Goal: Information Seeking & Learning: Compare options

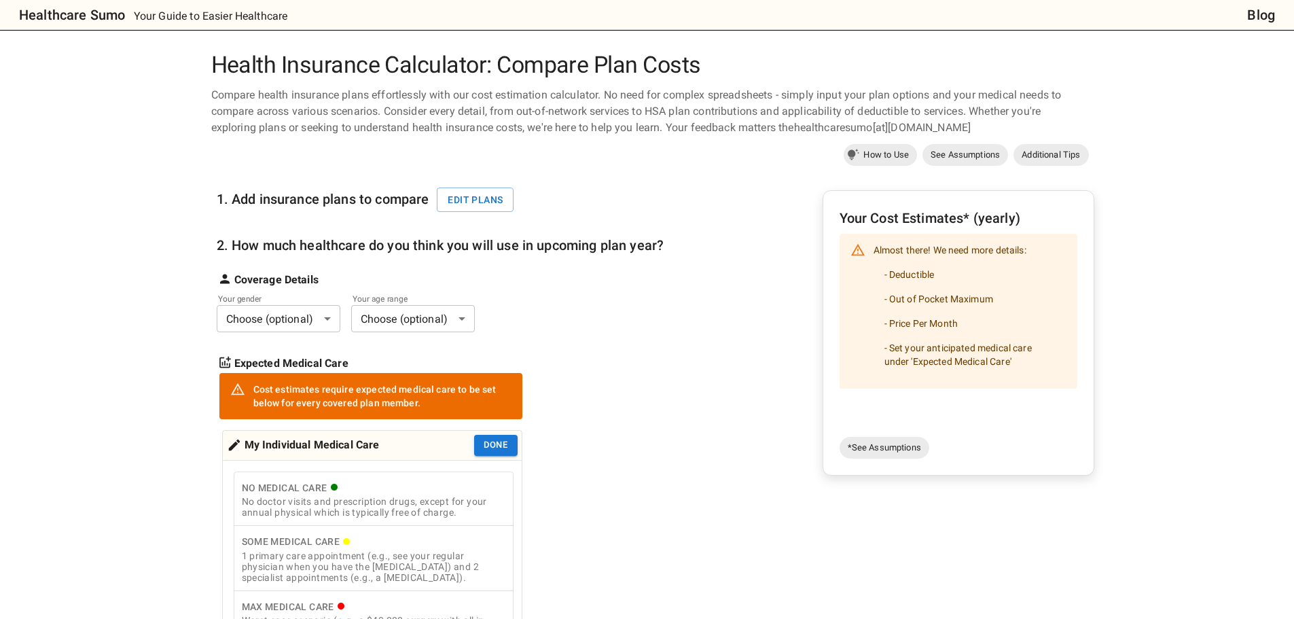
click at [312, 320] on body "Healthcare Sumo Your Guide to Easier Healthcare Blog Health Insurance Calculato…" at bounding box center [647, 631] width 1294 height 1262
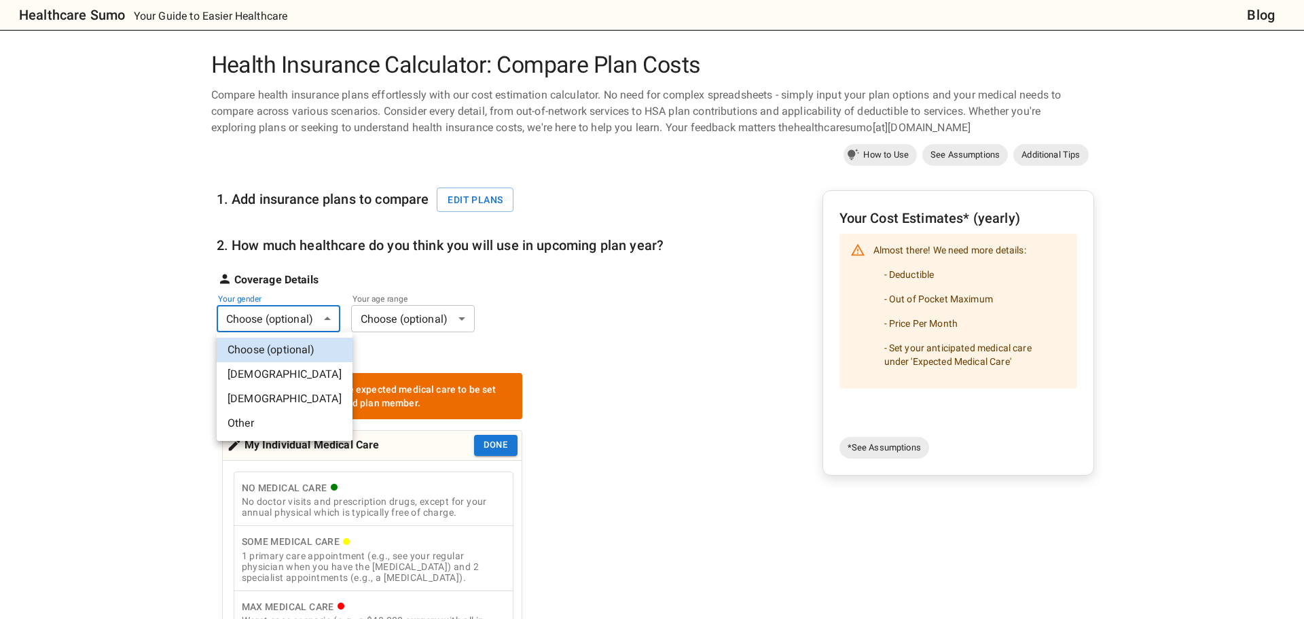
click at [279, 396] on li "[DEMOGRAPHIC_DATA]" at bounding box center [285, 399] width 136 height 24
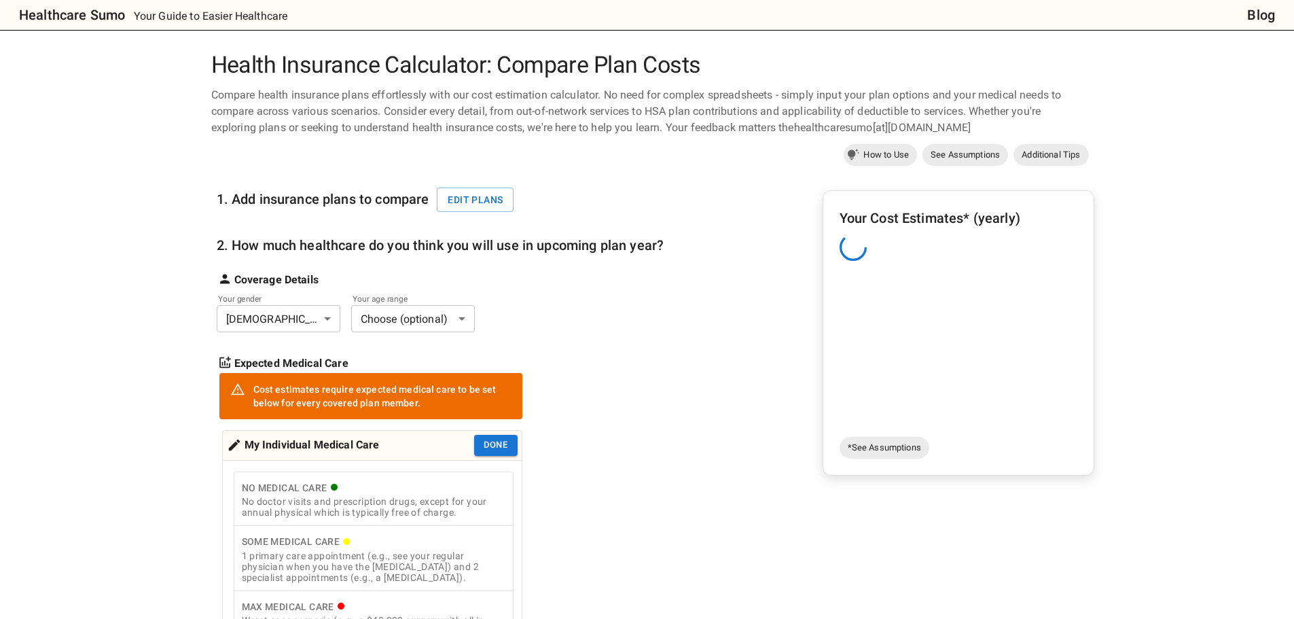
click at [414, 321] on body "Healthcare Sumo Your Guide to Easier Healthcare Blog Health Insurance Calculato…" at bounding box center [647, 631] width 1294 height 1262
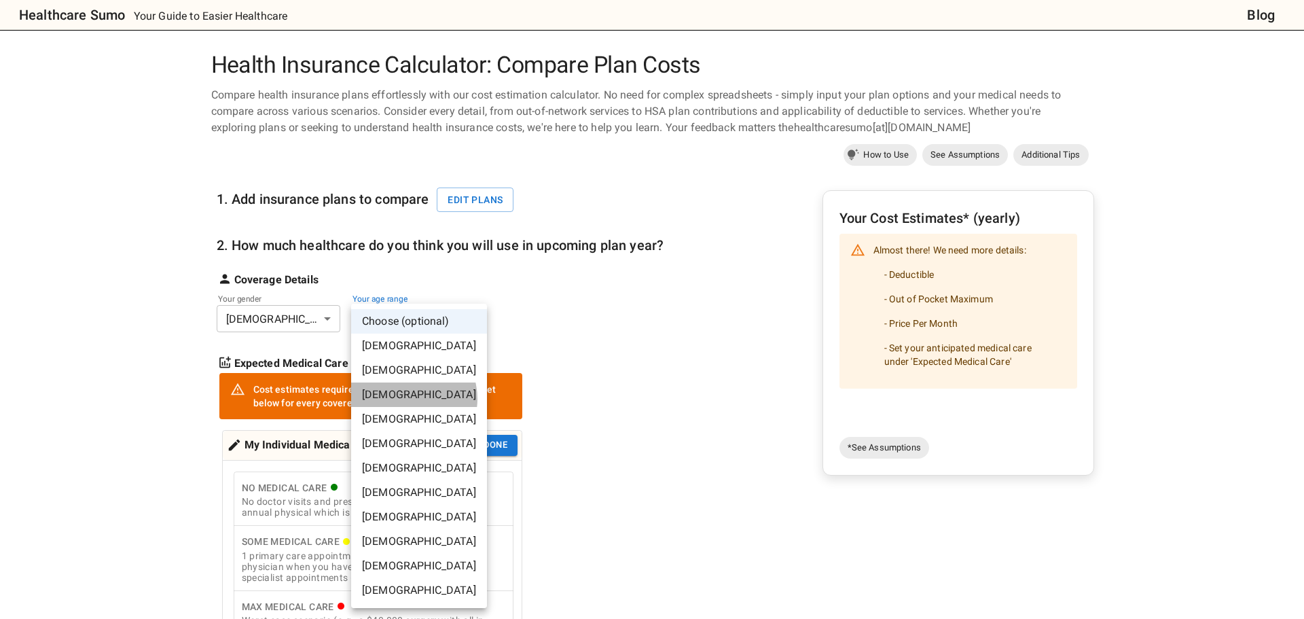
click at [406, 399] on li "[DEMOGRAPHIC_DATA]" at bounding box center [419, 394] width 136 height 24
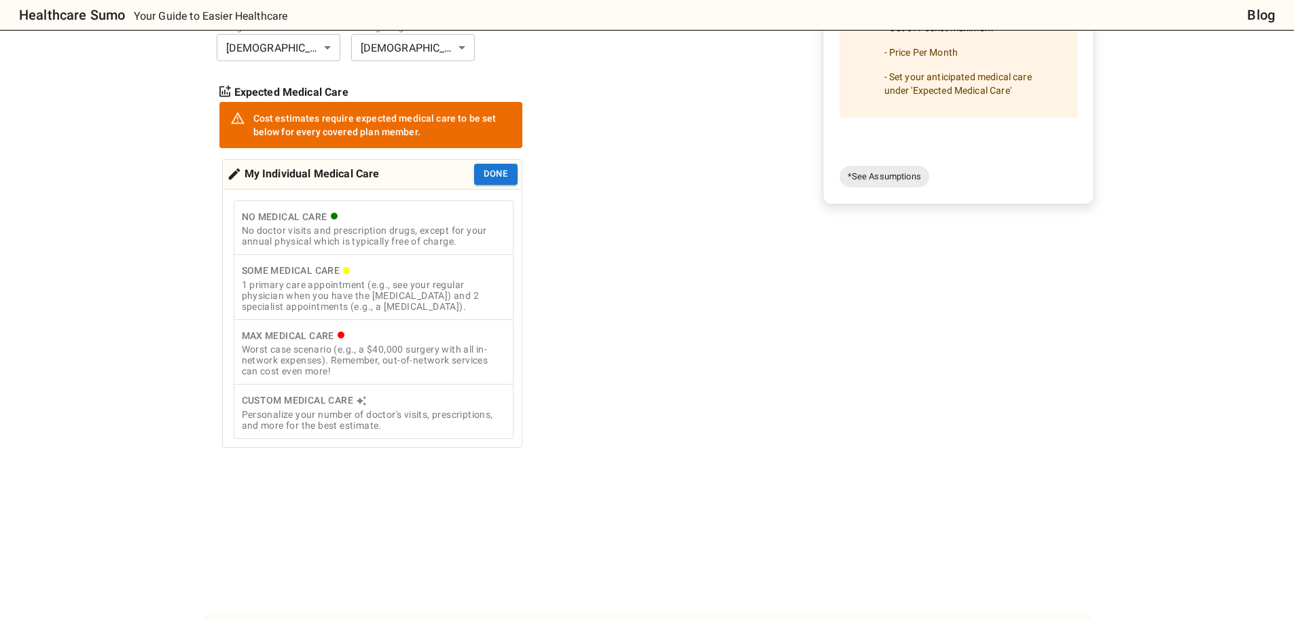
scroll to position [272, 0]
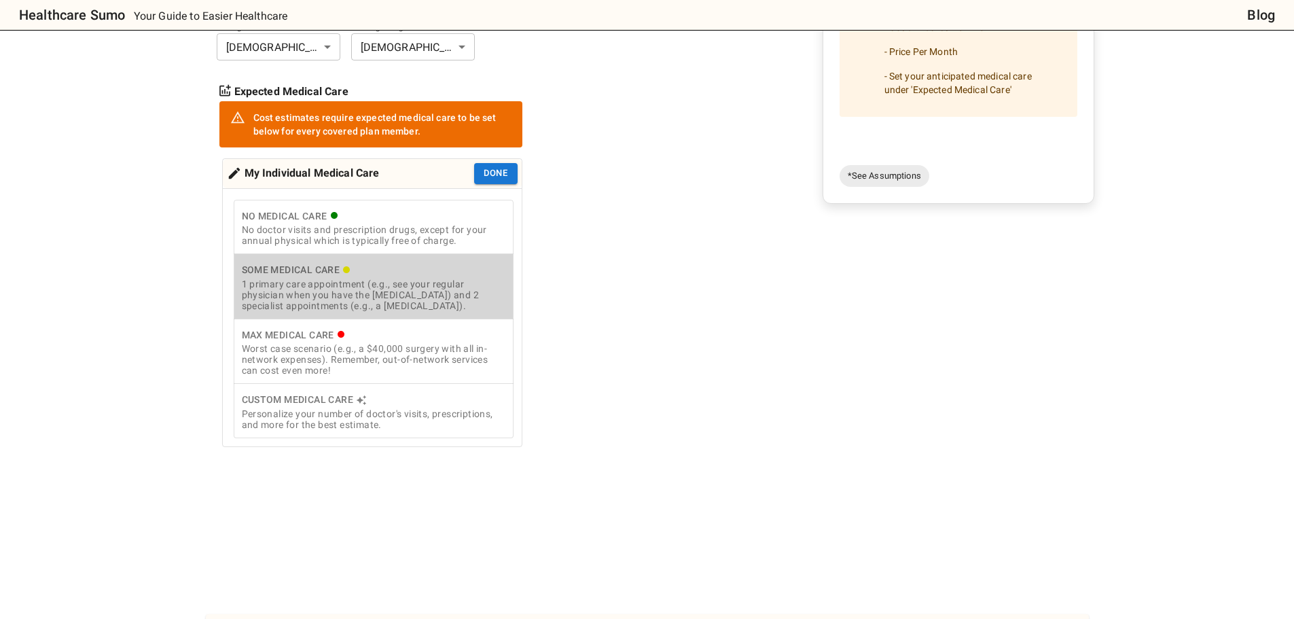
click at [477, 291] on div "1 primary care appointment (e.g., see your regular physician when you have the …" at bounding box center [374, 295] width 264 height 33
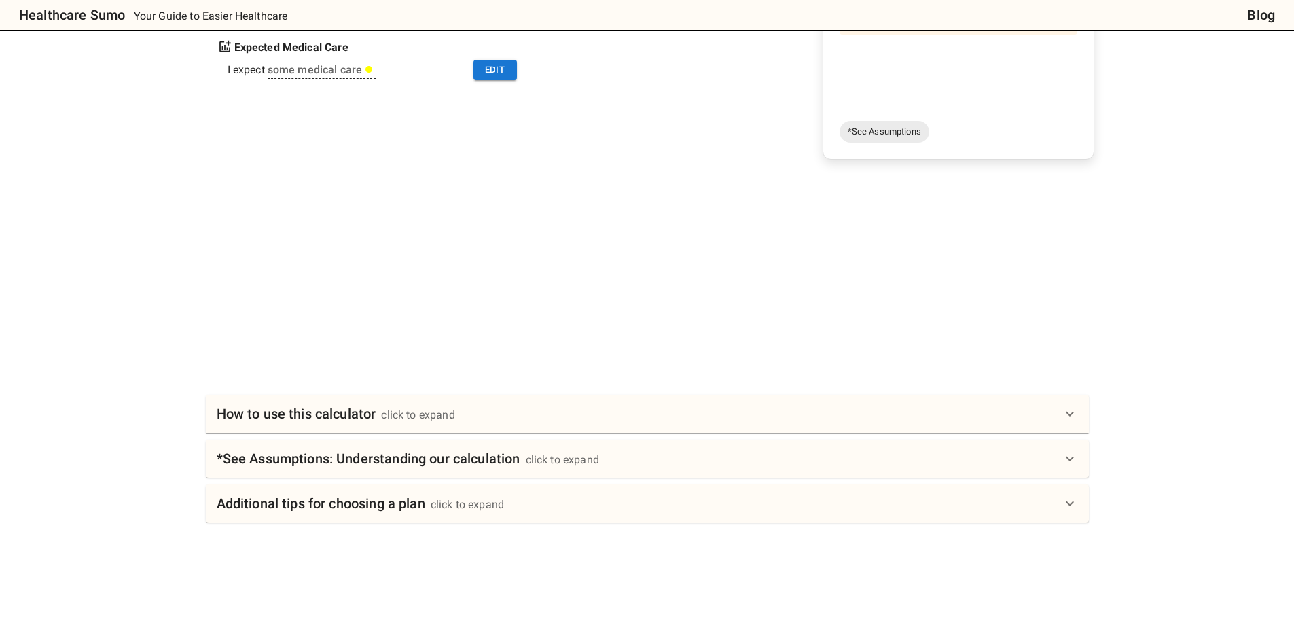
scroll to position [340, 0]
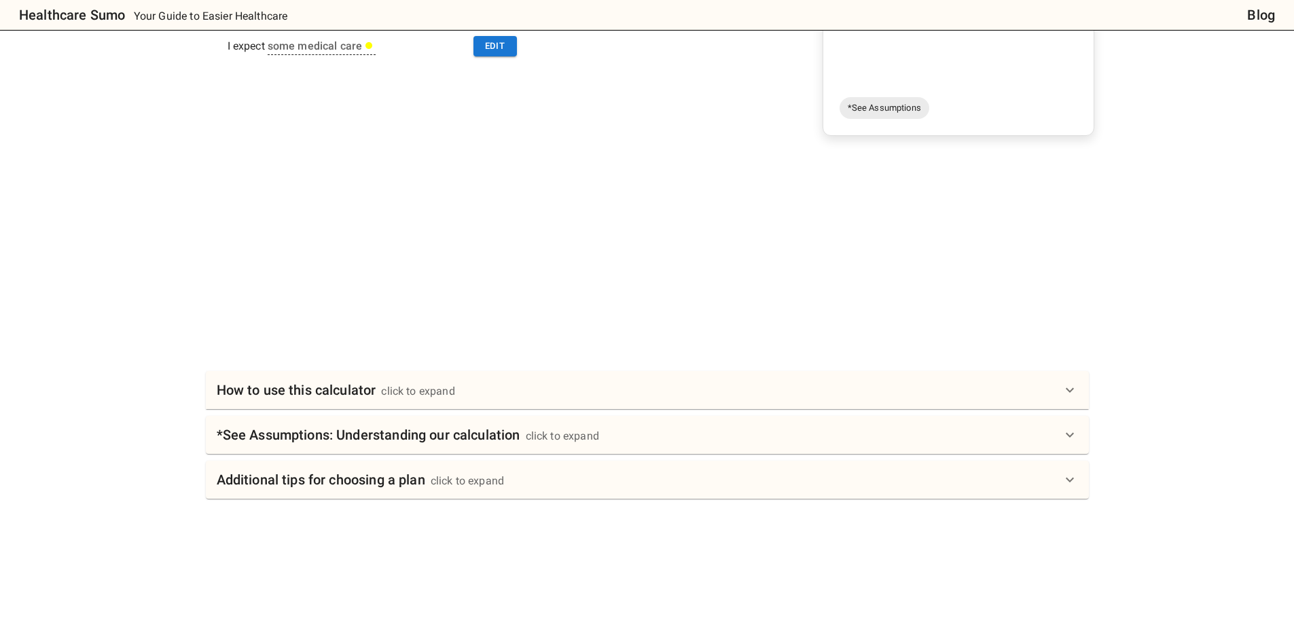
click at [469, 390] on div "How to use this calculator click to expand" at bounding box center [639, 390] width 845 height 22
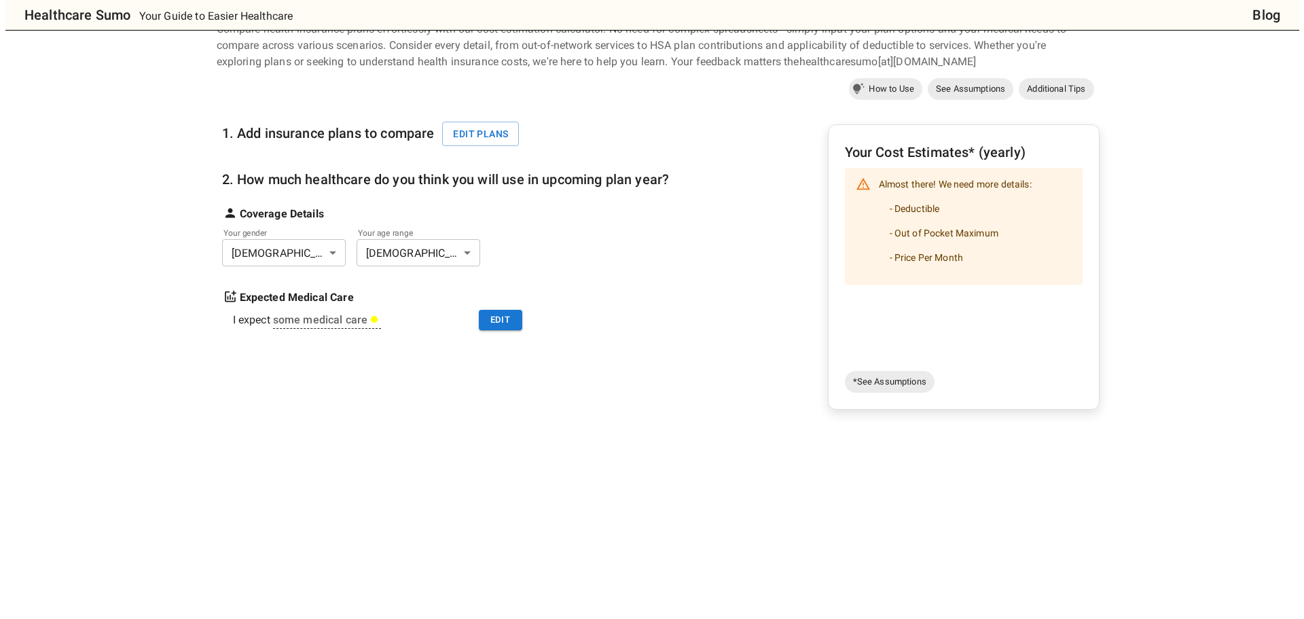
scroll to position [0, 0]
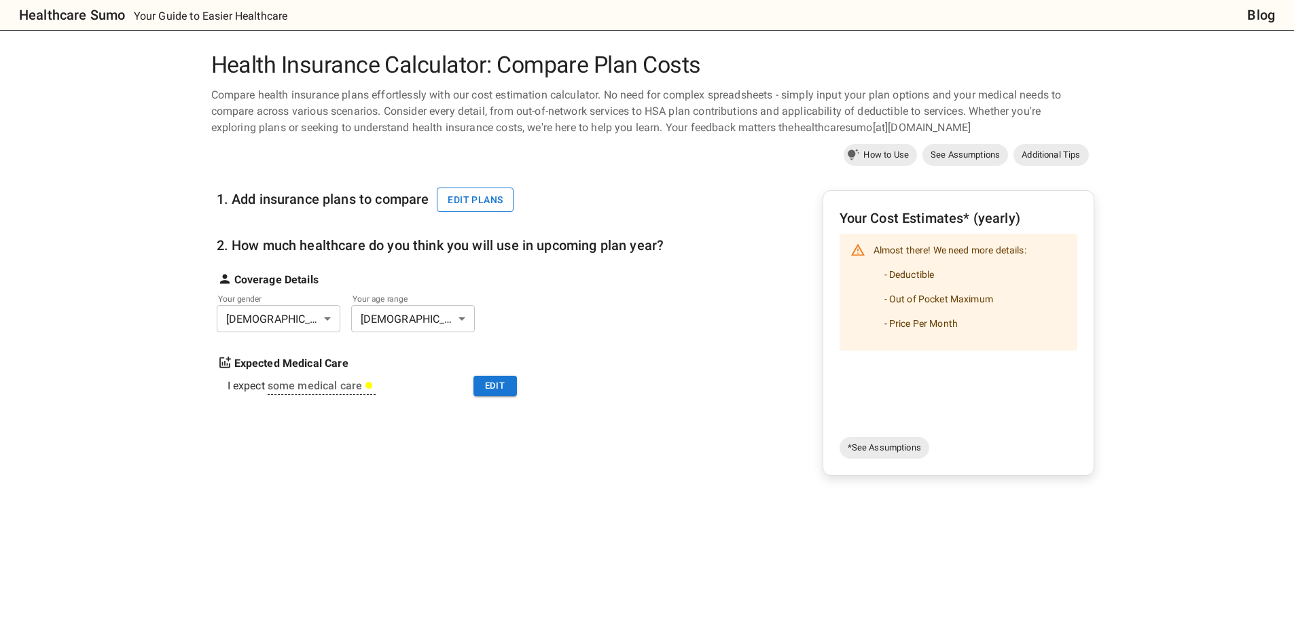
click at [473, 198] on button "Edit plans" at bounding box center [475, 200] width 77 height 25
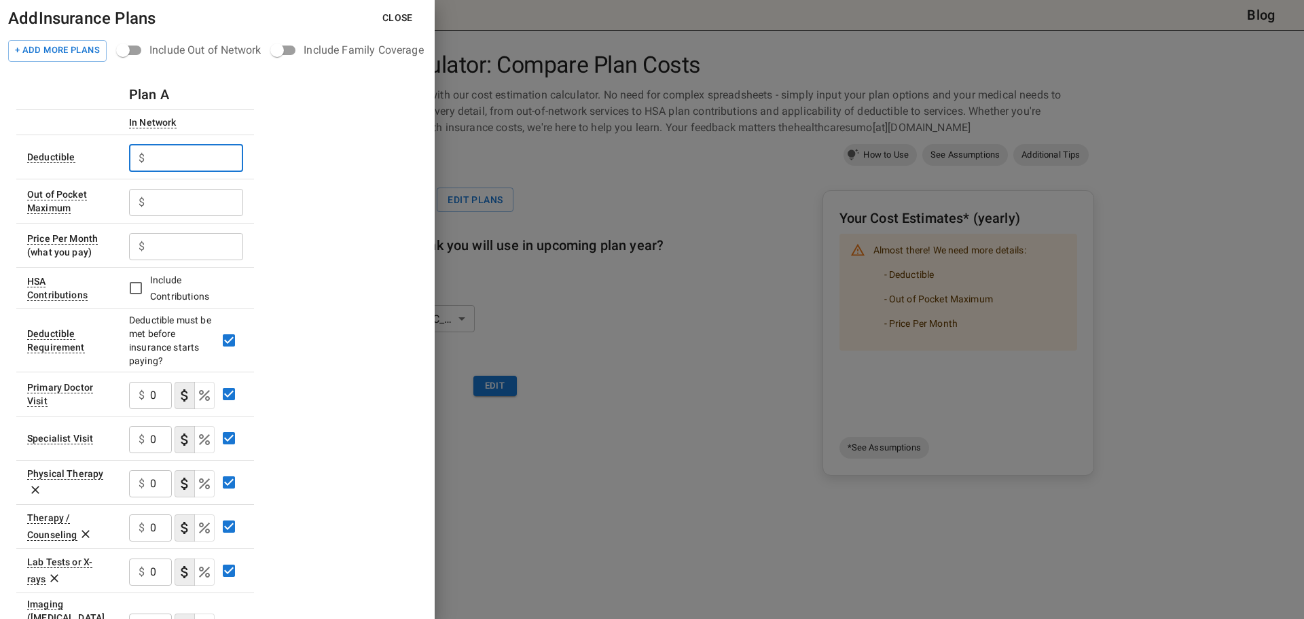
click at [171, 151] on input "text" at bounding box center [196, 158] width 93 height 27
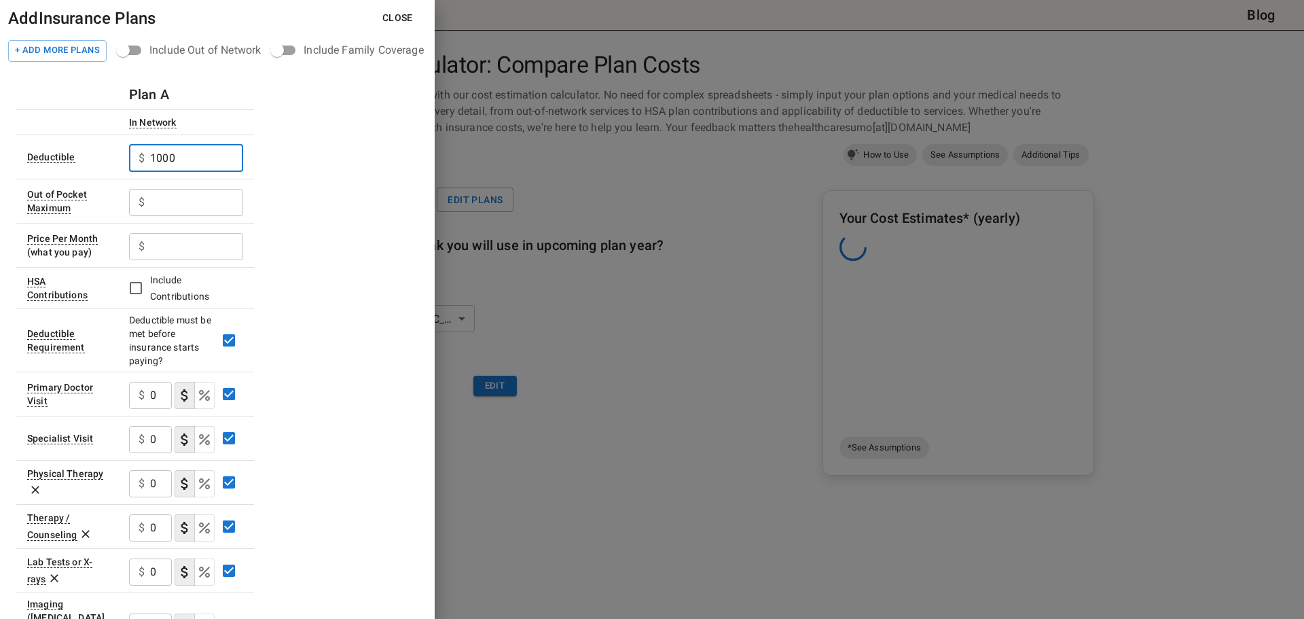
type input "1000"
click at [175, 209] on input "text" at bounding box center [196, 202] width 93 height 27
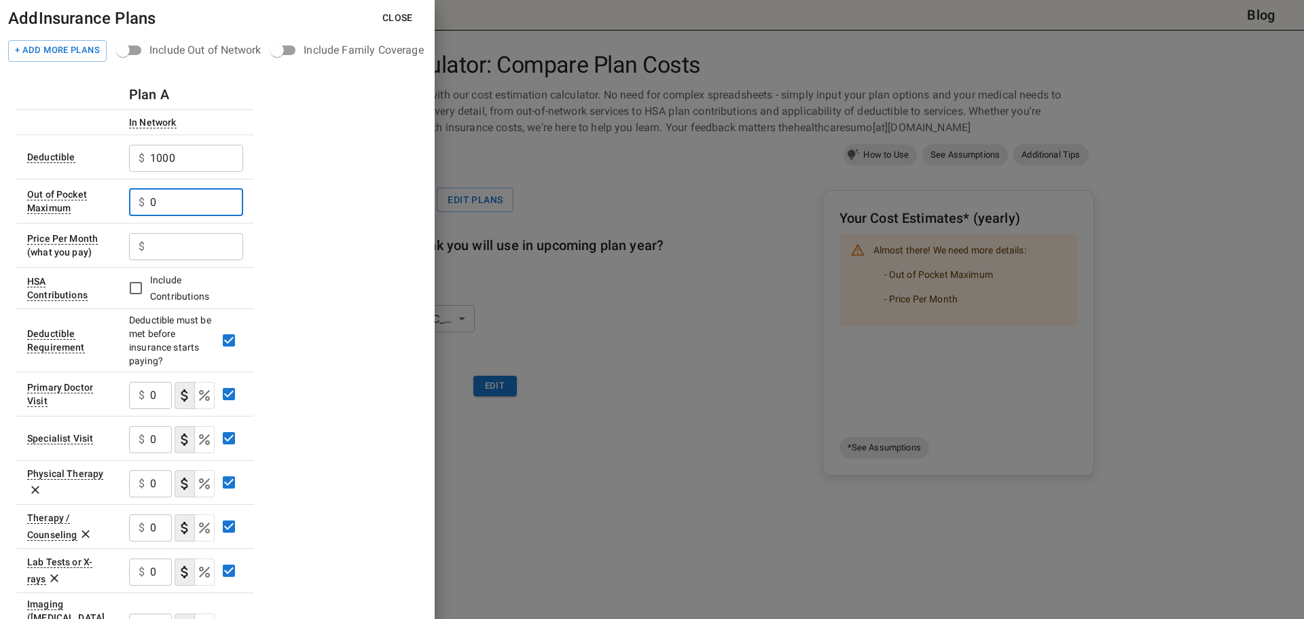
click at [177, 210] on input "0" at bounding box center [196, 202] width 93 height 27
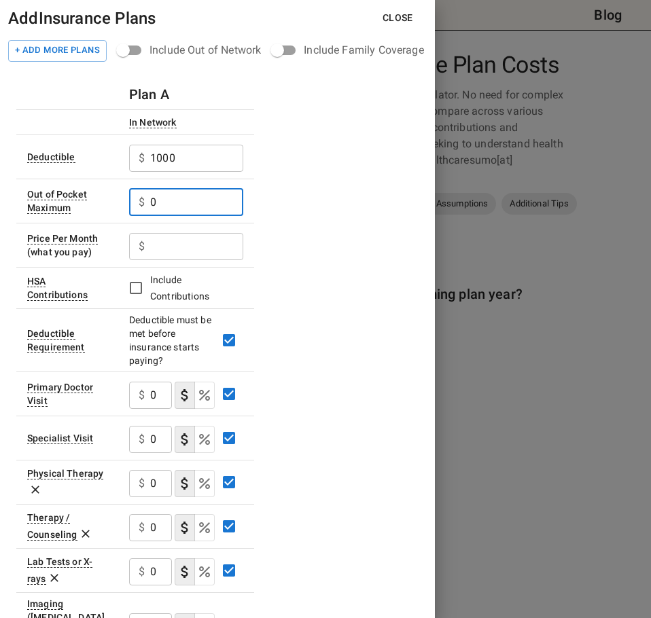
click at [182, 204] on input "0" at bounding box center [196, 202] width 93 height 27
click at [181, 206] on input "0" at bounding box center [196, 202] width 93 height 27
click at [167, 220] on td "$ 0 ​" at bounding box center [186, 201] width 136 height 44
click at [171, 203] on input "0" at bounding box center [196, 202] width 93 height 27
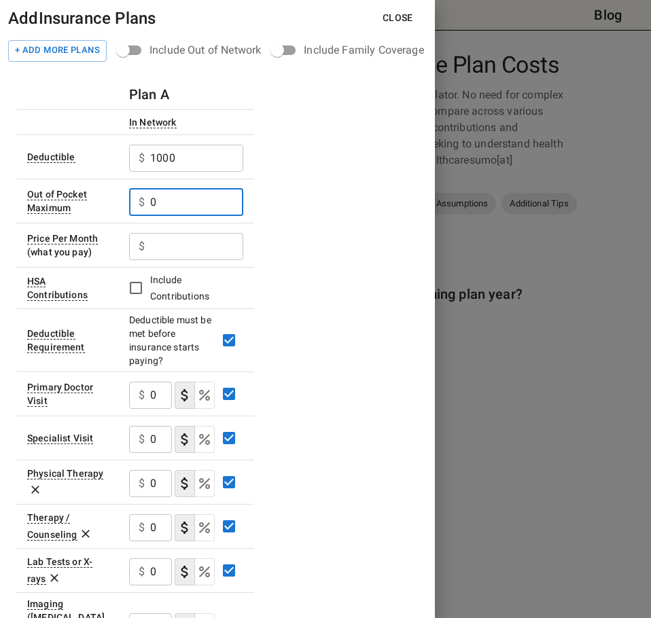
click at [171, 203] on input "0" at bounding box center [196, 202] width 93 height 27
type input "2500"
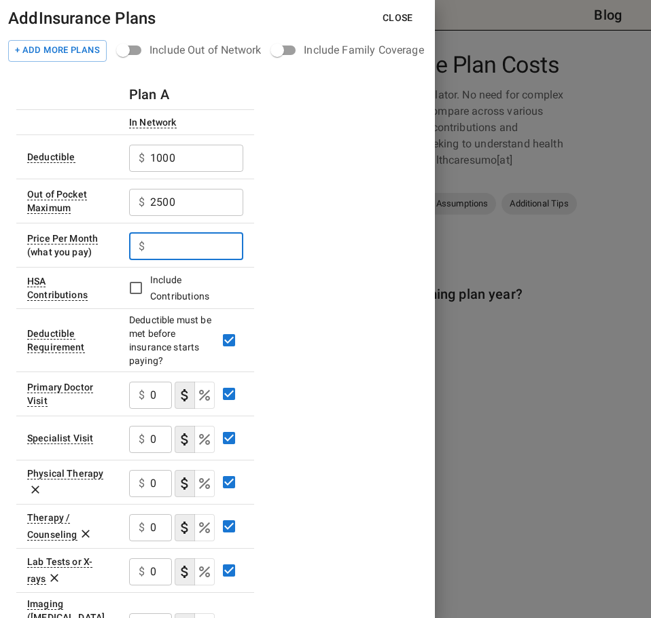
click at [172, 247] on input "text" at bounding box center [196, 246] width 93 height 27
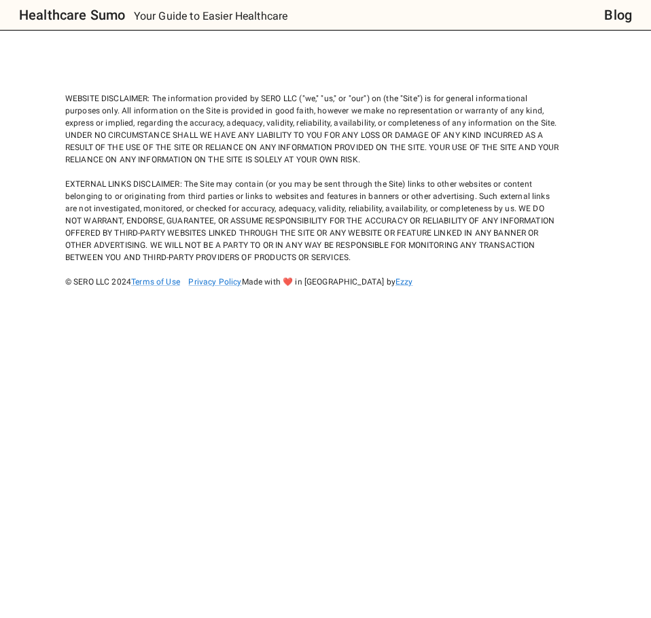
click at [500, 257] on div "WEBSITE DISCLAIMER: The information provided by SERO LLC ("we," "us," or "our")…" at bounding box center [312, 178] width 495 height 220
click at [442, 212] on div "WEBSITE DISCLAIMER: The information provided by SERO LLC ("we," "us," or "our")…" at bounding box center [312, 178] width 495 height 220
click at [401, 208] on div "WEBSITE DISCLAIMER: The information provided by SERO LLC ("we," "us," or "our")…" at bounding box center [312, 178] width 495 height 220
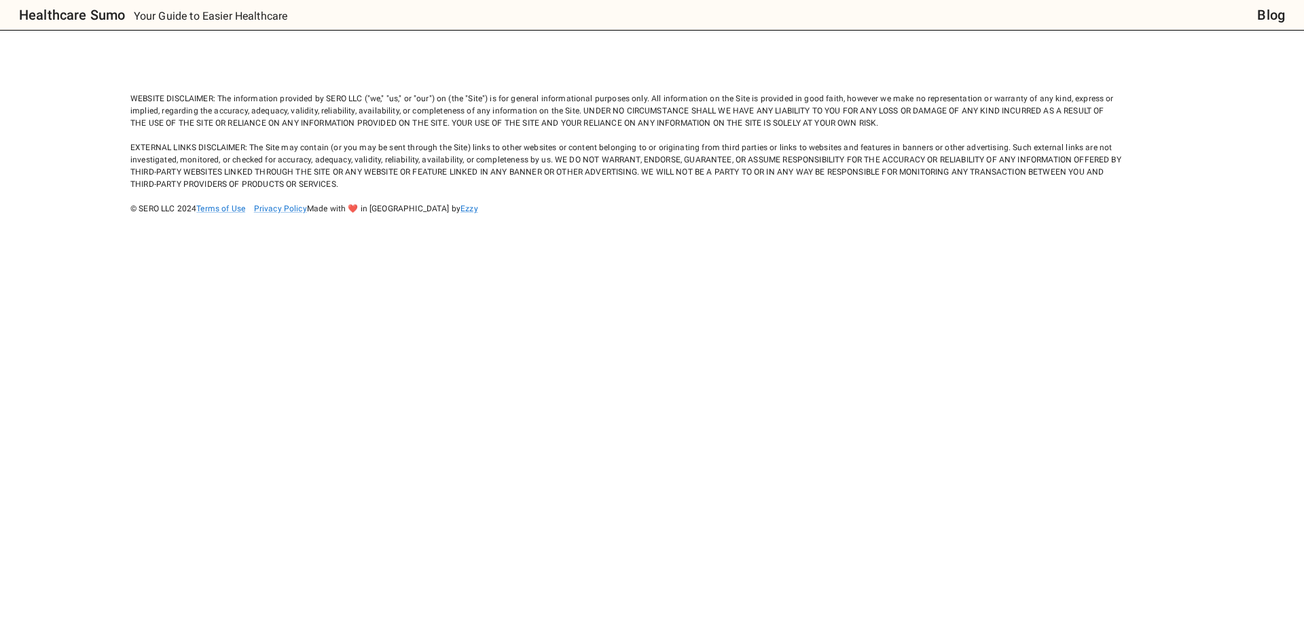
click at [1236, 168] on body "Healthcare Sumo Your Guide to Easier Healthcare Blog WEBSITE DISCLAIMER: The in…" at bounding box center [652, 309] width 1304 height 619
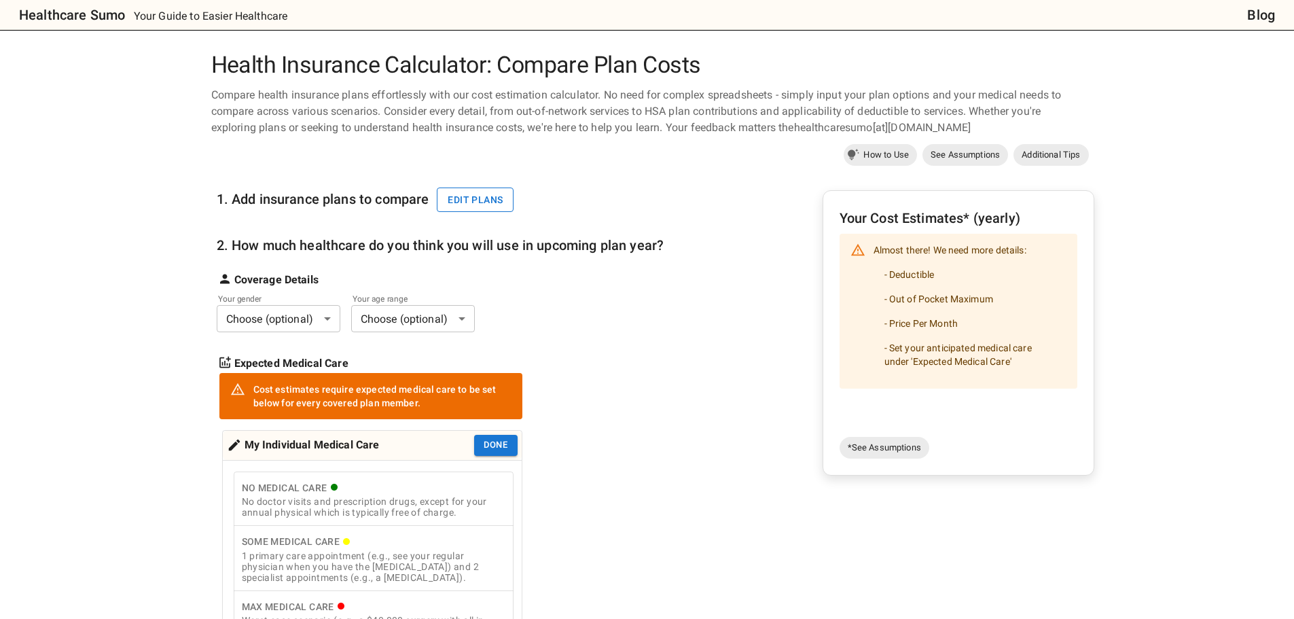
click at [482, 203] on button "Edit plans" at bounding box center [475, 200] width 77 height 25
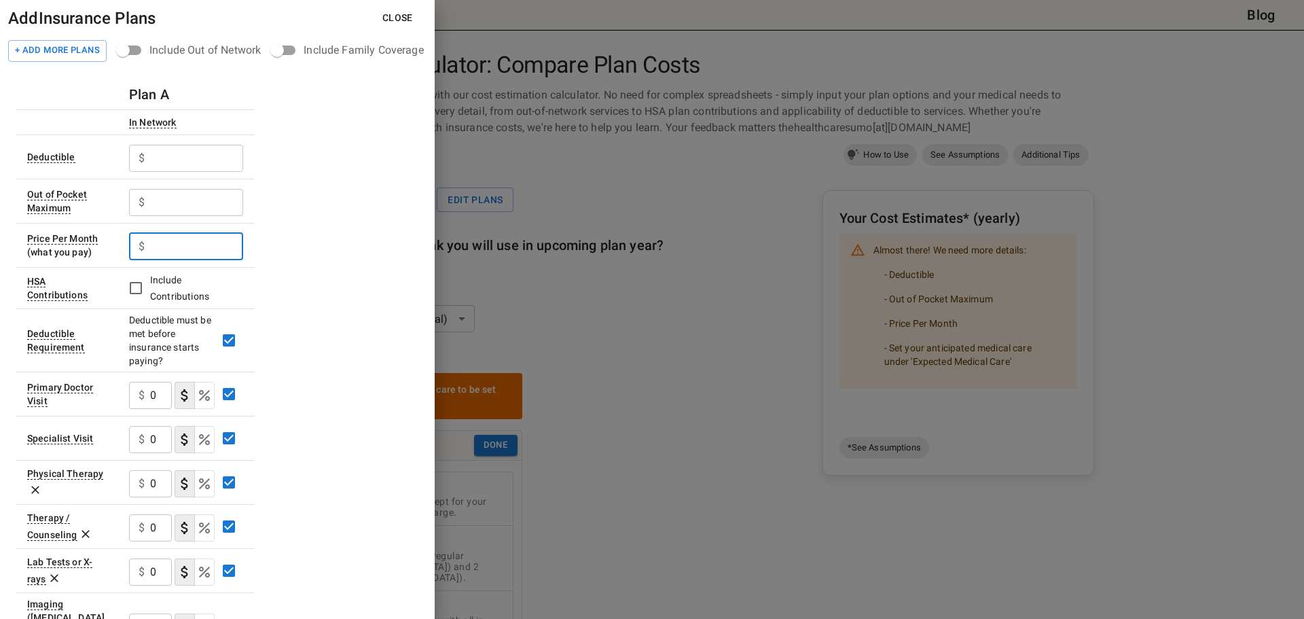
click at [165, 249] on input "text" at bounding box center [196, 246] width 93 height 27
type input "0"
click at [171, 209] on input "text" at bounding box center [196, 202] width 93 height 27
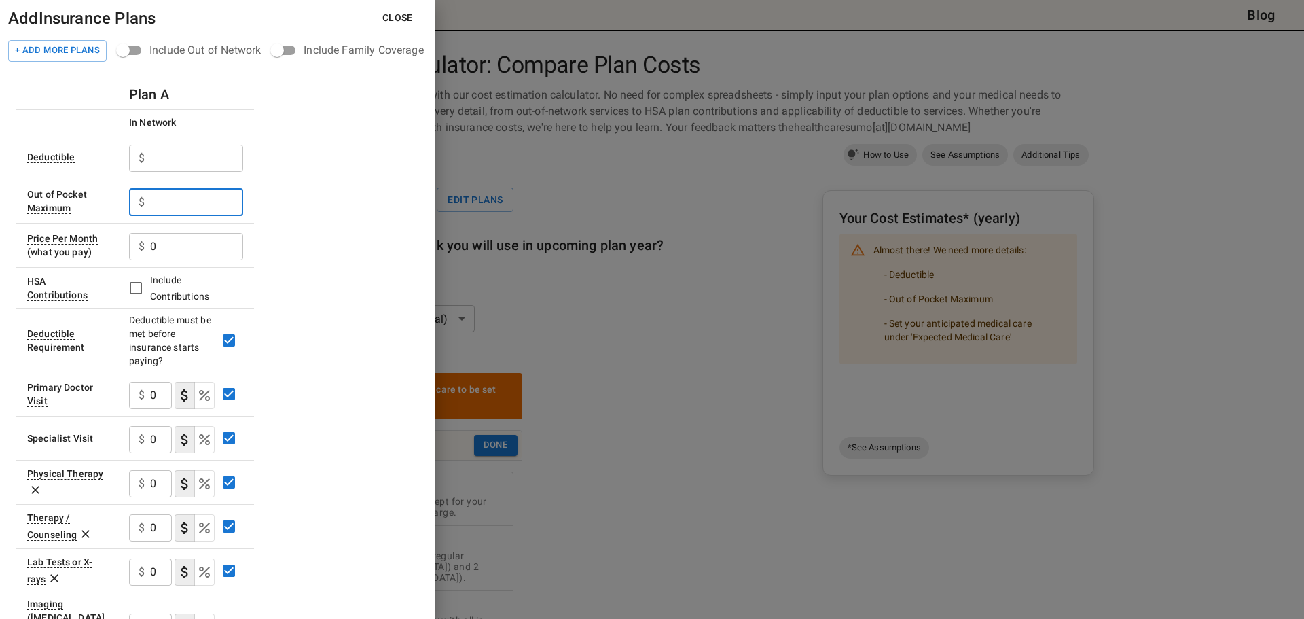
click at [185, 166] on input "text" at bounding box center [196, 158] width 93 height 27
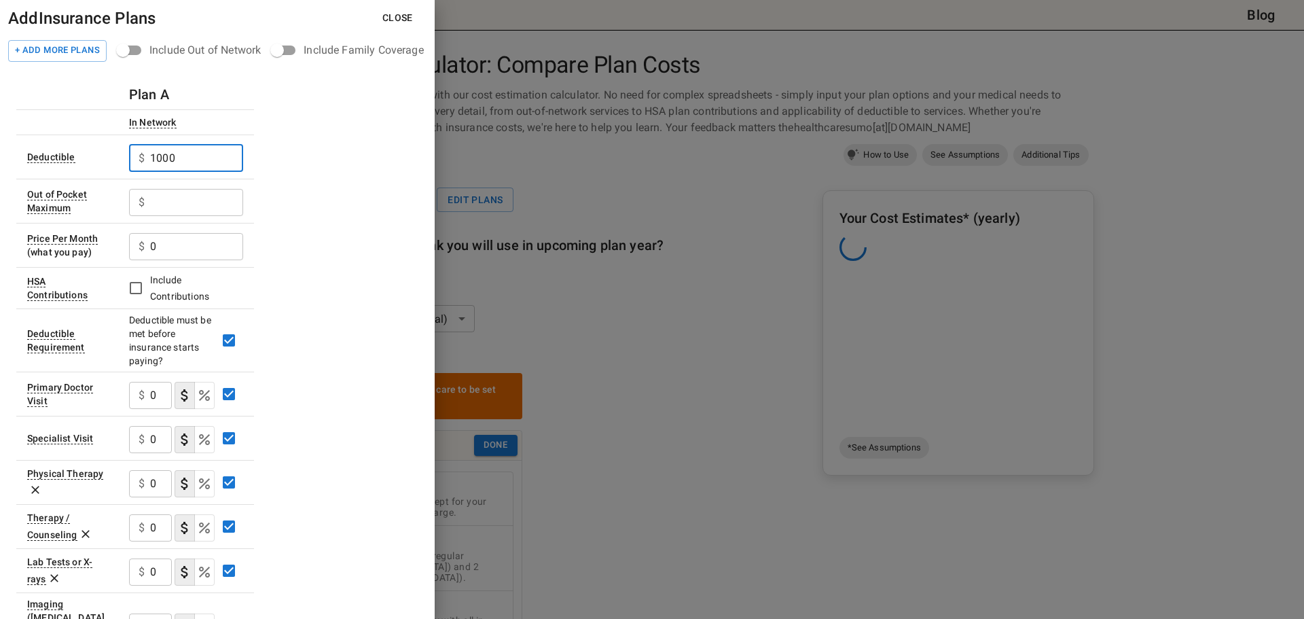
type input "1000"
click at [190, 213] on input "text" at bounding box center [196, 202] width 93 height 27
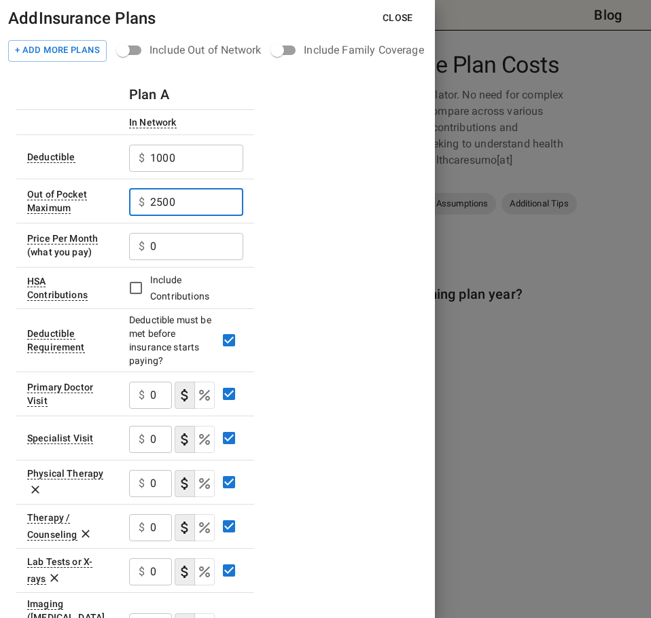
scroll to position [136, 0]
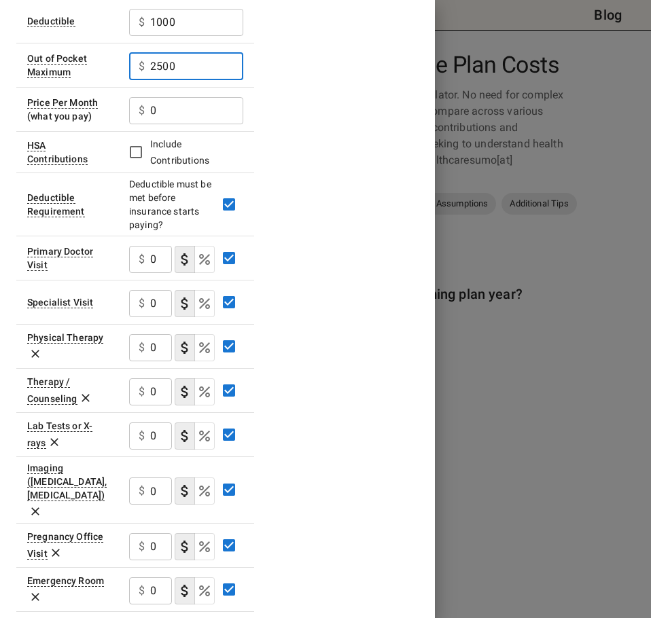
type input "2500"
click at [168, 111] on input "0" at bounding box center [196, 110] width 93 height 27
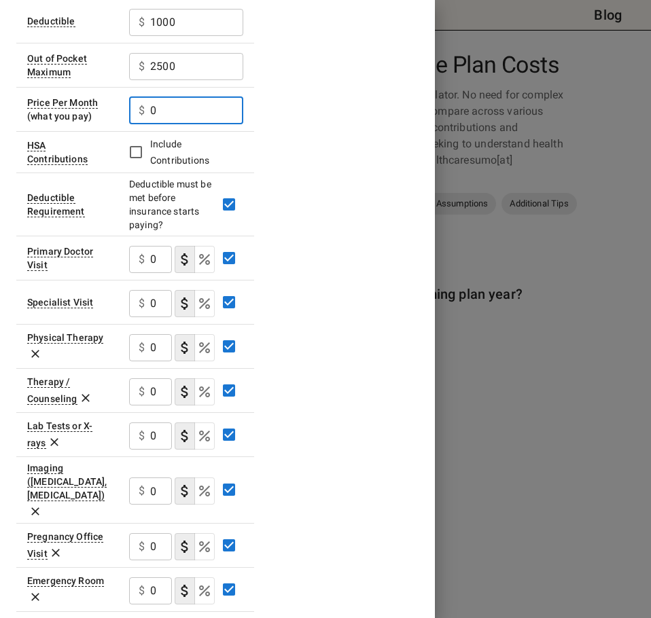
click at [161, 258] on input "0" at bounding box center [161, 259] width 22 height 27
type input "35"
click at [156, 301] on input "0" at bounding box center [161, 303] width 22 height 27
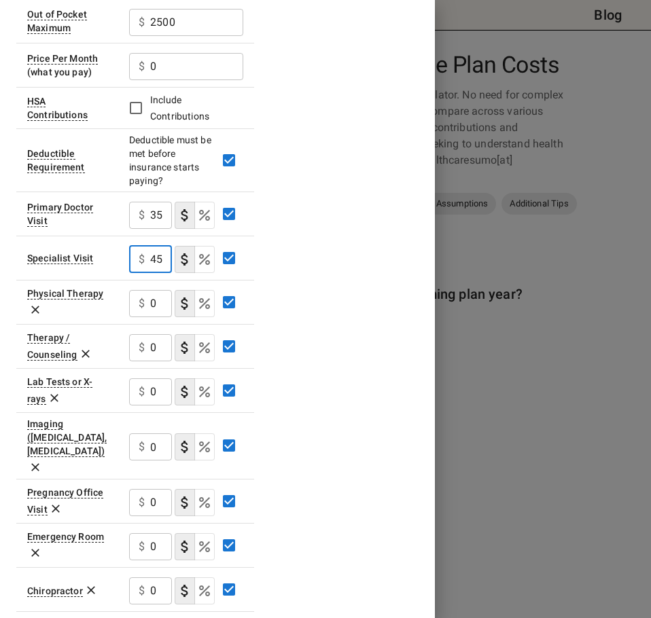
scroll to position [204, 0]
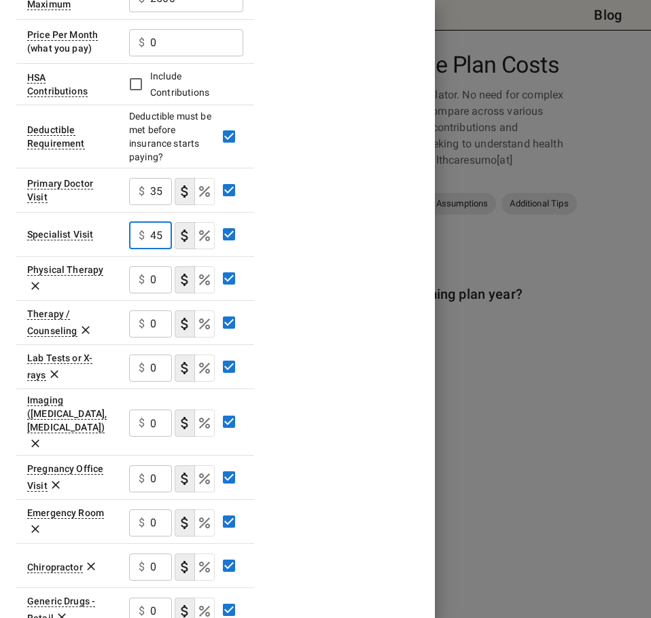
type input "45"
click at [154, 329] on input "0" at bounding box center [161, 323] width 22 height 27
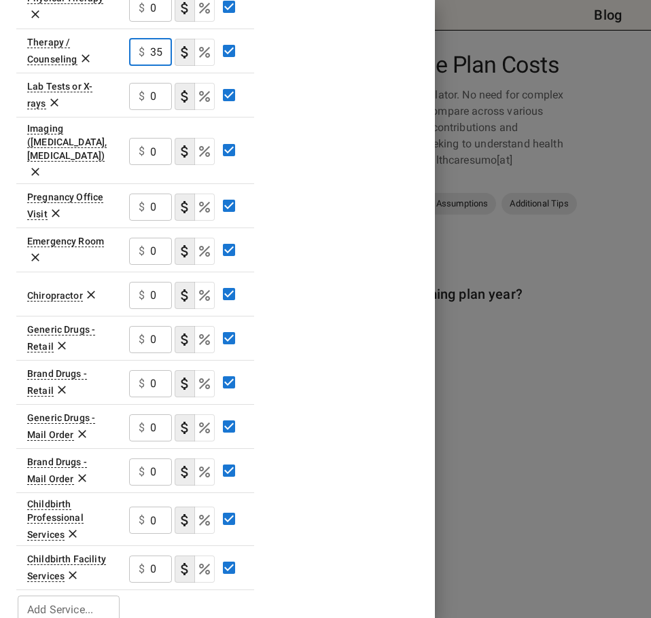
scroll to position [478, 0]
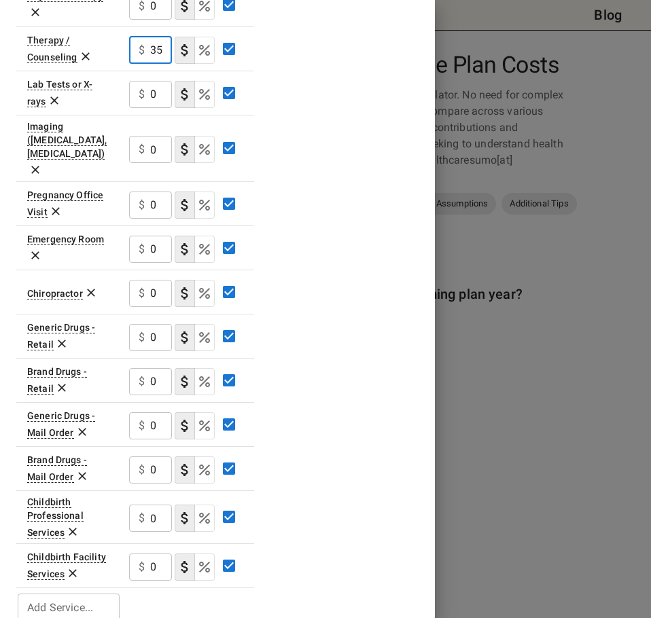
type input "35"
click at [154, 324] on input "0" at bounding box center [161, 337] width 22 height 27
type input "15"
click at [154, 368] on input "0" at bounding box center [161, 381] width 22 height 27
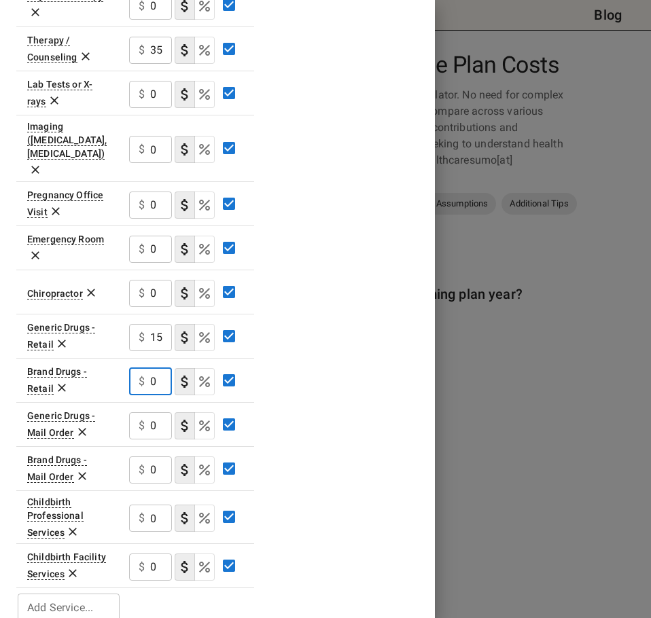
click at [154, 368] on input "0" at bounding box center [161, 381] width 22 height 27
type input "30"
click at [296, 357] on div "Plan A In Network Deductible $ 1000 ​ Out of Pocket Maximum $ 2500 ​ Price Per …" at bounding box center [217, 113] width 402 height 1022
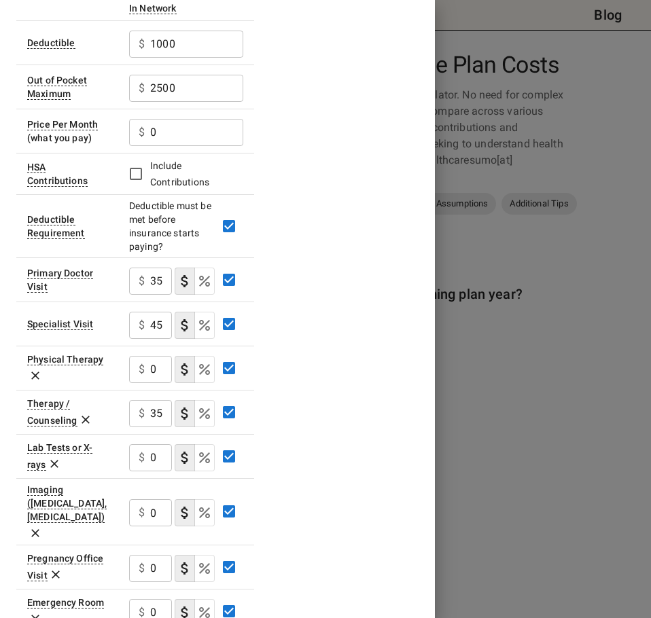
scroll to position [0, 0]
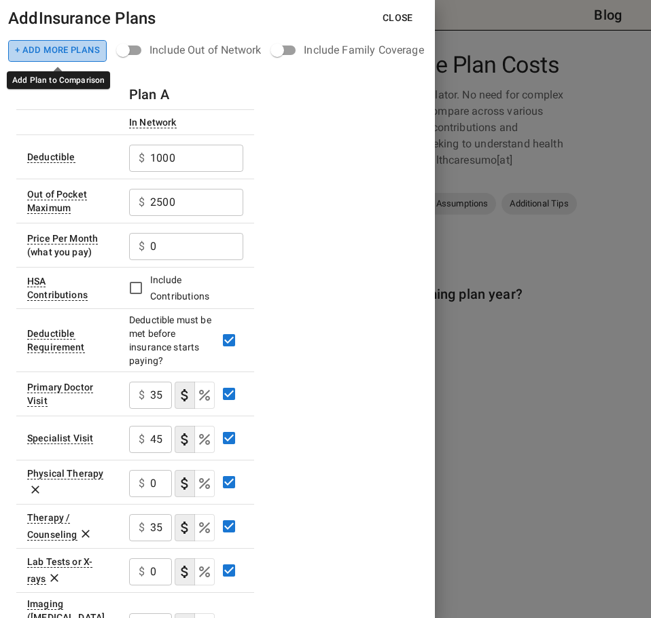
click at [79, 50] on button "+ Add More Plans" at bounding box center [57, 51] width 99 height 22
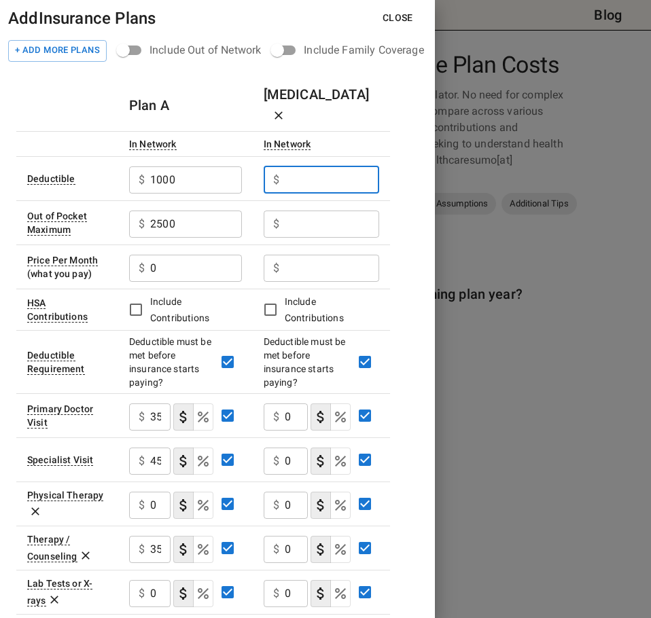
click at [328, 166] on input "text" at bounding box center [332, 179] width 94 height 27
click at [293, 255] on input "text" at bounding box center [332, 268] width 94 height 27
click at [303, 255] on input "text" at bounding box center [332, 268] width 94 height 27
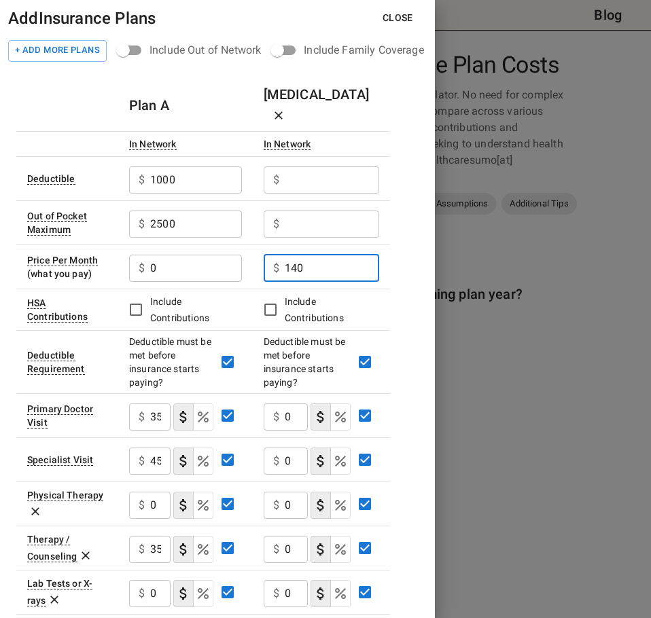
type input "140"
click at [376, 265] on td "$ 140 ​" at bounding box center [321, 267] width 137 height 44
click at [310, 166] on input "text" at bounding box center [332, 179] width 94 height 27
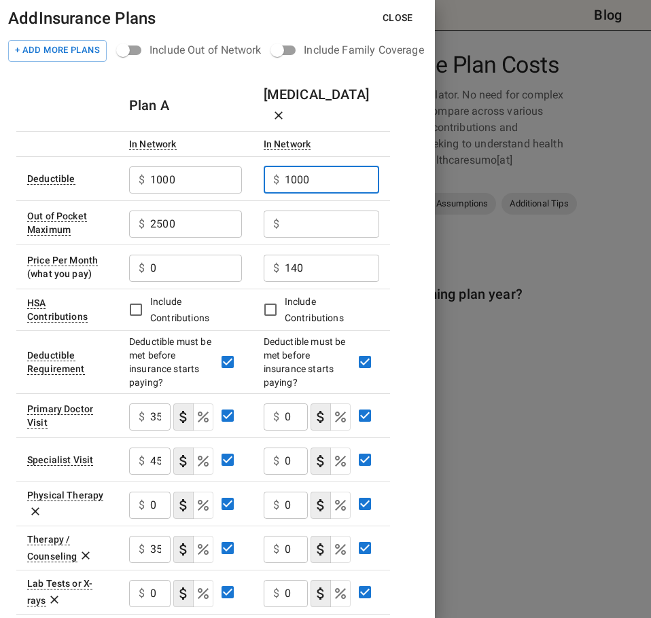
click at [310, 166] on input "1000" at bounding box center [332, 179] width 94 height 27
type input "0"
click at [315, 211] on input "text" at bounding box center [332, 224] width 94 height 27
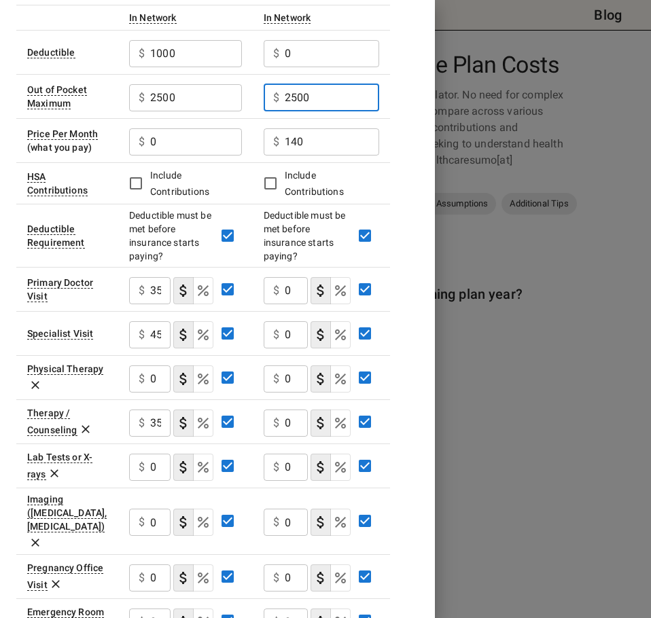
scroll to position [136, 0]
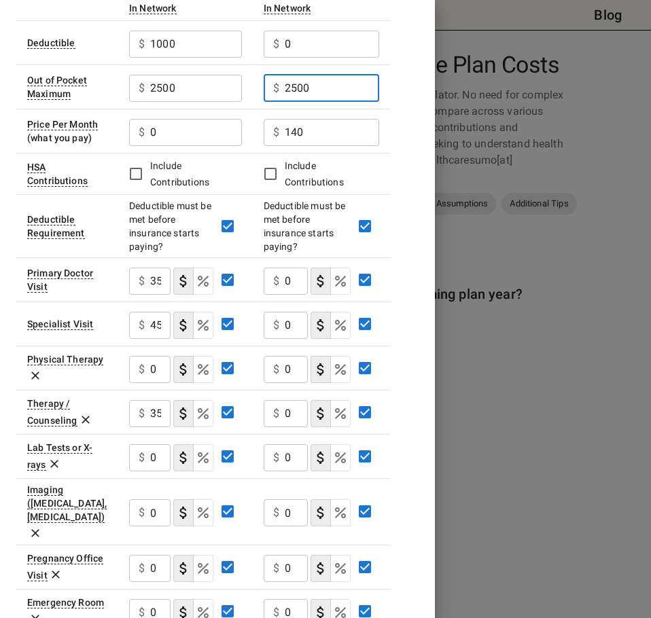
type input "2500"
click at [293, 268] on input "0" at bounding box center [296, 281] width 23 height 27
type input "20"
click at [290, 312] on input "0" at bounding box center [296, 325] width 23 height 27
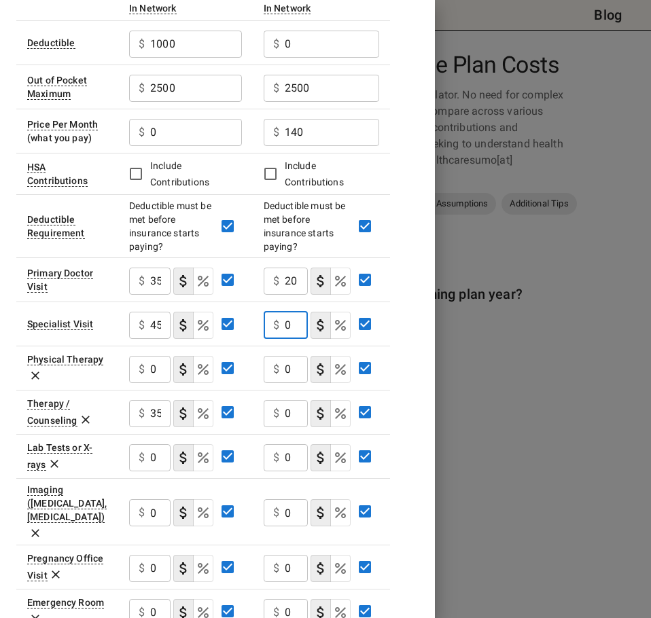
click at [291, 312] on input "0" at bounding box center [296, 325] width 23 height 27
type input "35"
click at [287, 400] on input "0" at bounding box center [296, 413] width 23 height 27
click at [397, 378] on div "Plan A Plan B In Network In Network Deductible $ 1000 ​ $ 0 ​ Out of Pocket Max…" at bounding box center [217, 466] width 402 height 1044
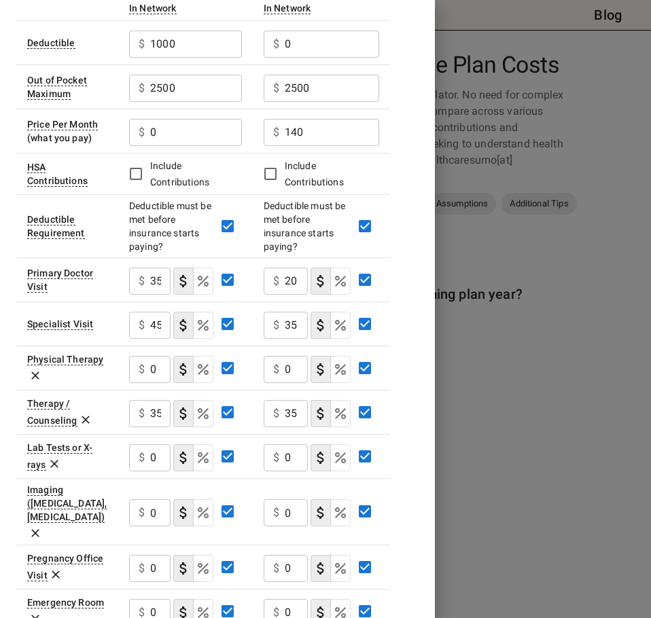
click at [298, 400] on input "35" at bounding box center [296, 413] width 23 height 27
type input "20"
click at [388, 390] on td "$ 20 ​" at bounding box center [321, 412] width 137 height 44
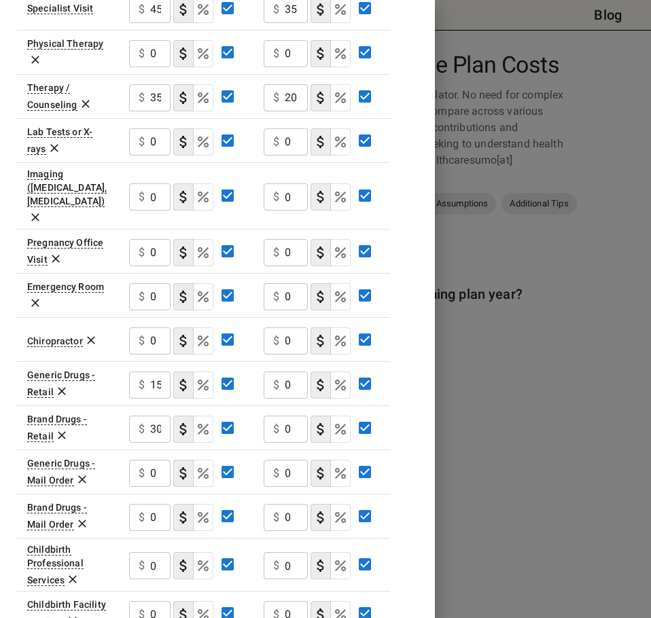
scroll to position [476, 0]
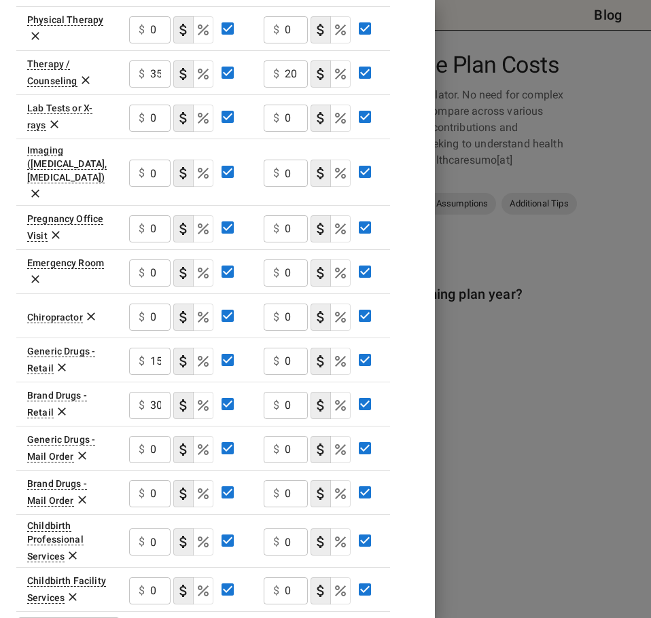
click at [158, 260] on input "0" at bounding box center [160, 273] width 20 height 27
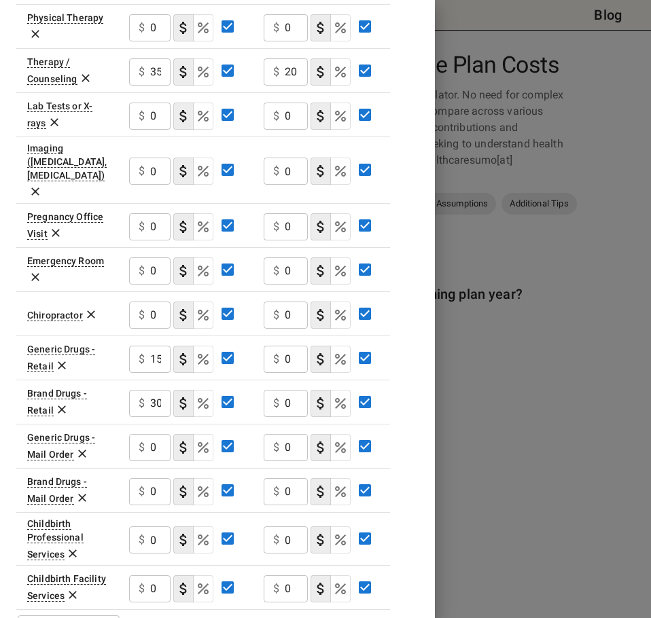
click at [88, 616] on div "Add Service... Add Service..." at bounding box center [69, 629] width 102 height 27
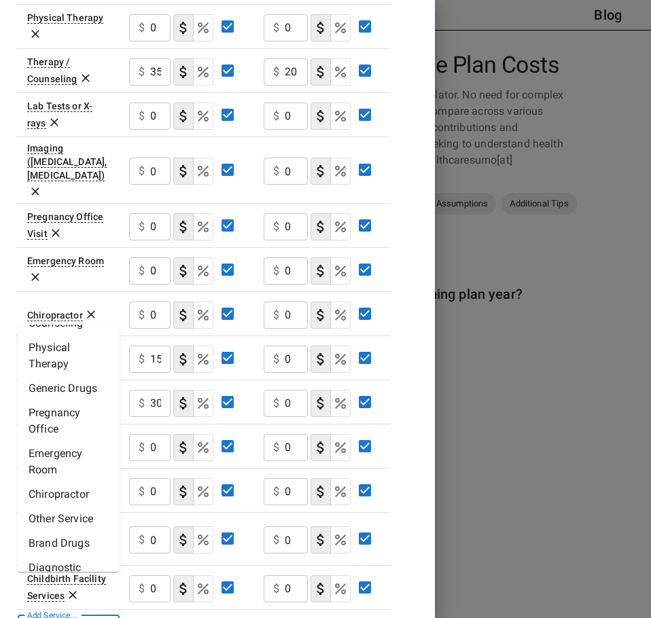
scroll to position [65, 0]
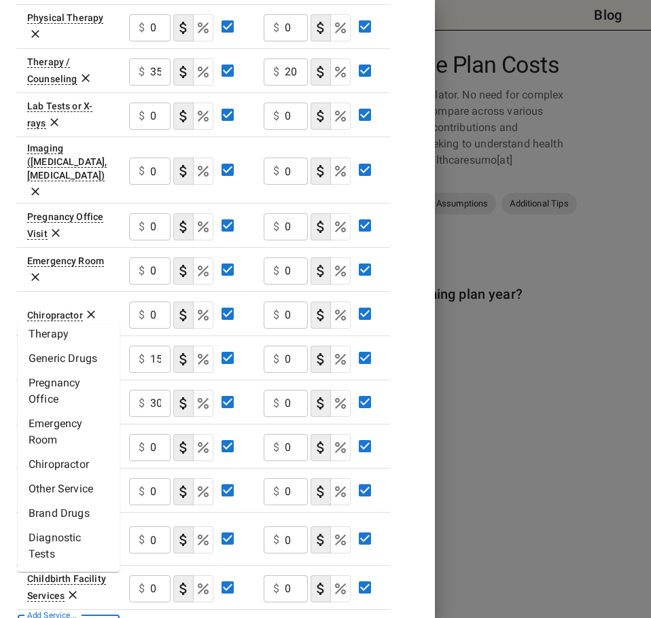
click at [66, 491] on li "Other Service" at bounding box center [69, 489] width 102 height 24
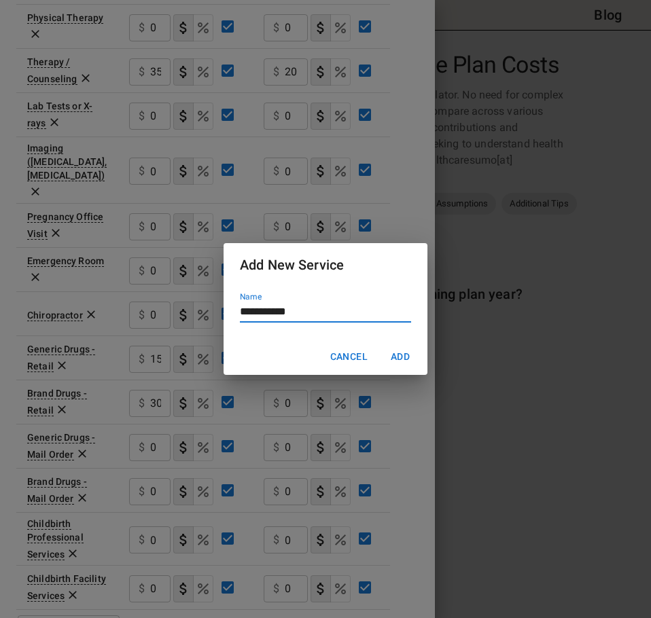
type input "**********"
click at [378, 344] on button "Add" at bounding box center [399, 356] width 43 height 25
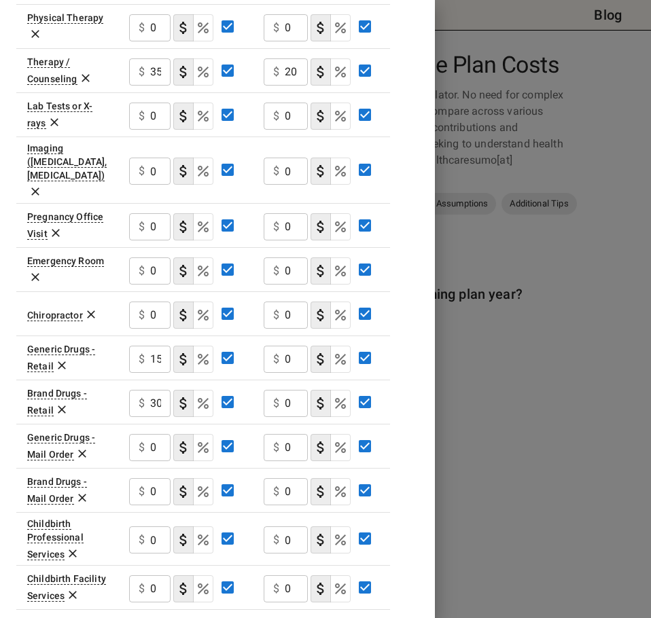
scroll to position [522, 0]
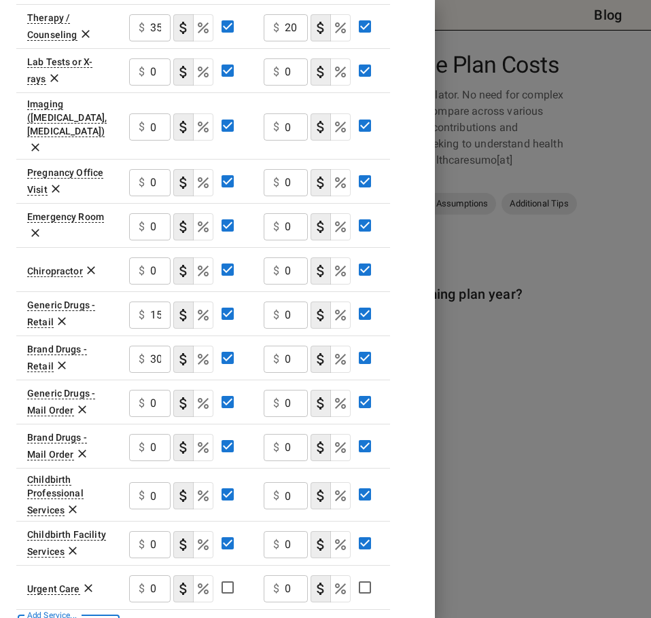
click at [160, 575] on input "0" at bounding box center [160, 588] width 20 height 27
click at [291, 575] on input "0" at bounding box center [296, 588] width 23 height 27
type input "35"
click at [289, 390] on input "0" at bounding box center [296, 403] width 23 height 27
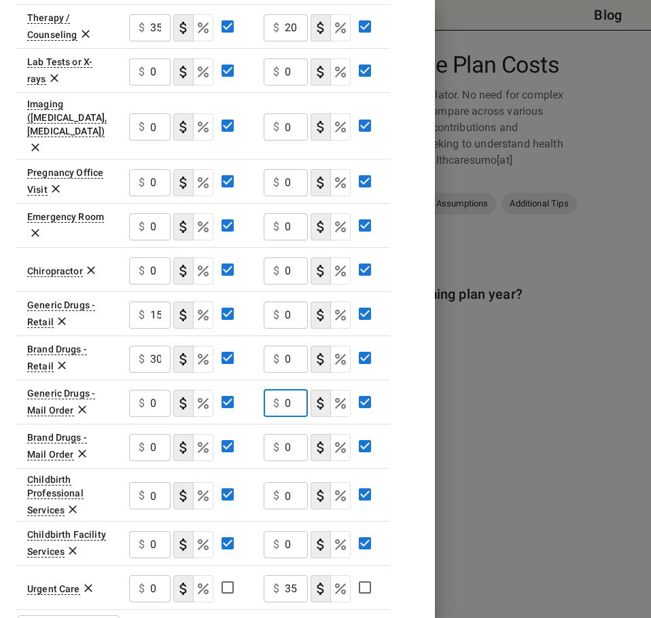
click at [289, 390] on input "0" at bounding box center [296, 403] width 23 height 27
type input "1"
click at [291, 302] on input "0" at bounding box center [296, 315] width 23 height 27
type input "10"
click at [408, 282] on div "Plan A Plan B In Network In Network Deductible $ 1000 ​ $ 0 ​ Out of Pocket Max…" at bounding box center [217, 102] width 402 height 1088
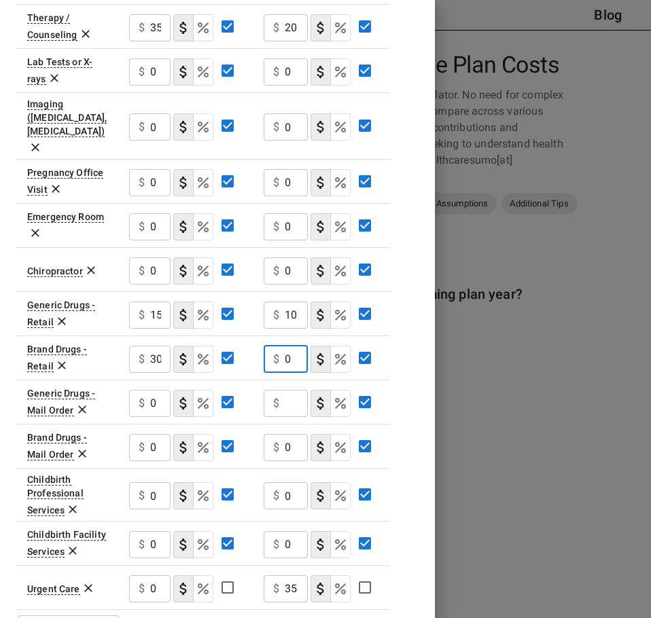
click at [293, 346] on input "0" at bounding box center [296, 359] width 23 height 27
type input "25"
click at [407, 301] on div "Plan A Plan B In Network In Network Deductible $ 1000 ​ $ 0 ​ Out of Pocket Max…" at bounding box center [217, 102] width 402 height 1088
click at [162, 575] on input "0" at bounding box center [160, 588] width 20 height 27
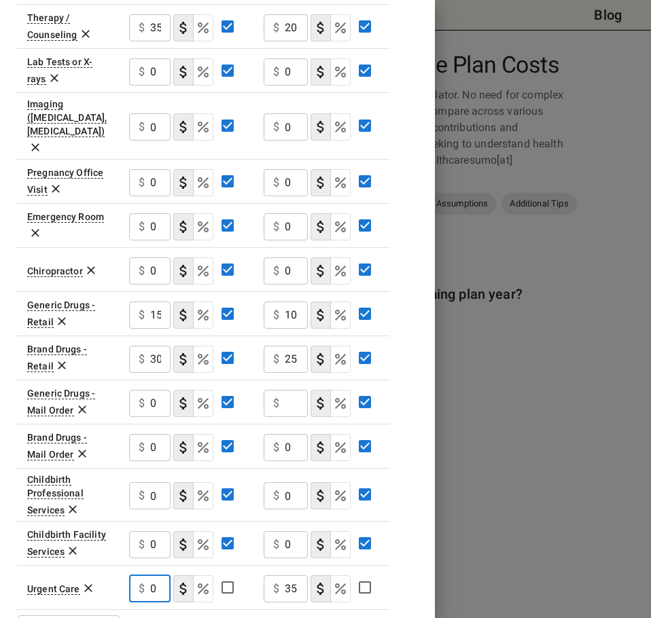
click at [162, 575] on input "0" at bounding box center [160, 588] width 20 height 27
type input "40"
click at [405, 471] on div "Plan A Plan B In Network In Network Deductible $ 1000 ​ $ 0 ​ Out of Pocket Max…" at bounding box center [217, 102] width 402 height 1088
click at [74, 544] on icon at bounding box center [73, 551] width 14 height 14
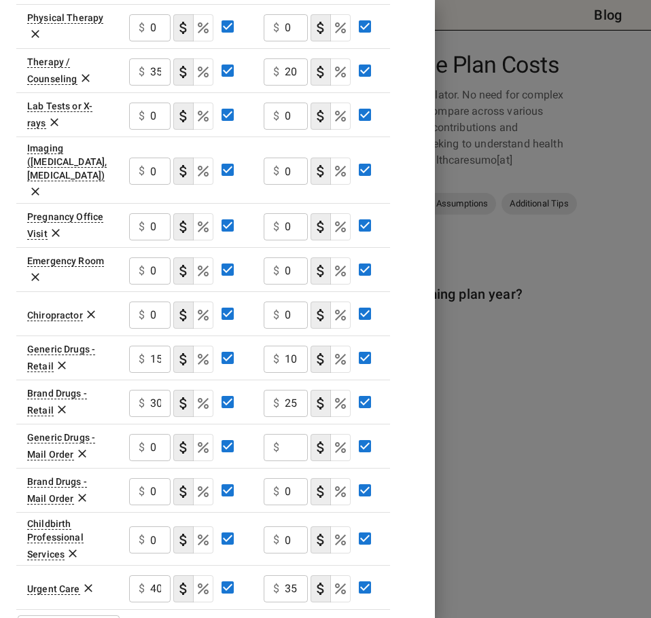
click at [71, 547] on icon at bounding box center [73, 554] width 14 height 14
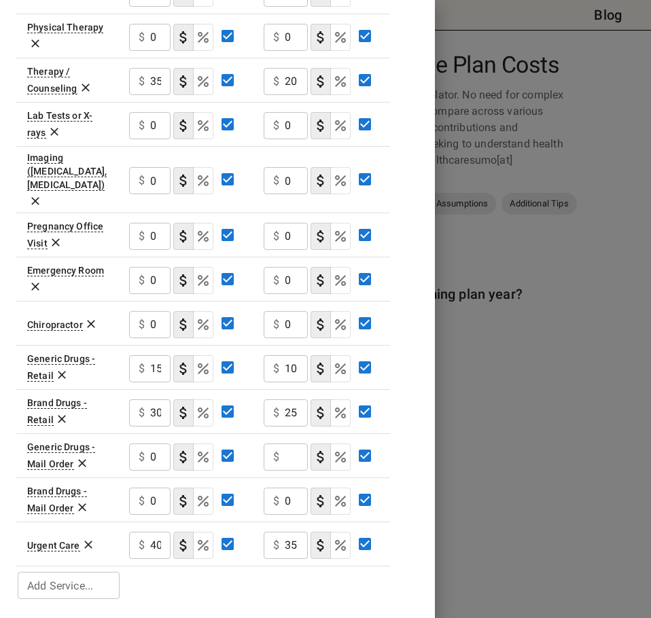
scroll to position [424, 0]
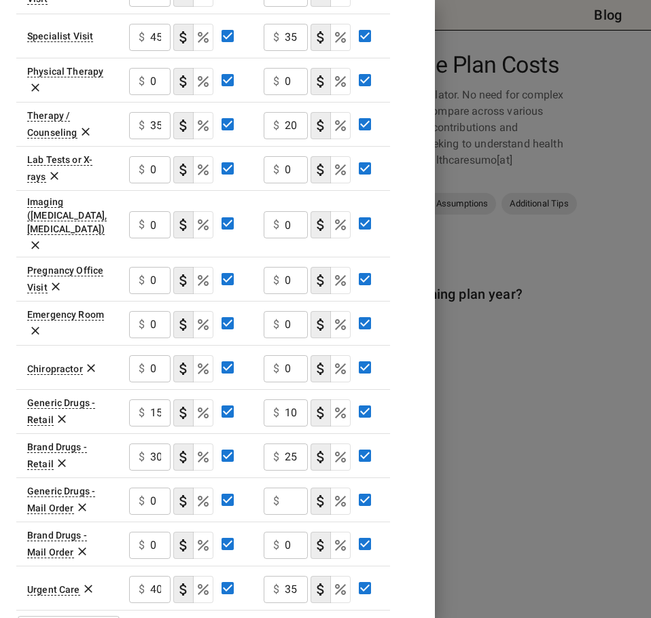
click at [81, 548] on icon at bounding box center [82, 552] width 8 height 8
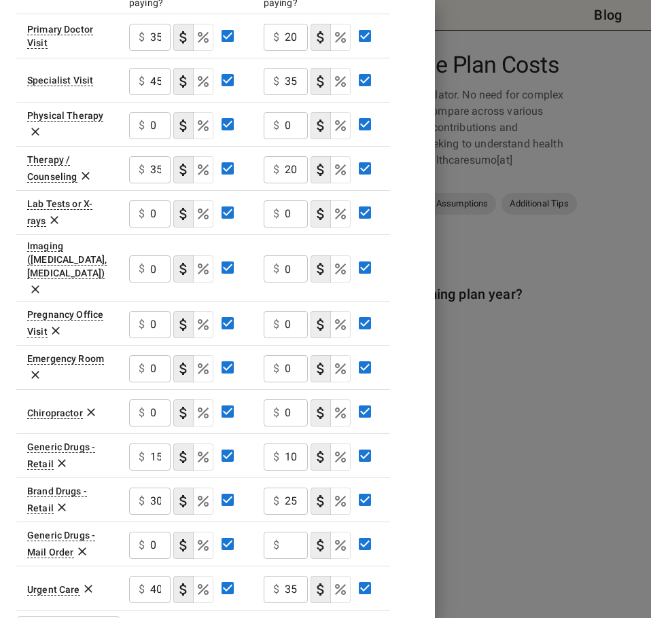
click at [81, 548] on icon at bounding box center [82, 552] width 8 height 8
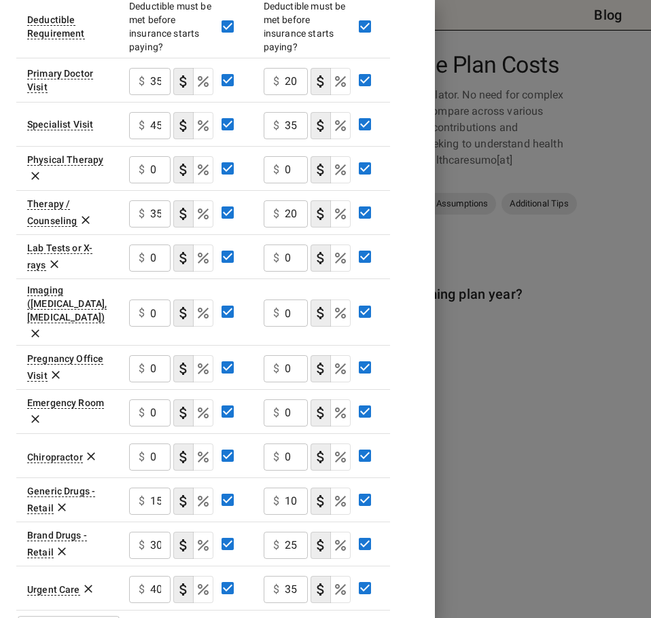
click at [88, 450] on icon at bounding box center [91, 457] width 14 height 14
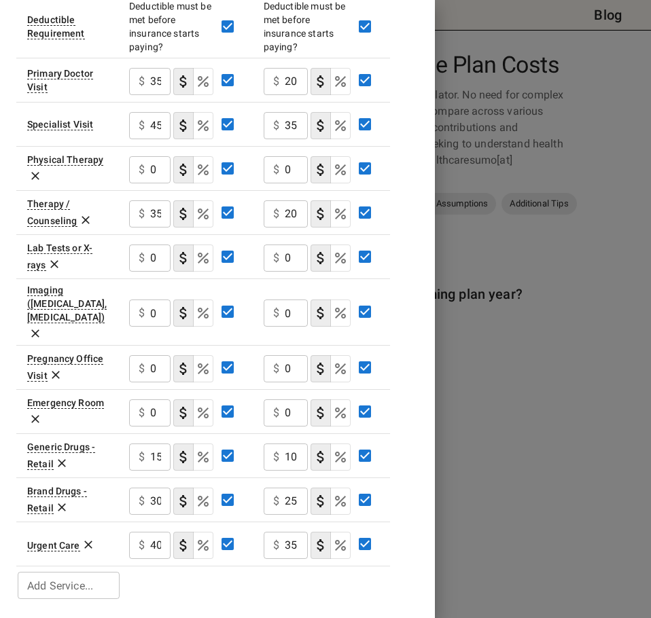
scroll to position [291, 0]
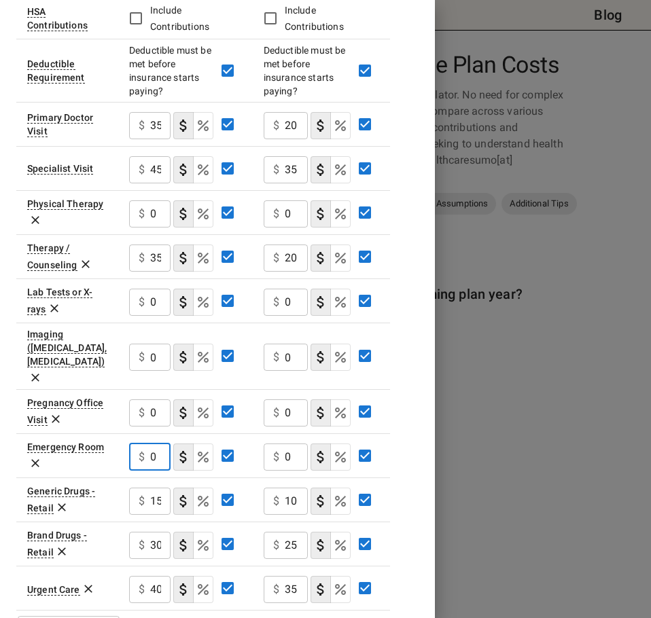
click at [155, 444] on input "0" at bounding box center [160, 457] width 20 height 27
type input "150"
click at [288, 444] on input "0" at bounding box center [296, 457] width 23 height 27
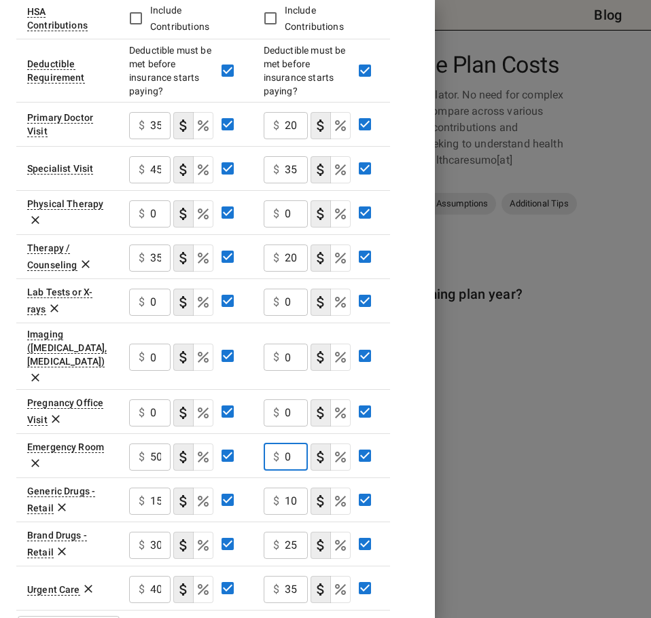
scroll to position [0, 0]
click at [288, 444] on input "0" at bounding box center [296, 457] width 23 height 27
type input "150"
click at [413, 393] on div "Plan A Plan B In Network In Network Deductible $ 1000 ​ $ 0 ​ Out of Pocket Max…" at bounding box center [217, 217] width 402 height 858
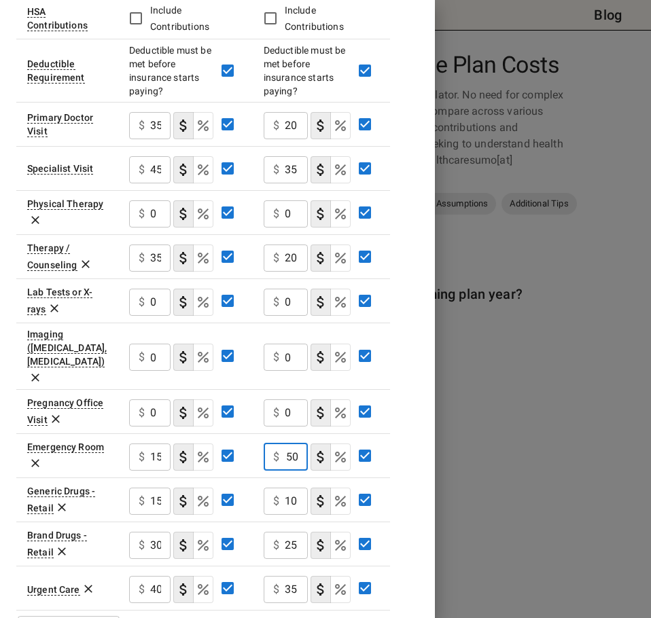
scroll to position [0, 0]
click at [56, 412] on icon at bounding box center [56, 419] width 14 height 14
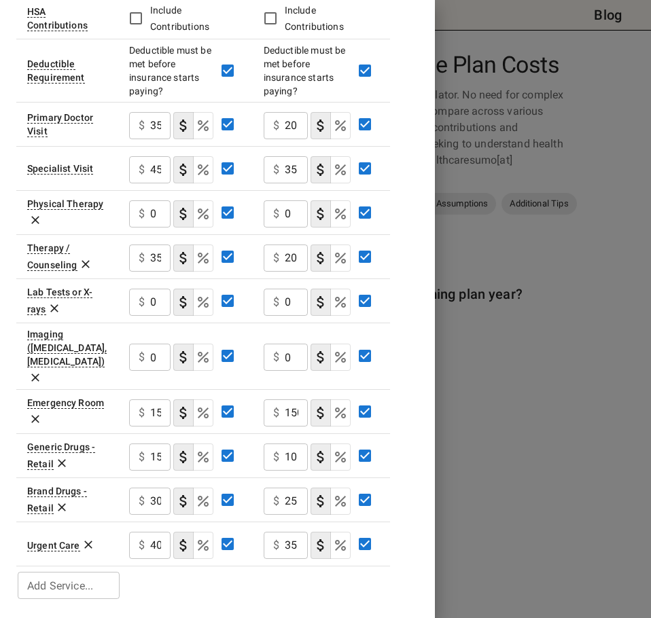
scroll to position [247, 0]
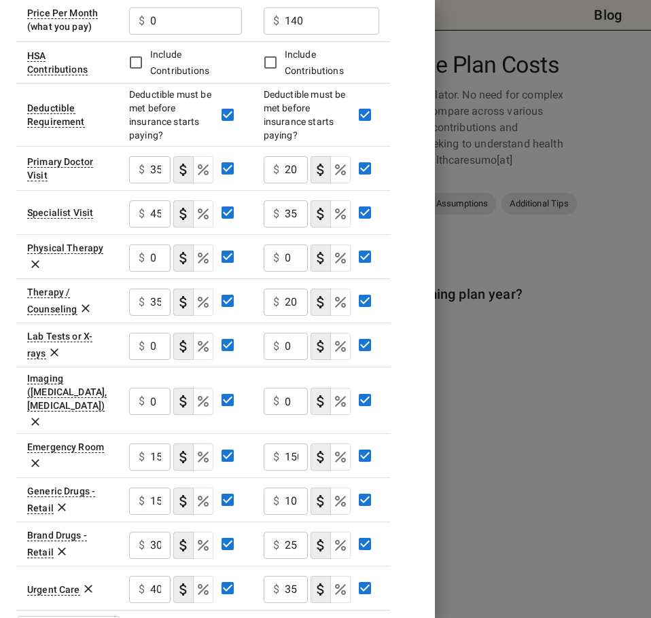
click at [39, 418] on icon at bounding box center [35, 422] width 8 height 8
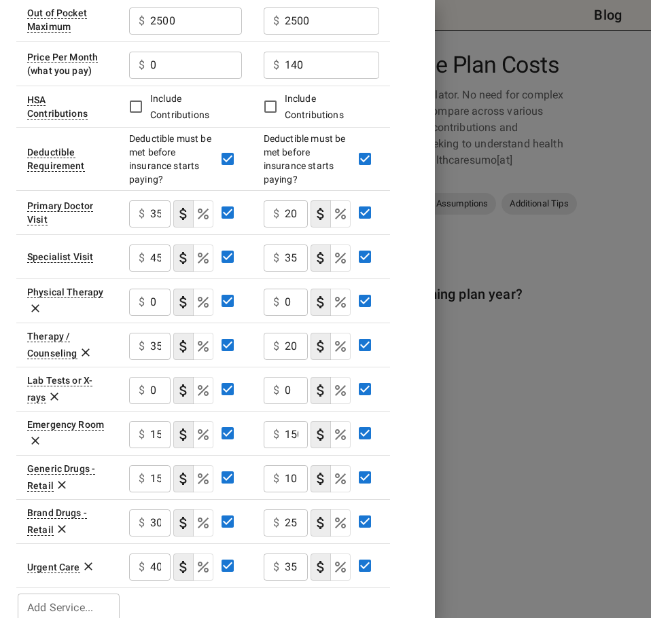
click at [54, 393] on icon at bounding box center [54, 397] width 8 height 8
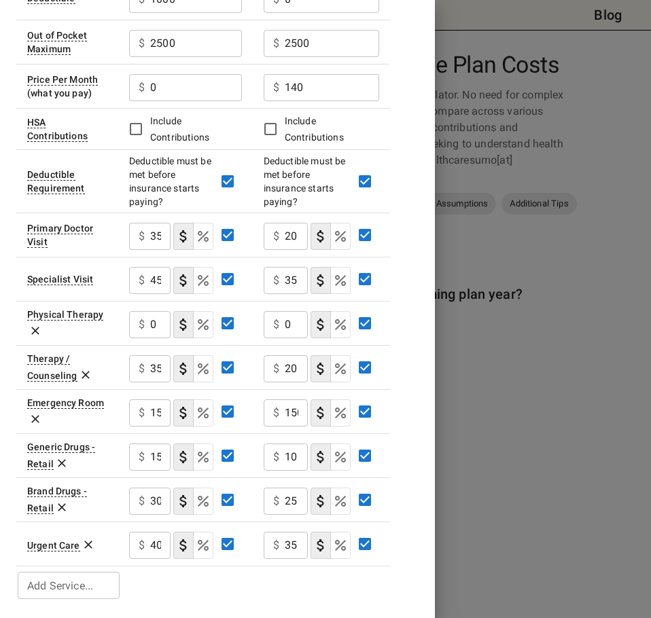
scroll to position [159, 0]
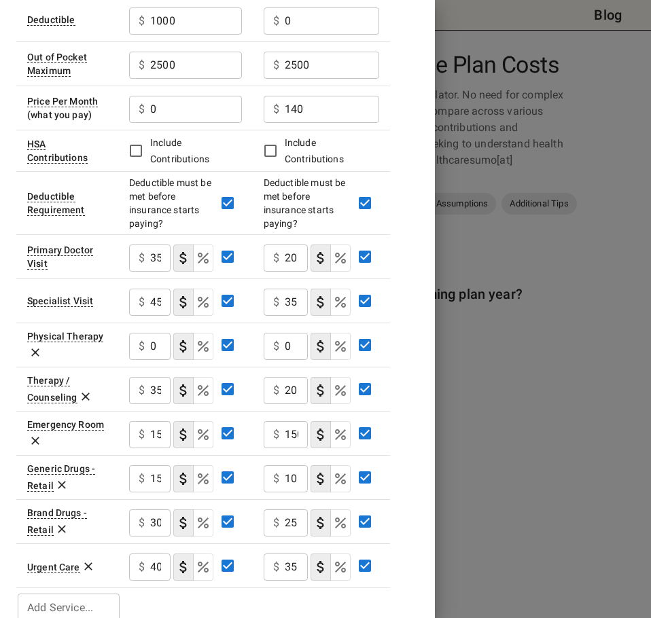
click at [38, 346] on icon at bounding box center [36, 353] width 14 height 14
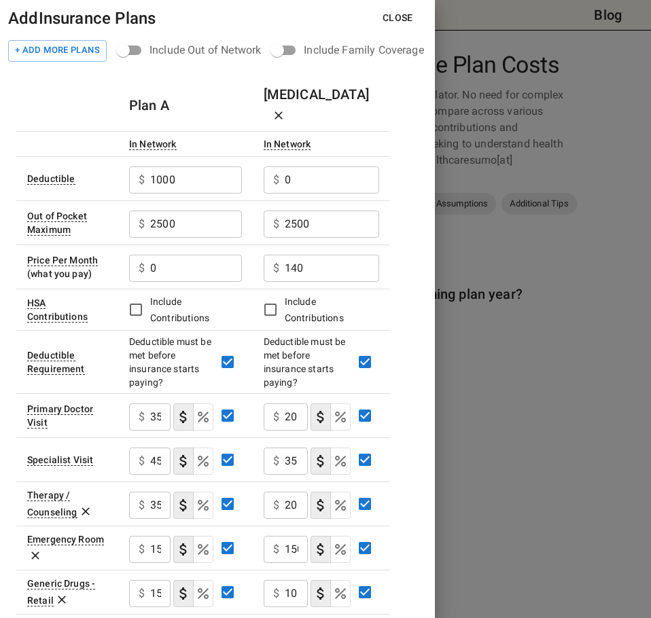
scroll to position [115, 0]
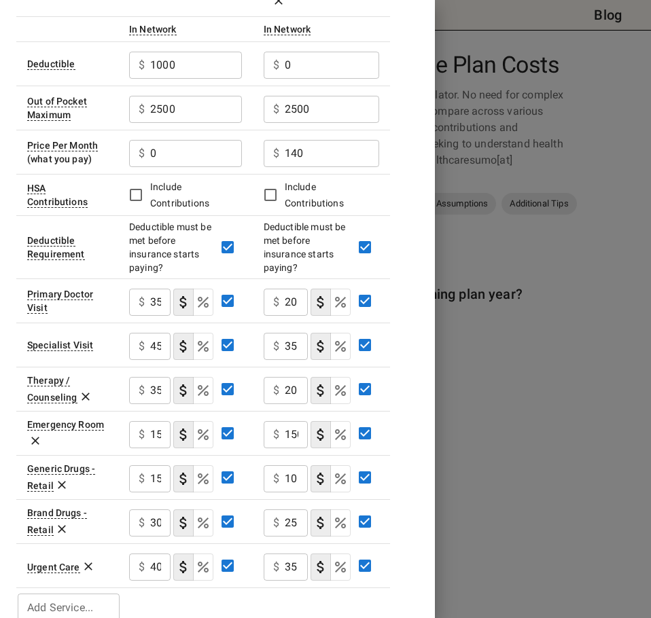
click at [95, 598] on input "Add Service..." at bounding box center [68, 607] width 92 height 19
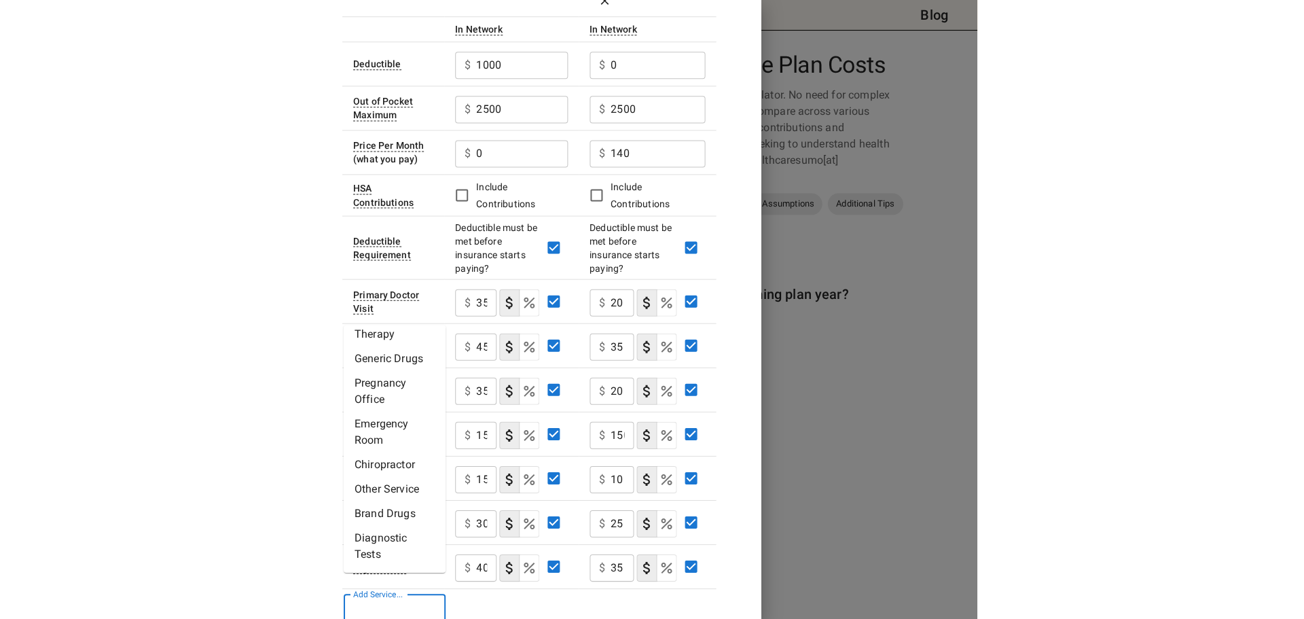
scroll to position [0, 0]
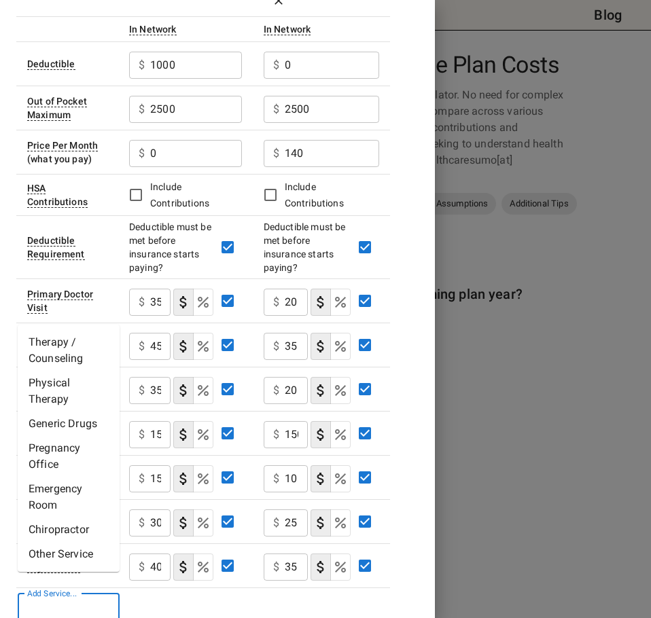
click at [166, 588] on table "Plan A Plan B In Network In Network Deductible $ 1000 ​ $ 0 ​ Out of Pocket Max…" at bounding box center [203, 294] width 374 height 659
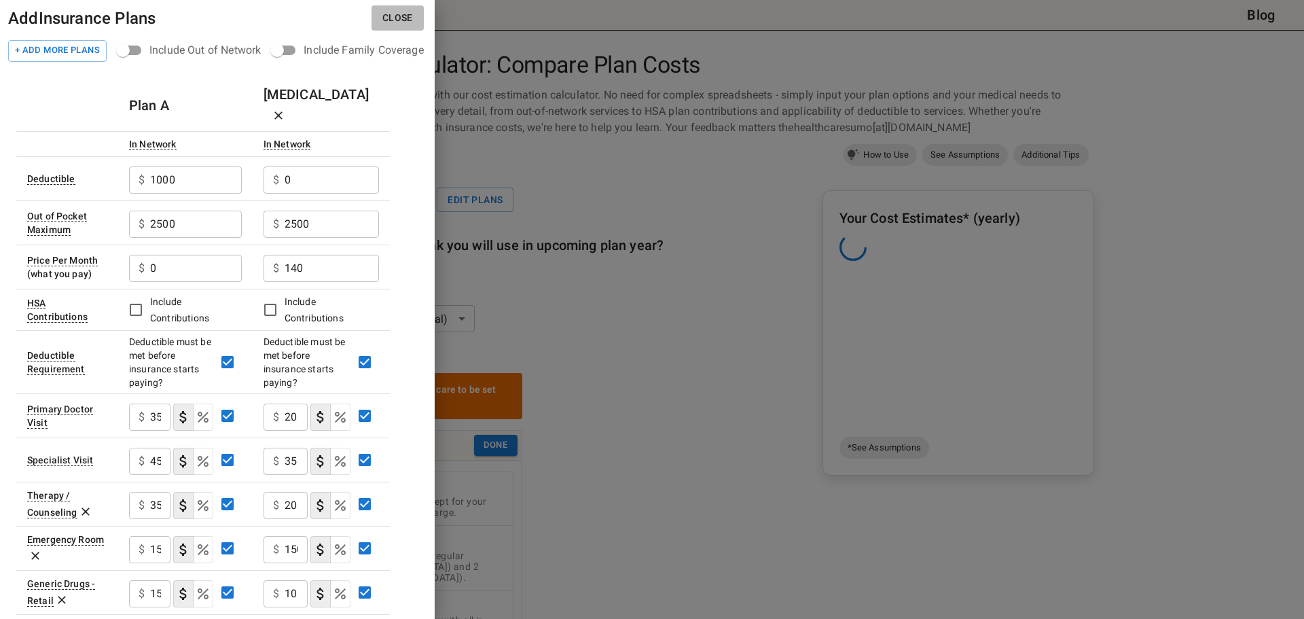
click at [410, 11] on button "Close" at bounding box center [398, 17] width 52 height 25
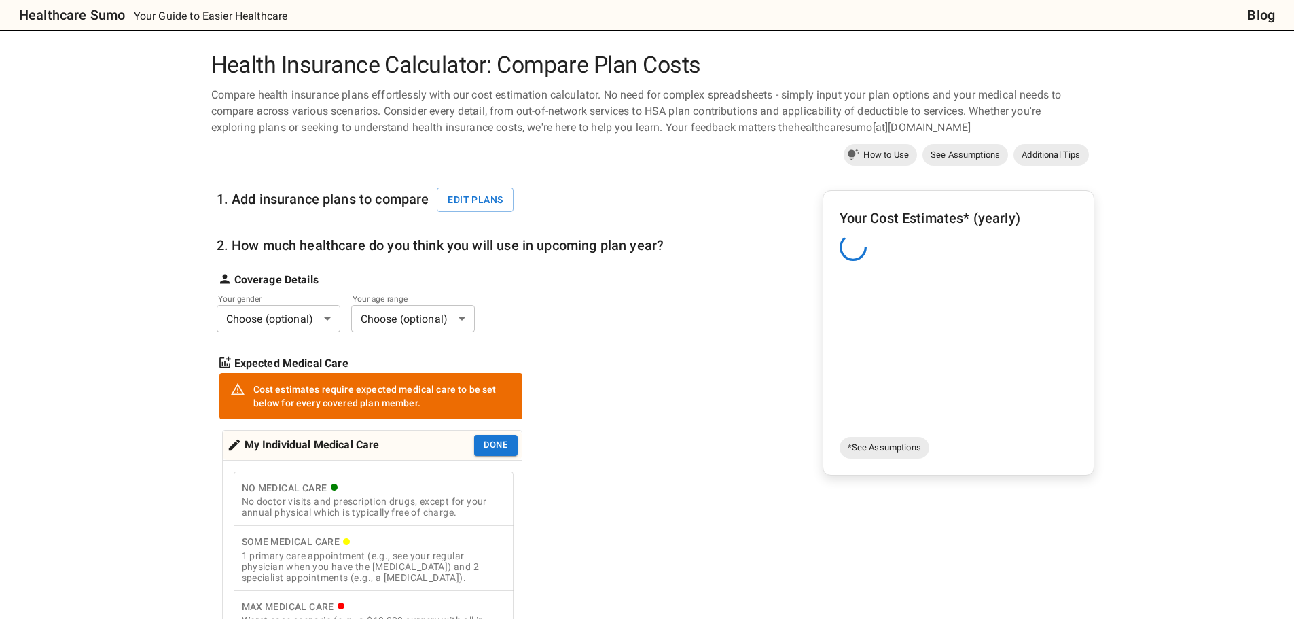
click at [317, 315] on body "Healthcare Sumo Your Guide to Easier Healthcare Blog Health Insurance Calculato…" at bounding box center [647, 631] width 1294 height 1262
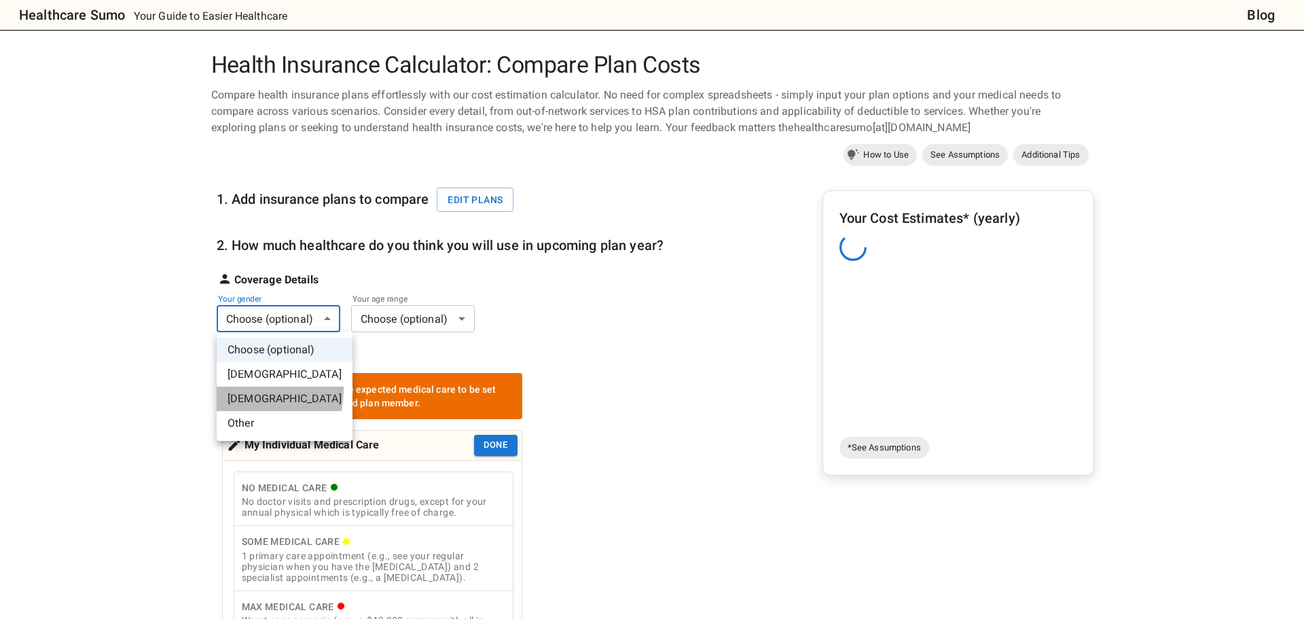
click at [248, 390] on li "Female" at bounding box center [285, 399] width 136 height 24
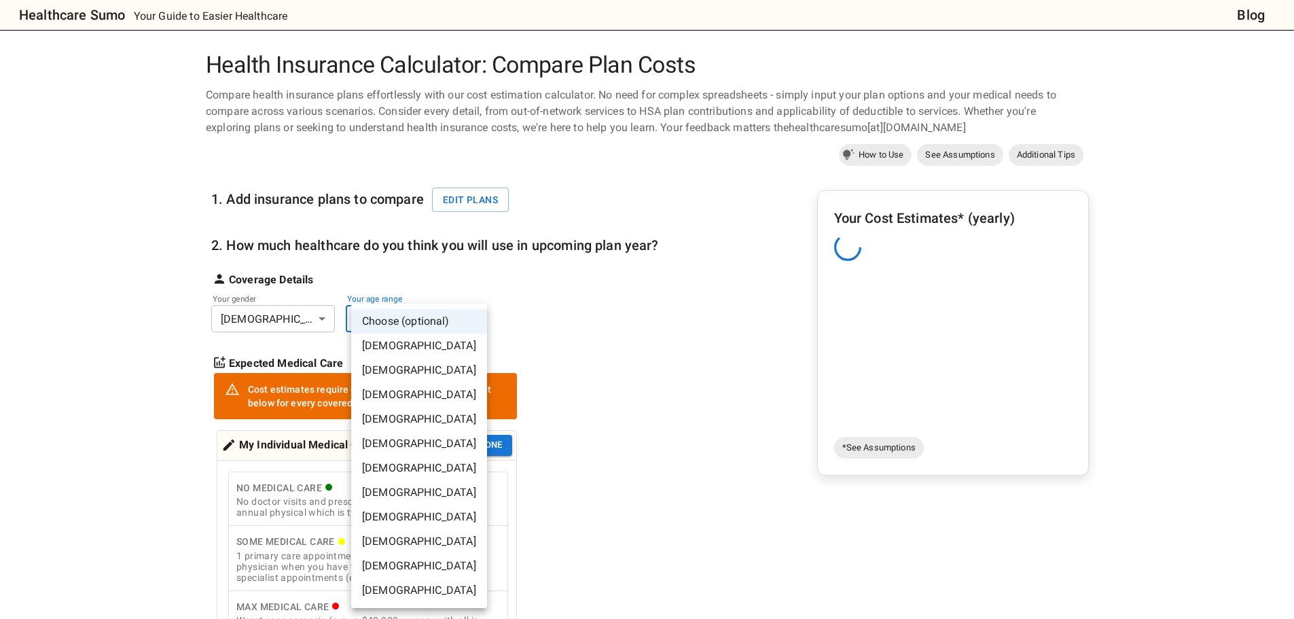
click at [412, 316] on body "Healthcare Sumo Your Guide to Easier Healthcare Blog Health Insurance Calculato…" at bounding box center [647, 631] width 1294 height 1262
click at [410, 390] on li "25-30 years old" at bounding box center [419, 394] width 136 height 24
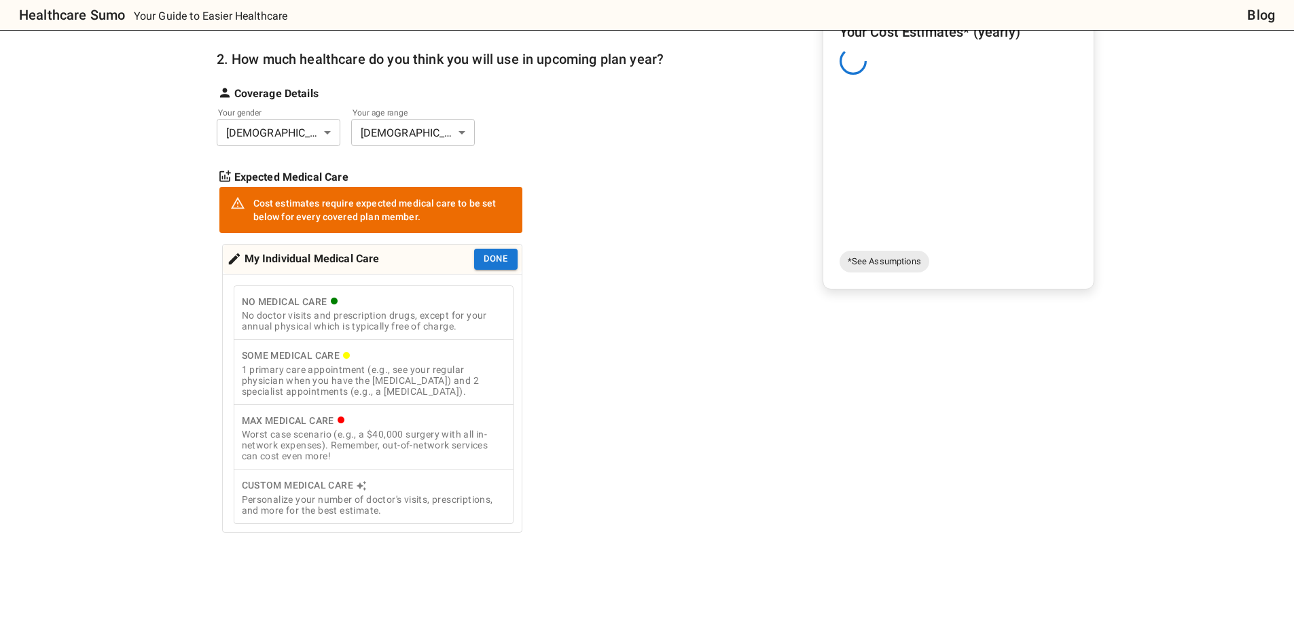
scroll to position [204, 0]
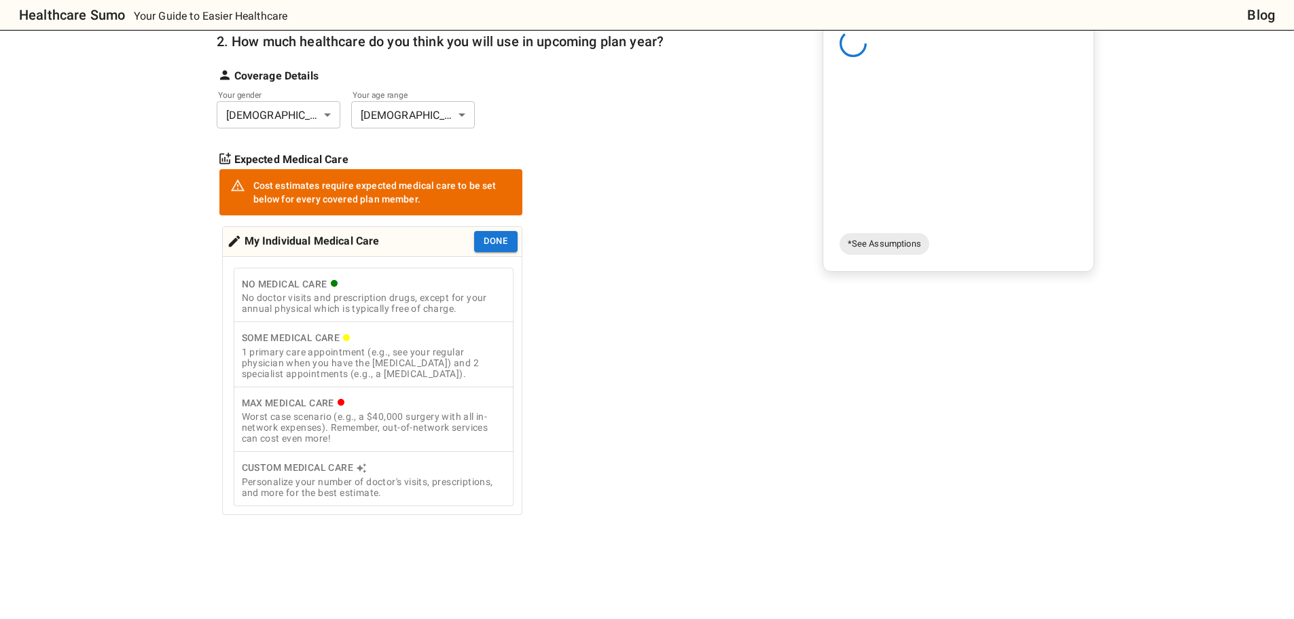
click at [385, 485] on div "Personalize your number of doctor's visits, prescriptions, and more for the bes…" at bounding box center [374, 487] width 264 height 22
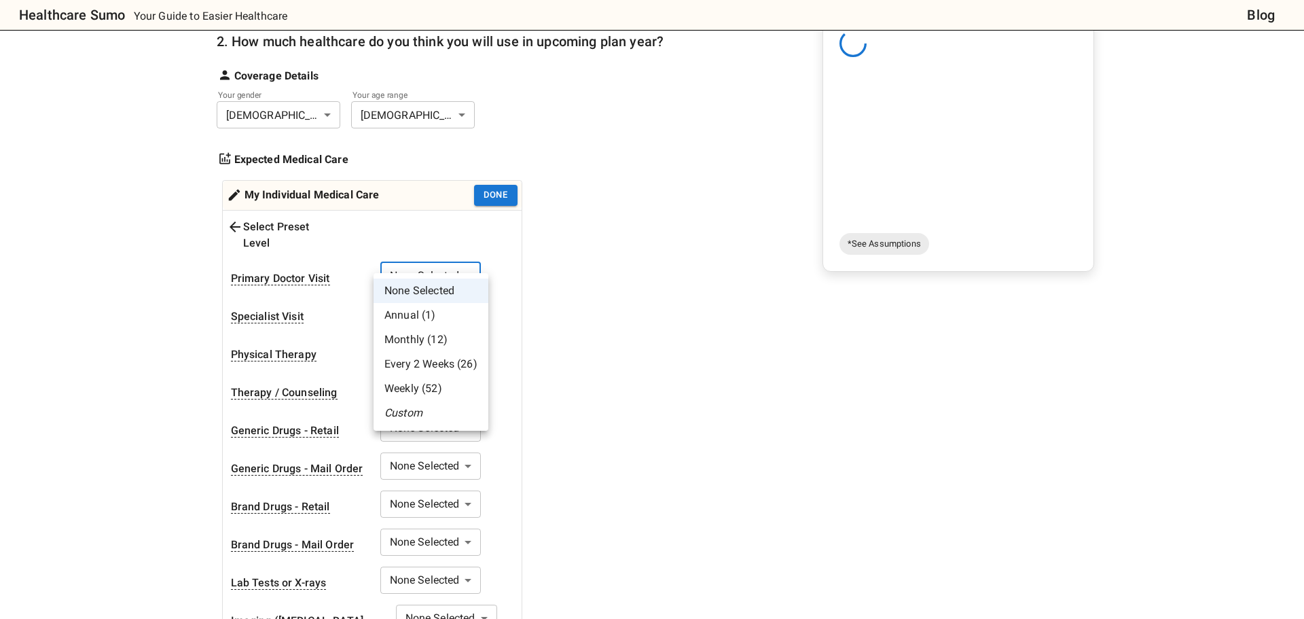
click at [469, 260] on body "Healthcare Sumo Your Guide to Easier Healthcare Blog Health Insurance Calculato…" at bounding box center [652, 585] width 1304 height 1578
click at [443, 315] on li "Annual (1)" at bounding box center [431, 315] width 115 height 24
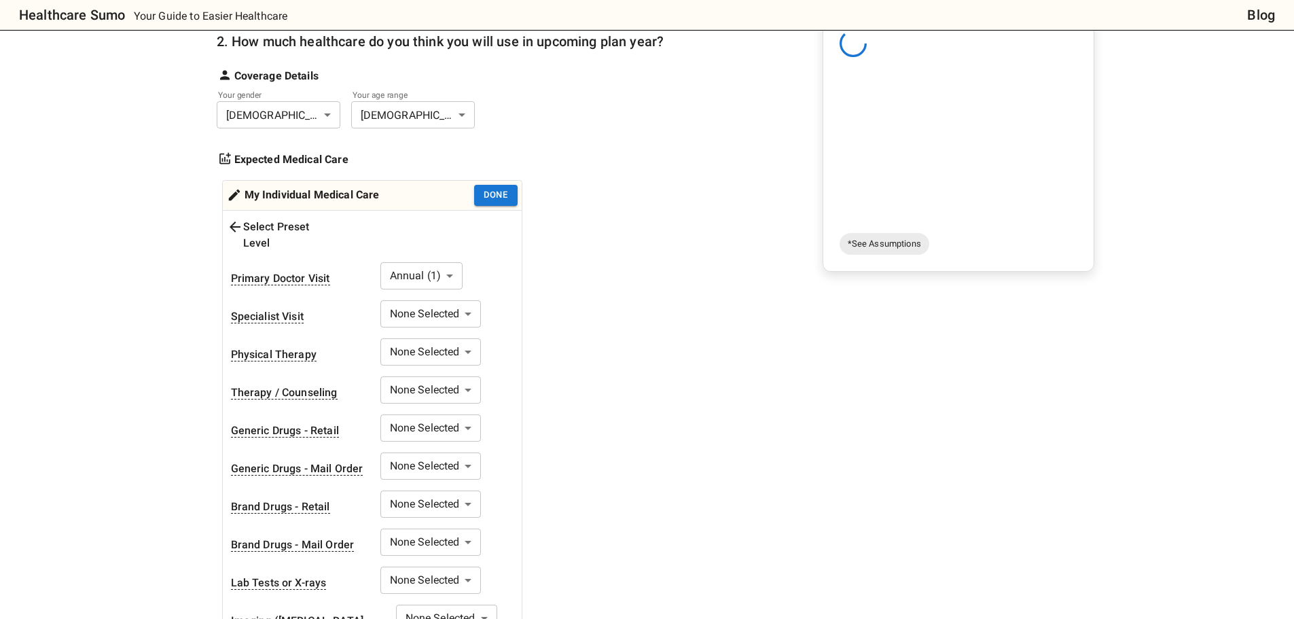
click at [455, 302] on body "Healthcare Sumo Your Guide to Easier Healthcare Blog Health Insurance Calculato…" at bounding box center [647, 585] width 1294 height 1578
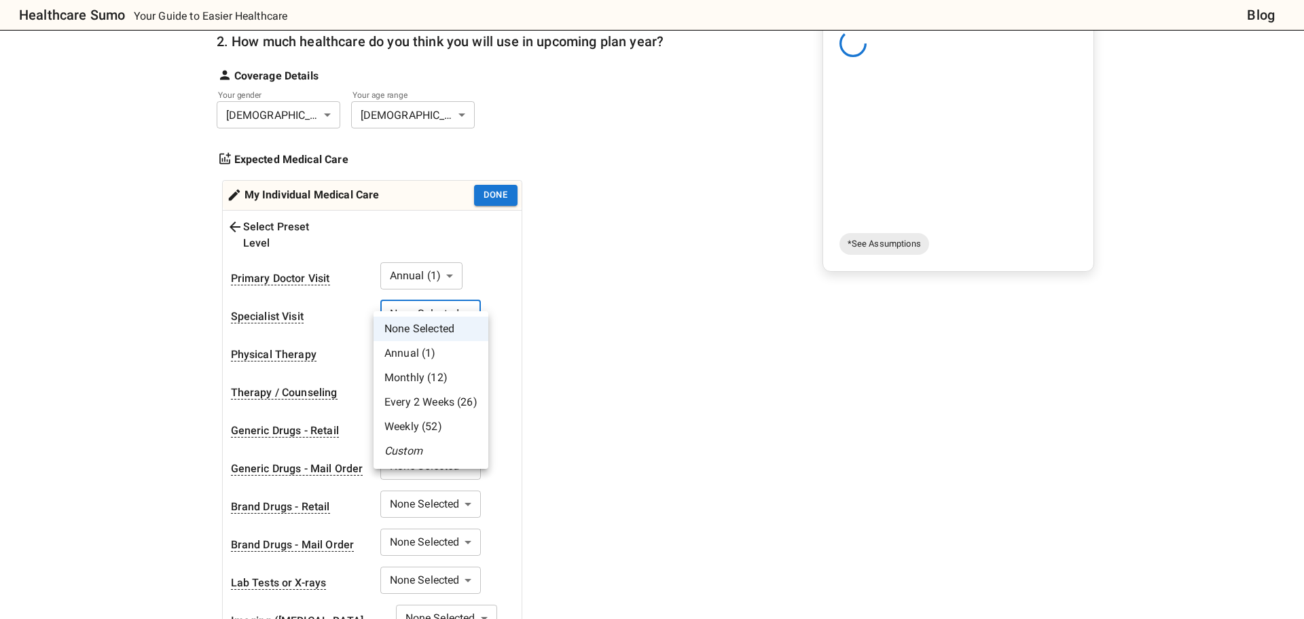
click at [425, 452] on li "Custom" at bounding box center [431, 451] width 115 height 24
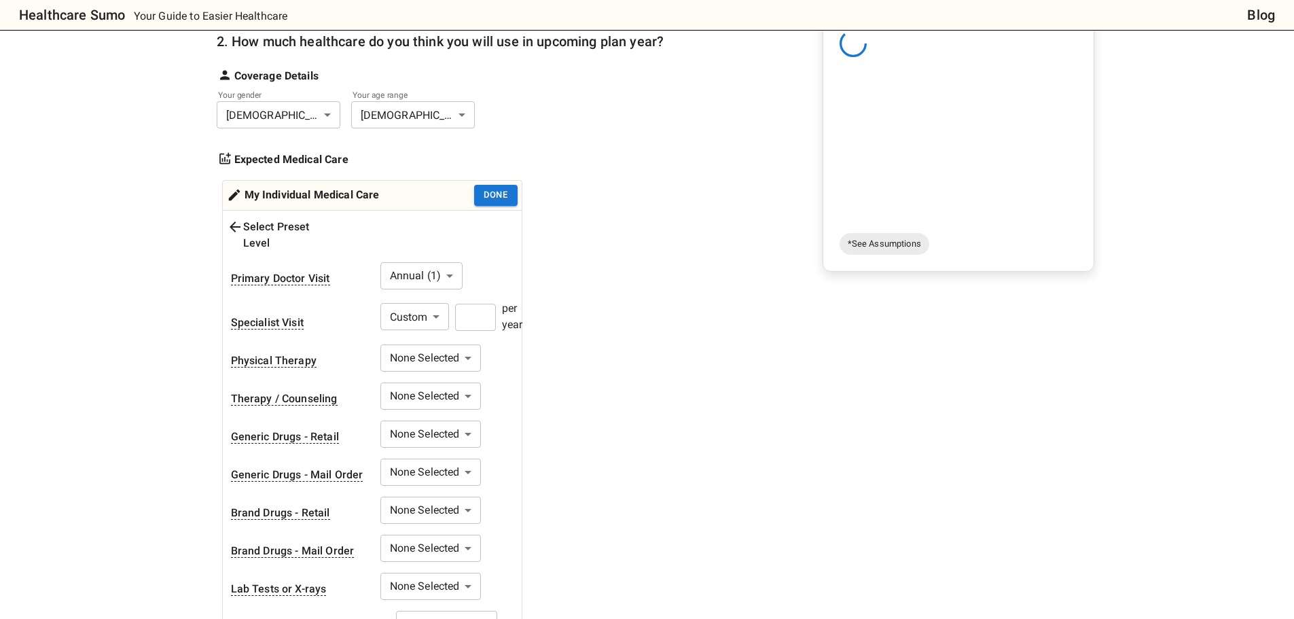
click at [474, 304] on input "number" at bounding box center [475, 317] width 41 height 27
click at [475, 304] on input "*" at bounding box center [475, 317] width 41 height 27
click at [599, 296] on div "1. Add insurance plans to compare Edit plans 2. How much healthcare do you thin…" at bounding box center [441, 401] width 448 height 871
click at [437, 342] on body "Healthcare Sumo Your Guide to Easier Healthcare Blog Health Insurance Calculato…" at bounding box center [647, 588] width 1294 height 1584
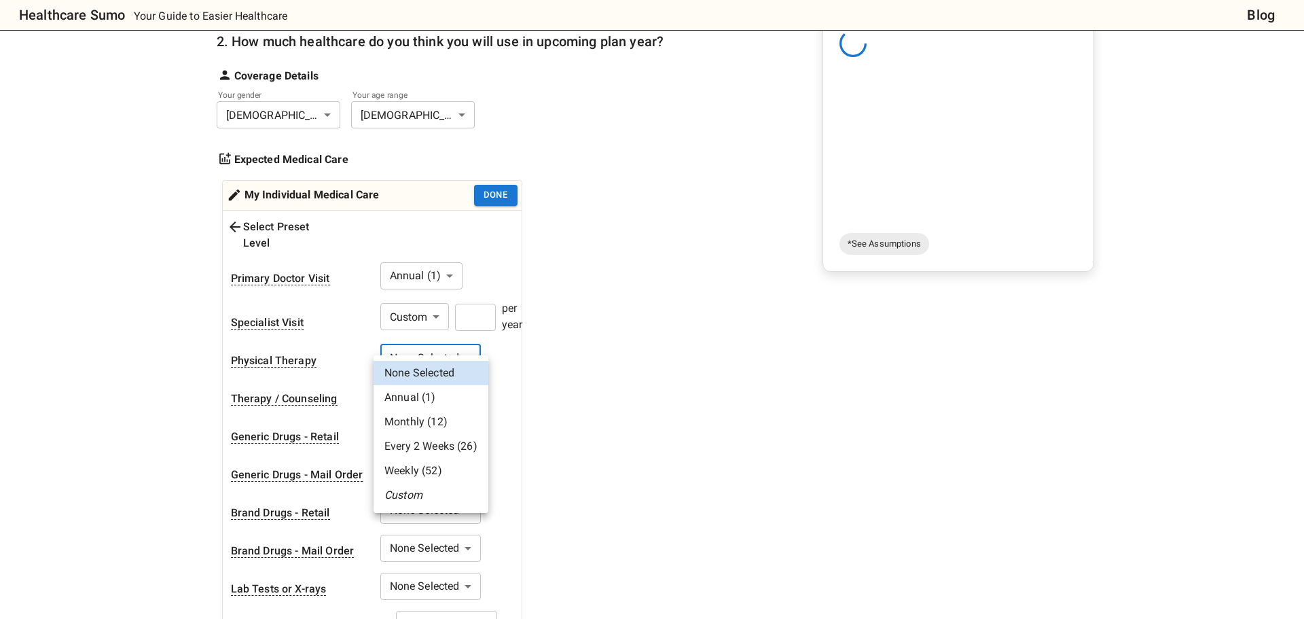
click at [437, 342] on div at bounding box center [652, 309] width 1304 height 619
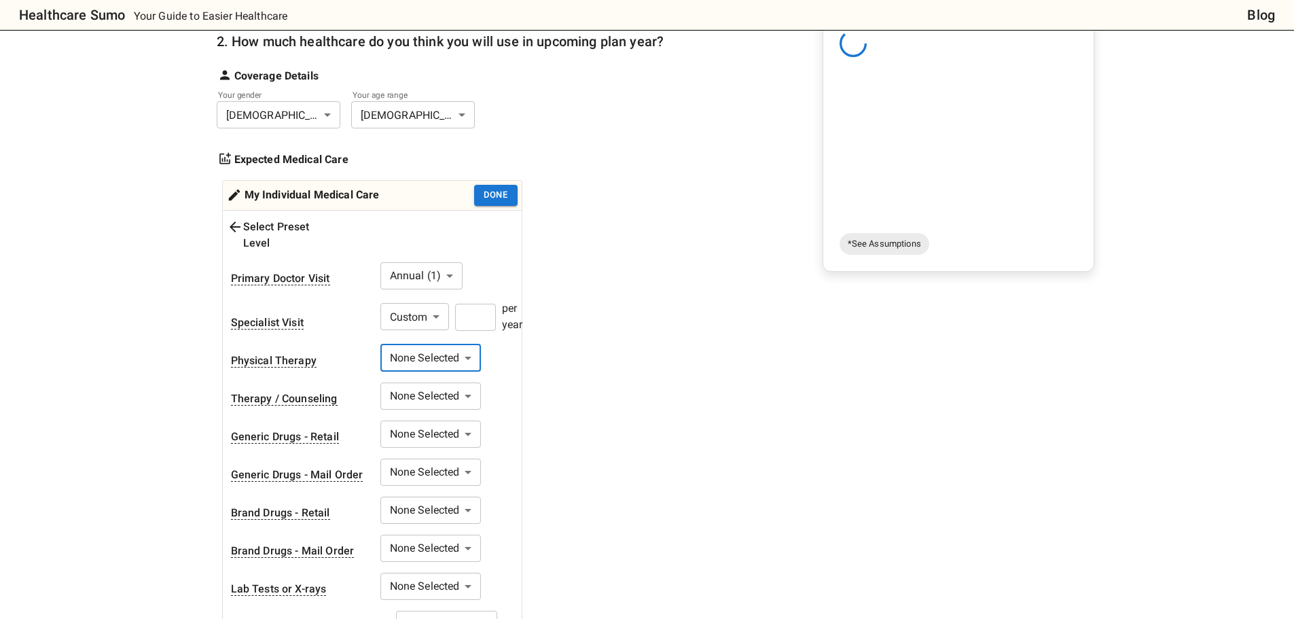
click at [436, 376] on body "Healthcare Sumo Your Guide to Easier Healthcare Blog Health Insurance Calculato…" at bounding box center [647, 588] width 1294 height 1584
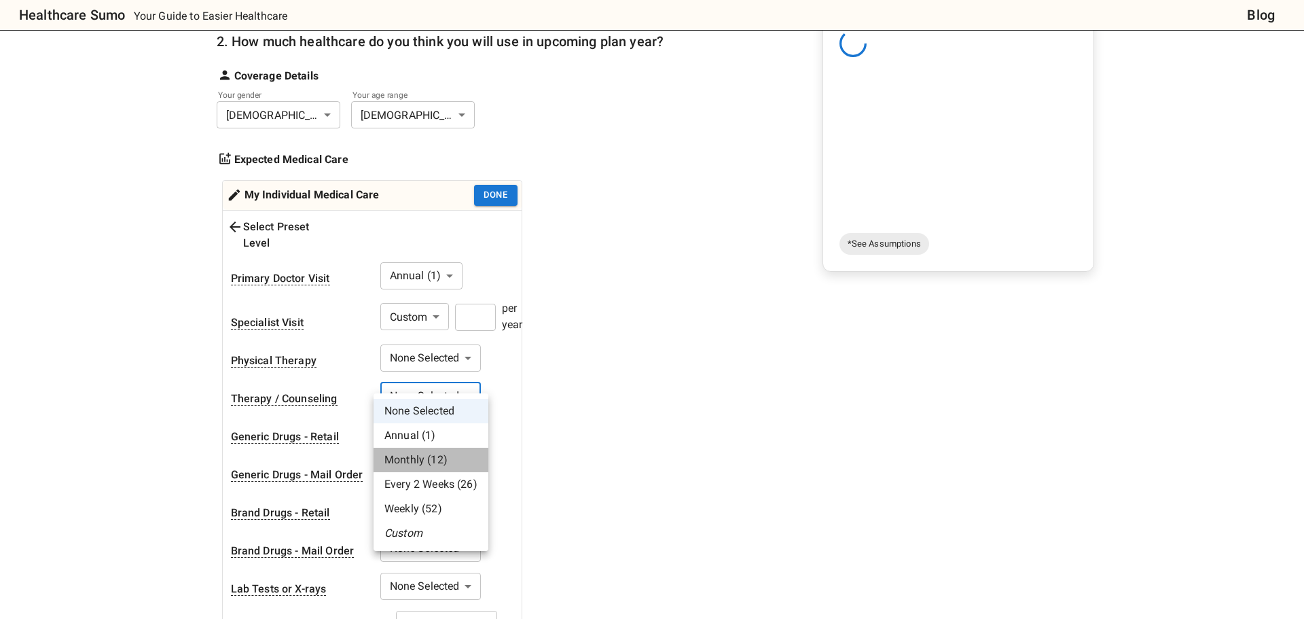
click at [434, 459] on li "Monthly (12)" at bounding box center [431, 460] width 115 height 24
click at [443, 386] on body "Healthcare Sumo Your Guide to Easier Healthcare Blog Health Insurance Calculato…" at bounding box center [647, 588] width 1294 height 1584
click at [443, 480] on li "Every 2 Weeks (26)" at bounding box center [427, 484] width 115 height 24
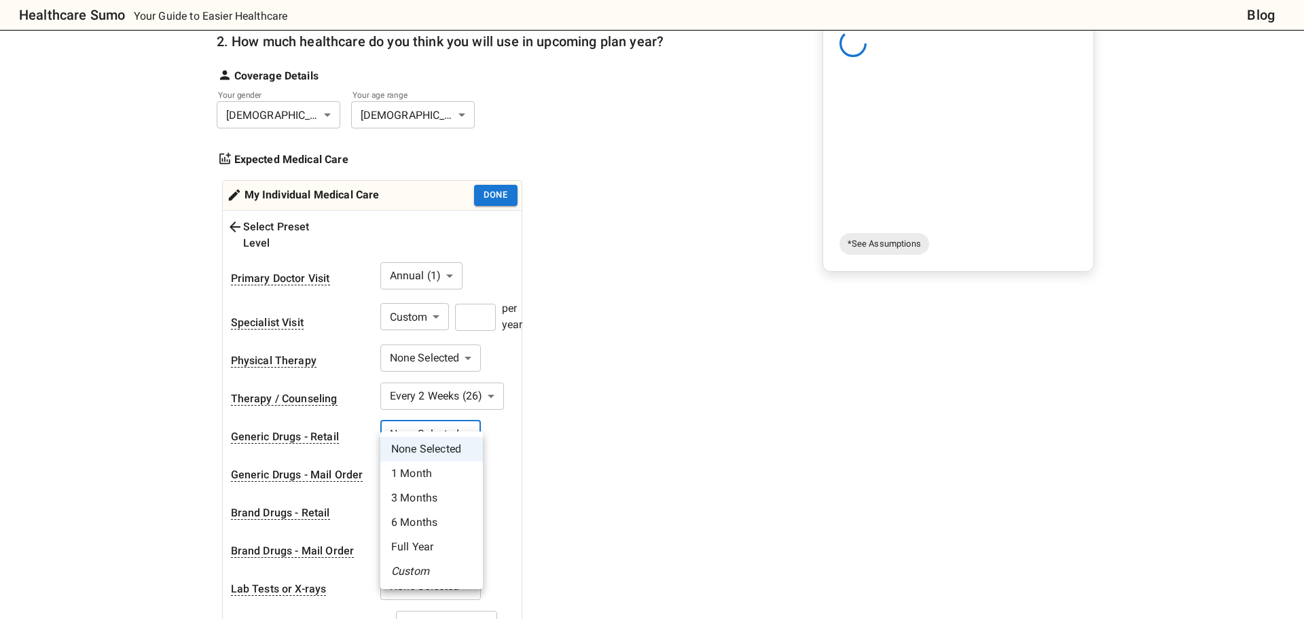
click at [461, 417] on body "Healthcare Sumo Your Guide to Easier Healthcare Blog Health Insurance Calculato…" at bounding box center [652, 588] width 1304 height 1584
click at [433, 543] on li "Full Year" at bounding box center [431, 547] width 103 height 24
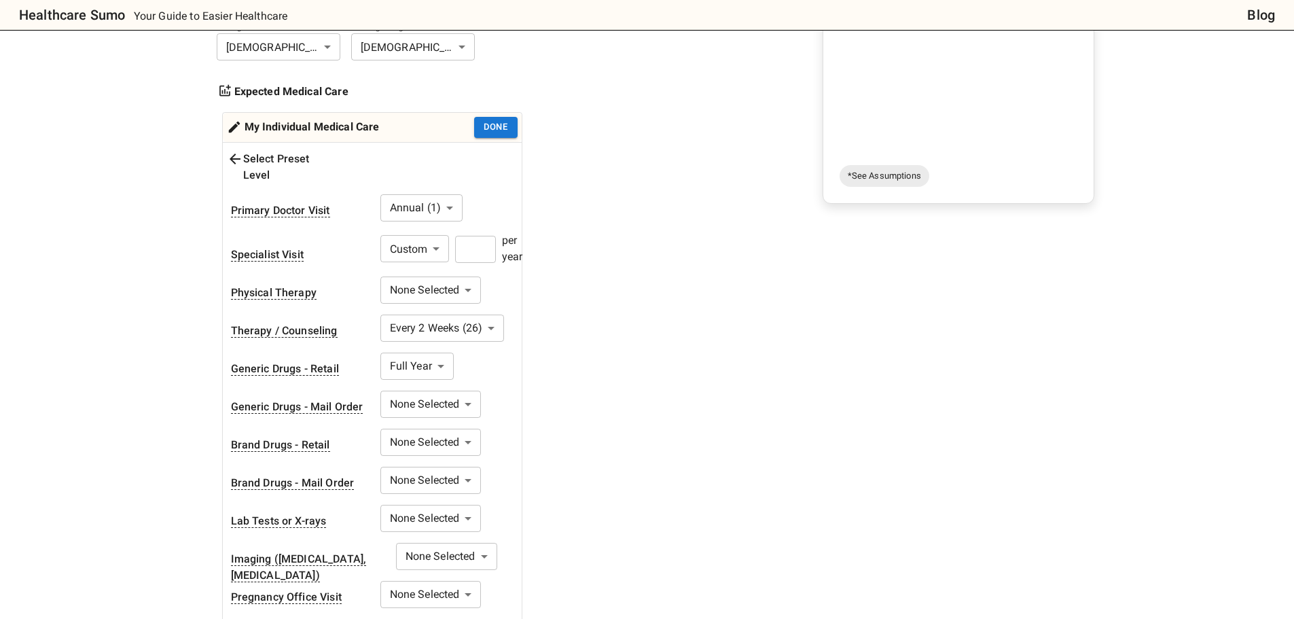
scroll to position [0, 0]
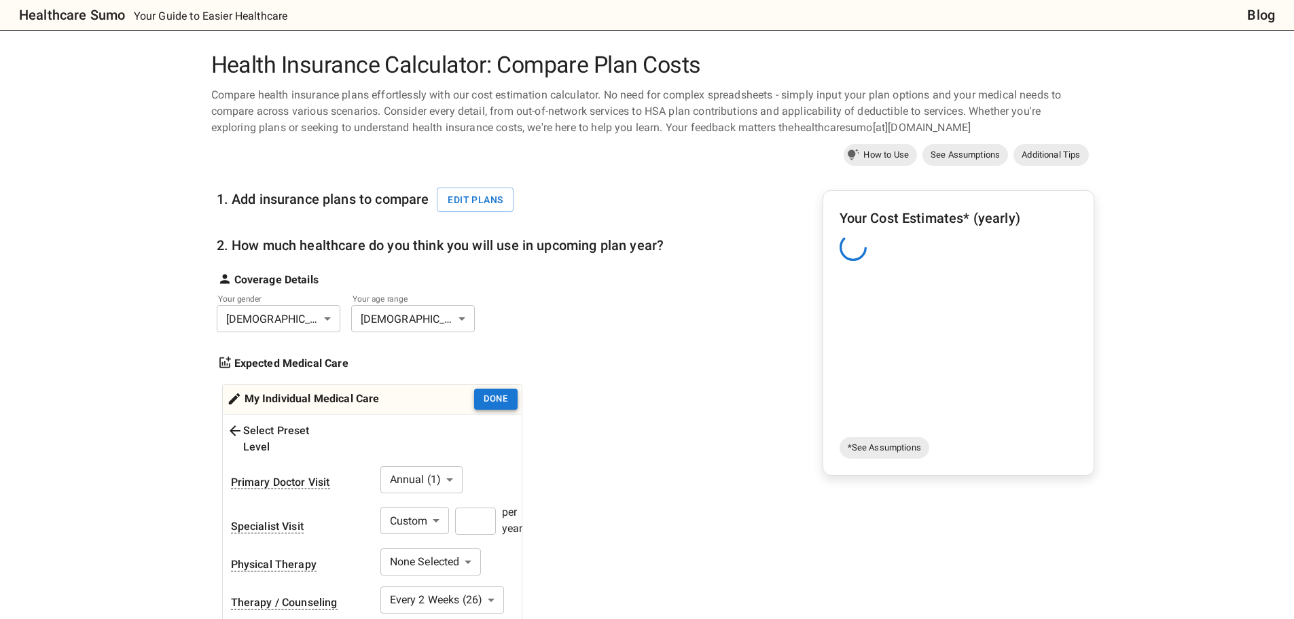
click at [491, 404] on button "Done" at bounding box center [495, 399] width 43 height 21
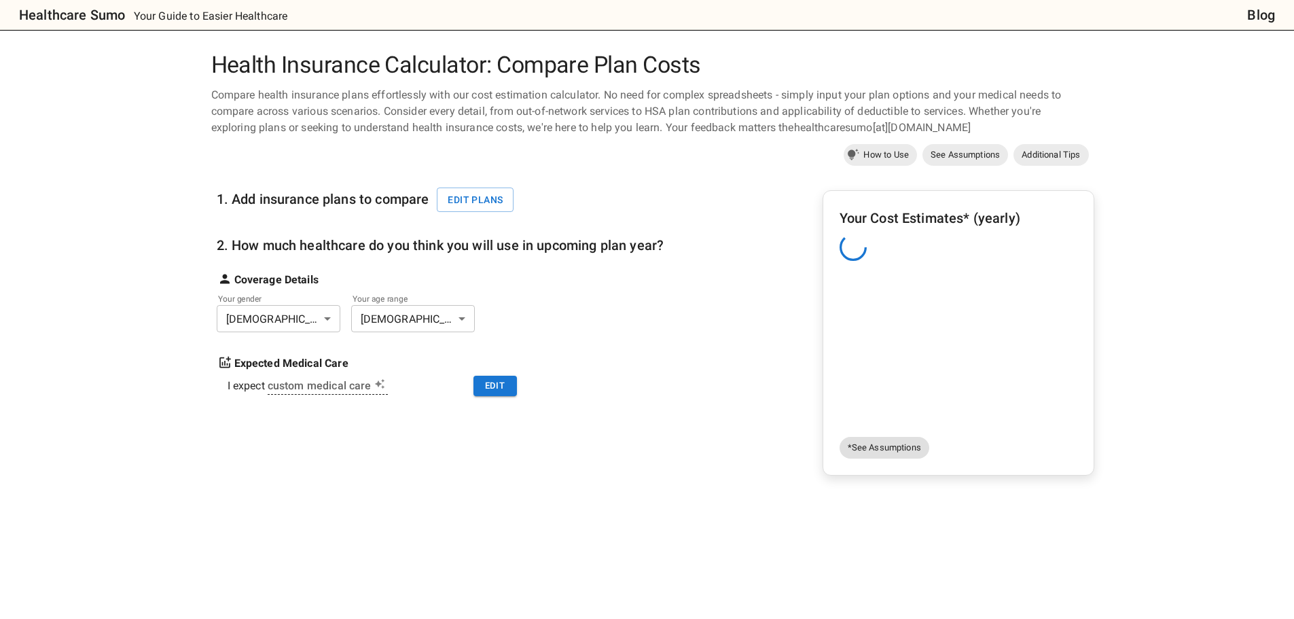
click at [913, 455] on link "*See Assumptions" at bounding box center [885, 448] width 90 height 22
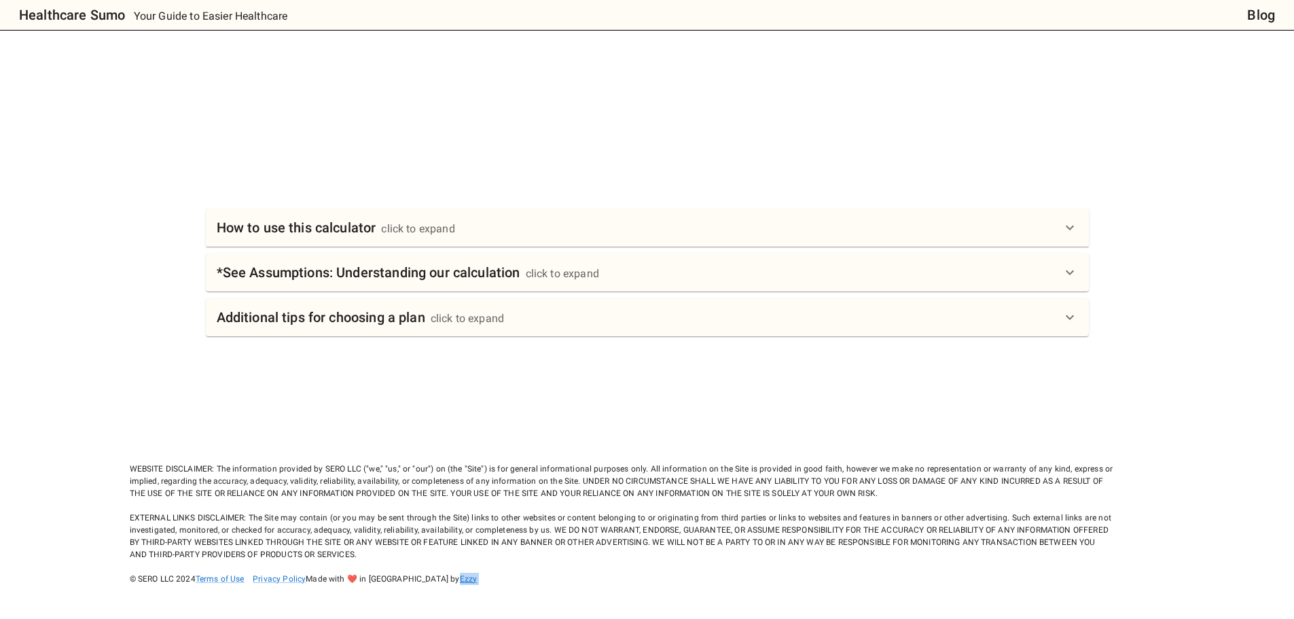
click at [534, 231] on div "How to use this calculator click to expand" at bounding box center [639, 228] width 845 height 22
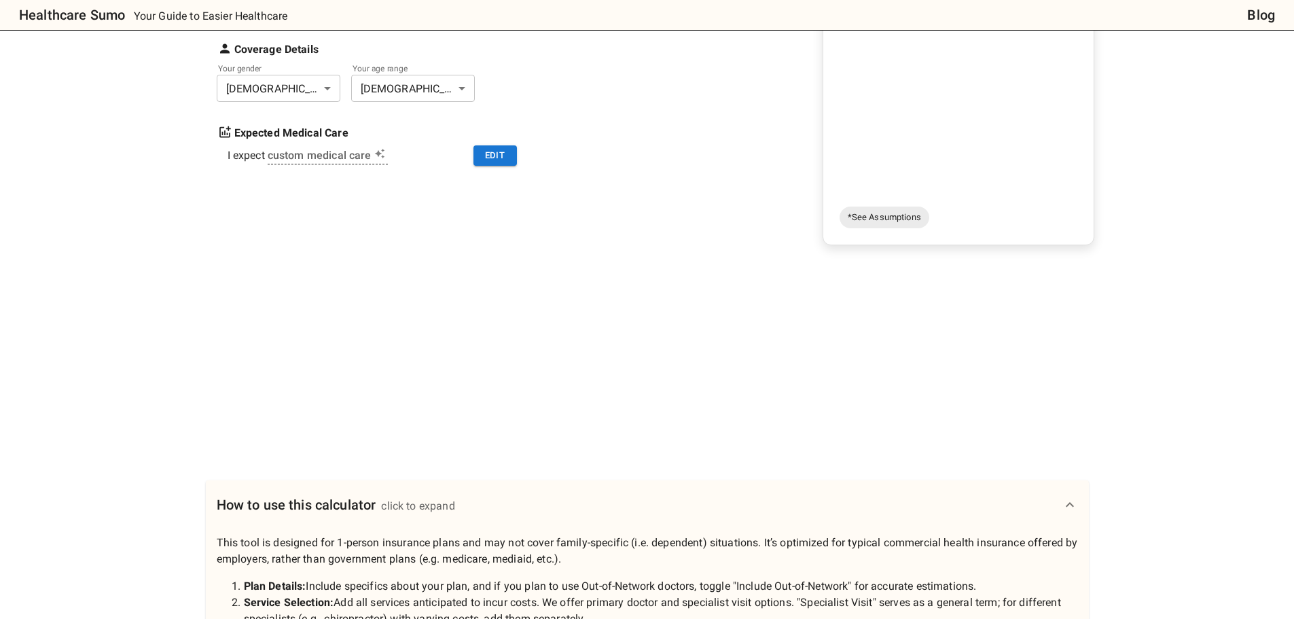
scroll to position [0, 0]
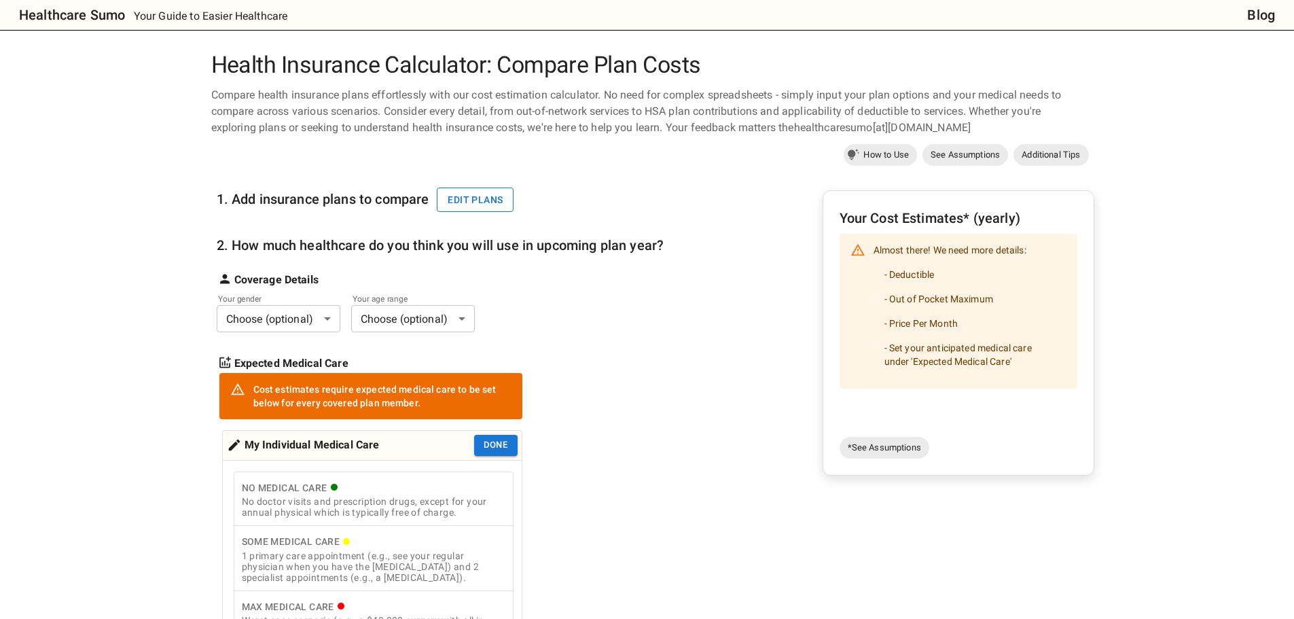
click at [488, 198] on button "Edit plans" at bounding box center [475, 200] width 77 height 25
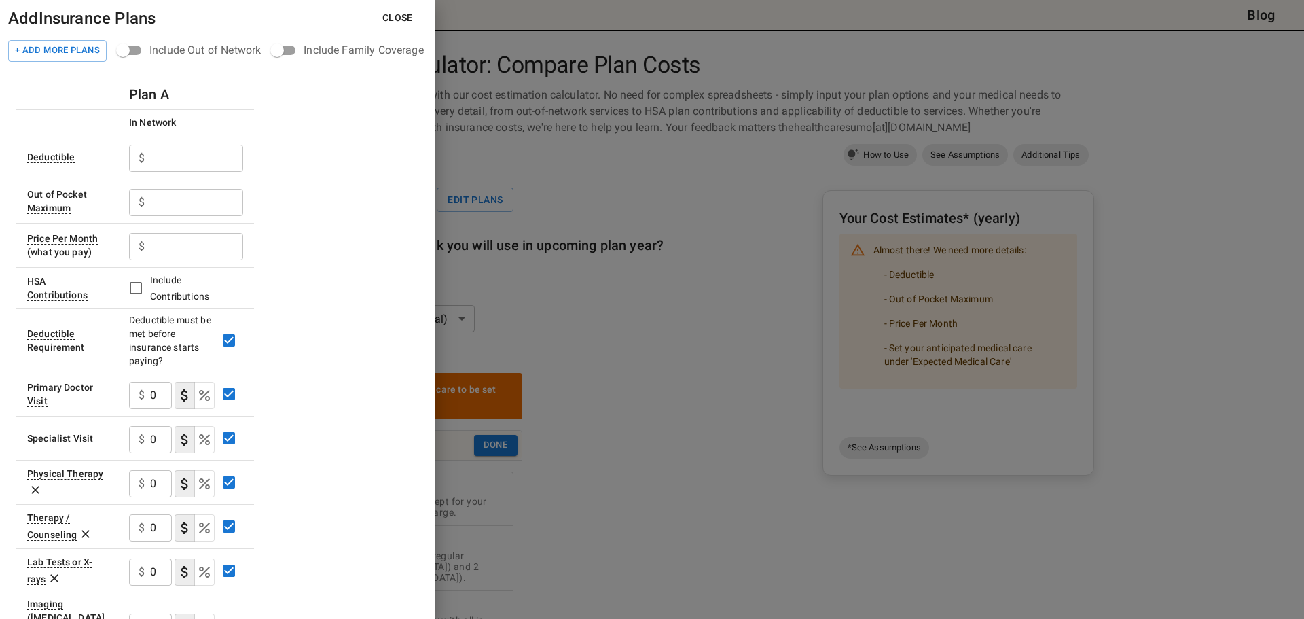
click at [188, 155] on input "text" at bounding box center [196, 158] width 93 height 27
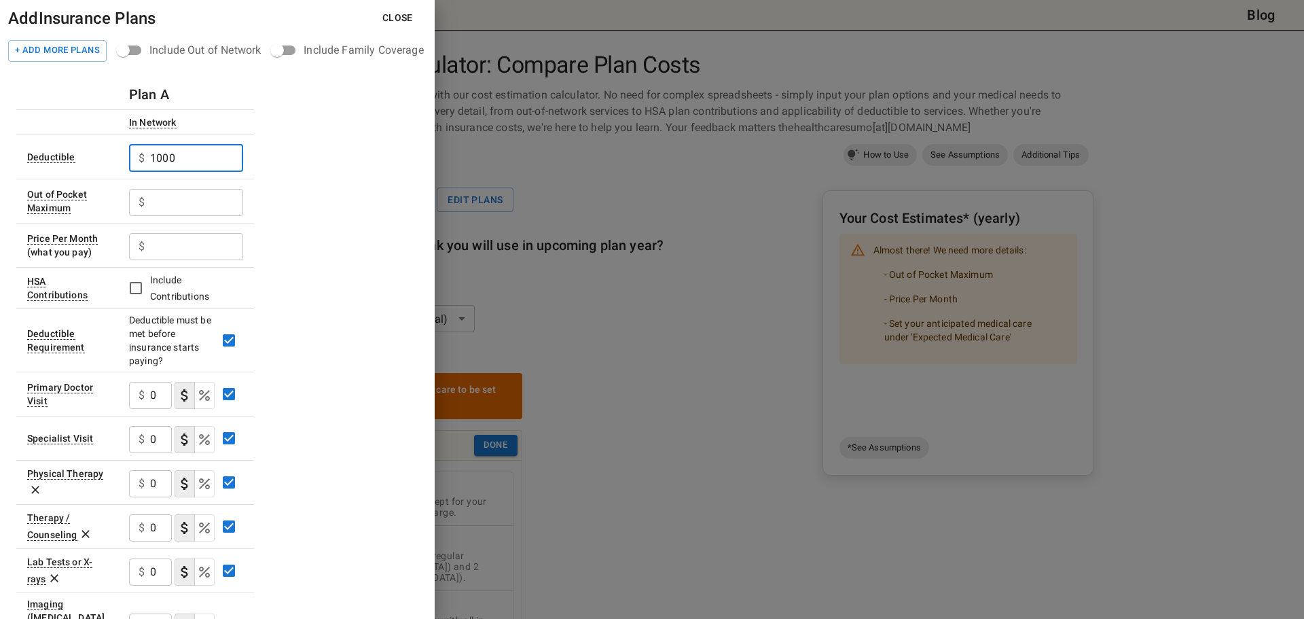
type input "1000"
click at [192, 200] on input "text" at bounding box center [196, 202] width 93 height 27
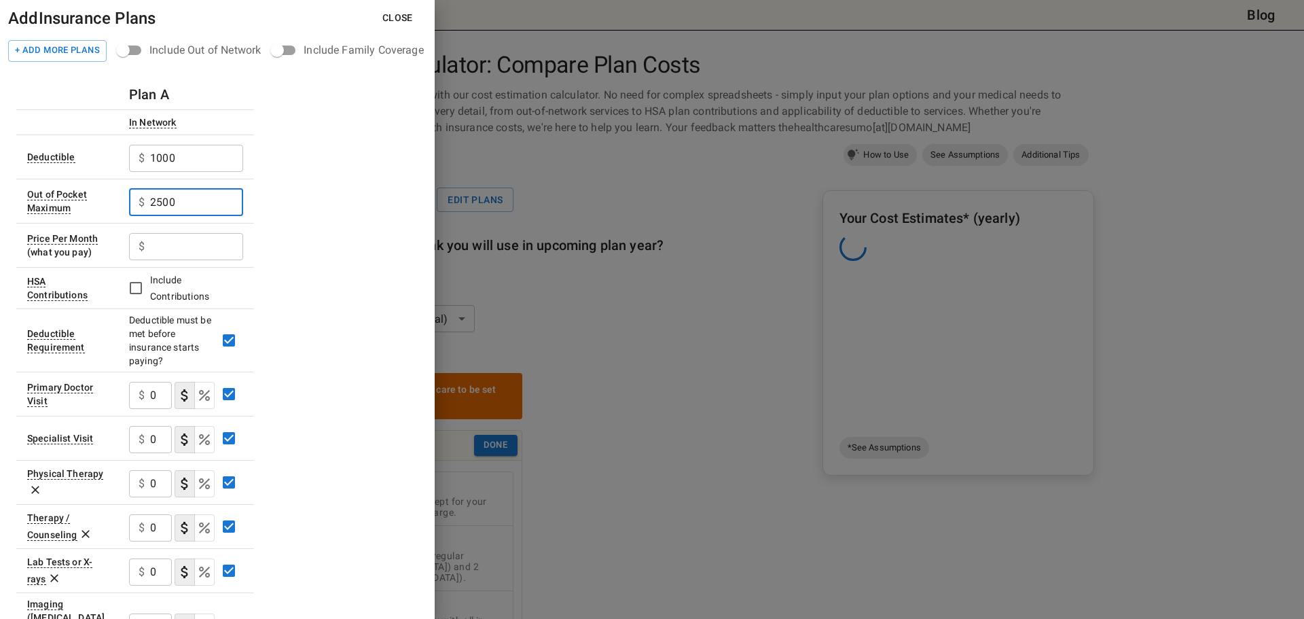
type input "2500"
click at [194, 247] on input "text" at bounding box center [196, 246] width 93 height 27
type input "0"
click at [351, 256] on div "Plan A In Network Deductible $ 1000 ​ Out of Pocket Maximum $ 2500 ​ Price Per …" at bounding box center [217, 590] width 402 height 1022
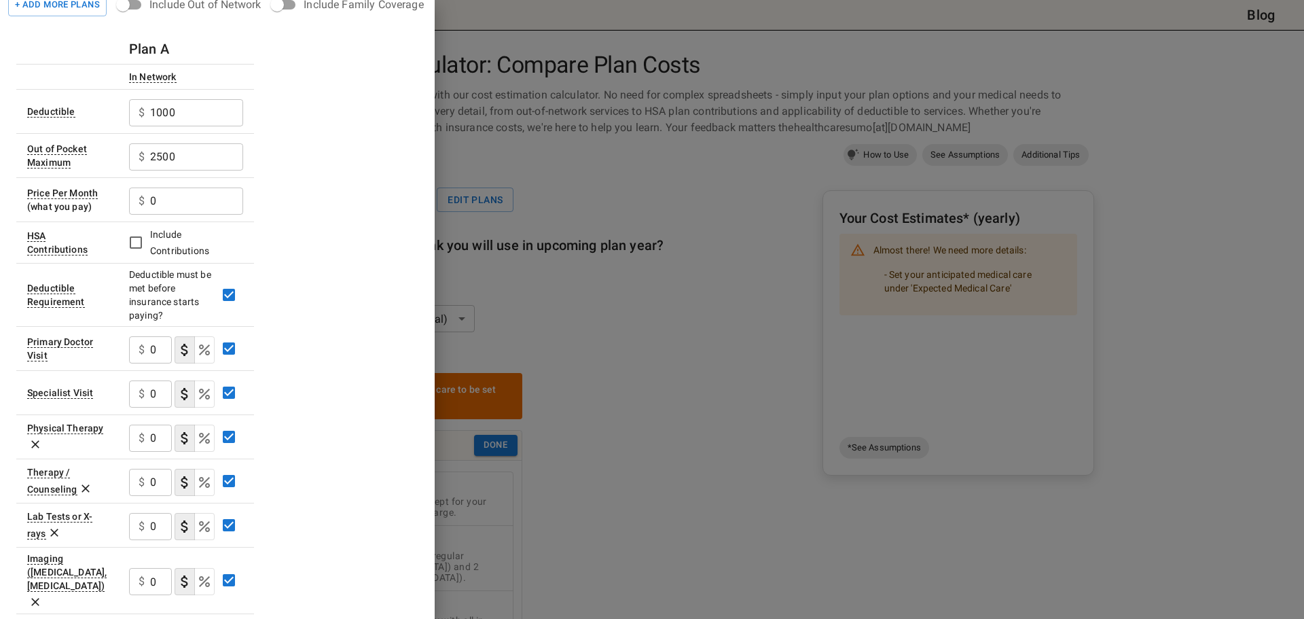
scroll to position [68, 0]
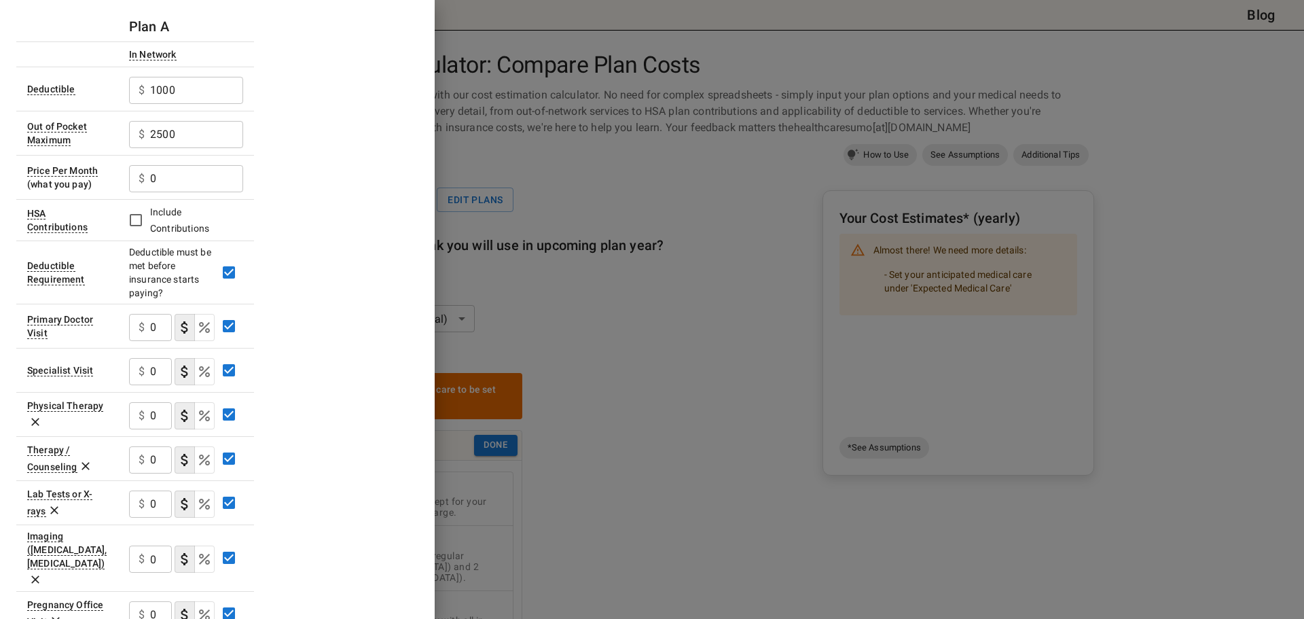
click at [154, 317] on input "0" at bounding box center [161, 327] width 22 height 27
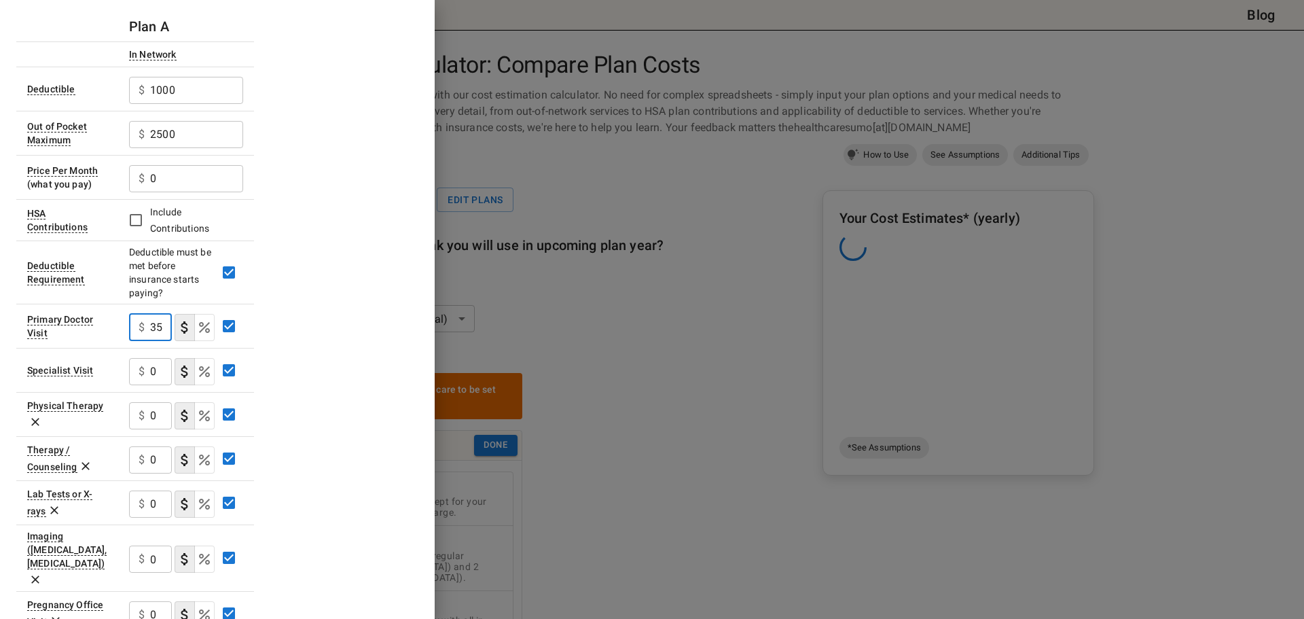
type input "35"
click at [156, 368] on input "0" at bounding box center [161, 371] width 22 height 27
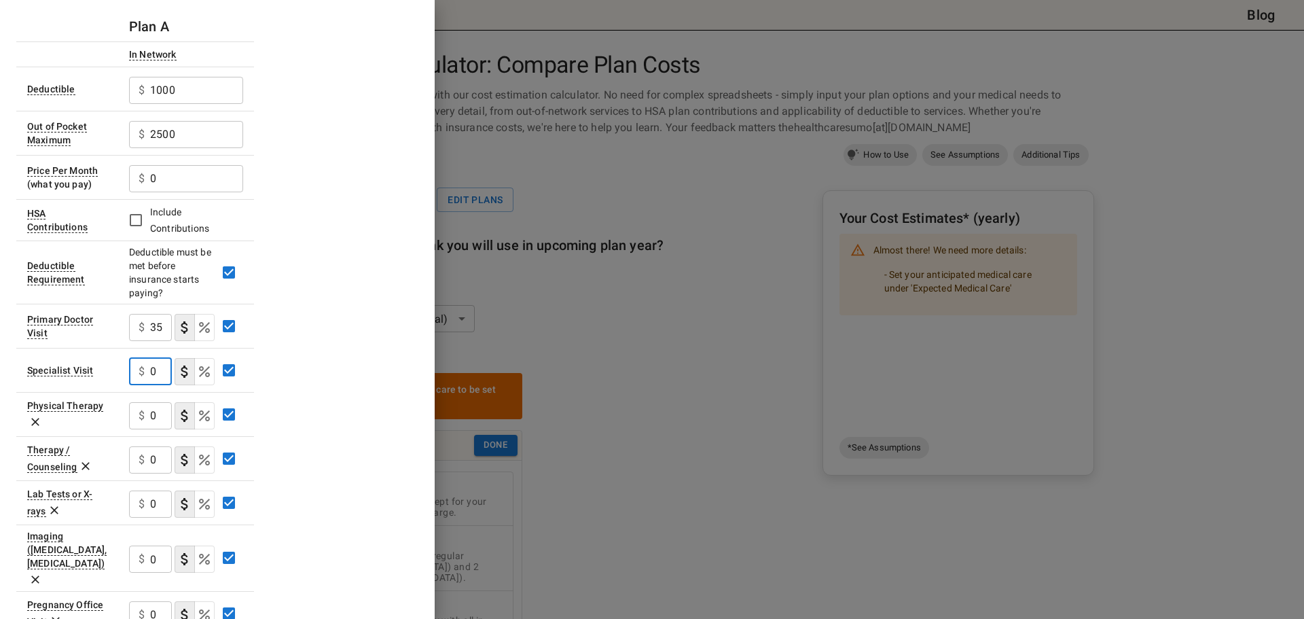
type input "5"
type input "45"
click at [152, 463] on input "0" at bounding box center [161, 459] width 22 height 27
click at [152, 465] on input "0" at bounding box center [161, 459] width 22 height 27
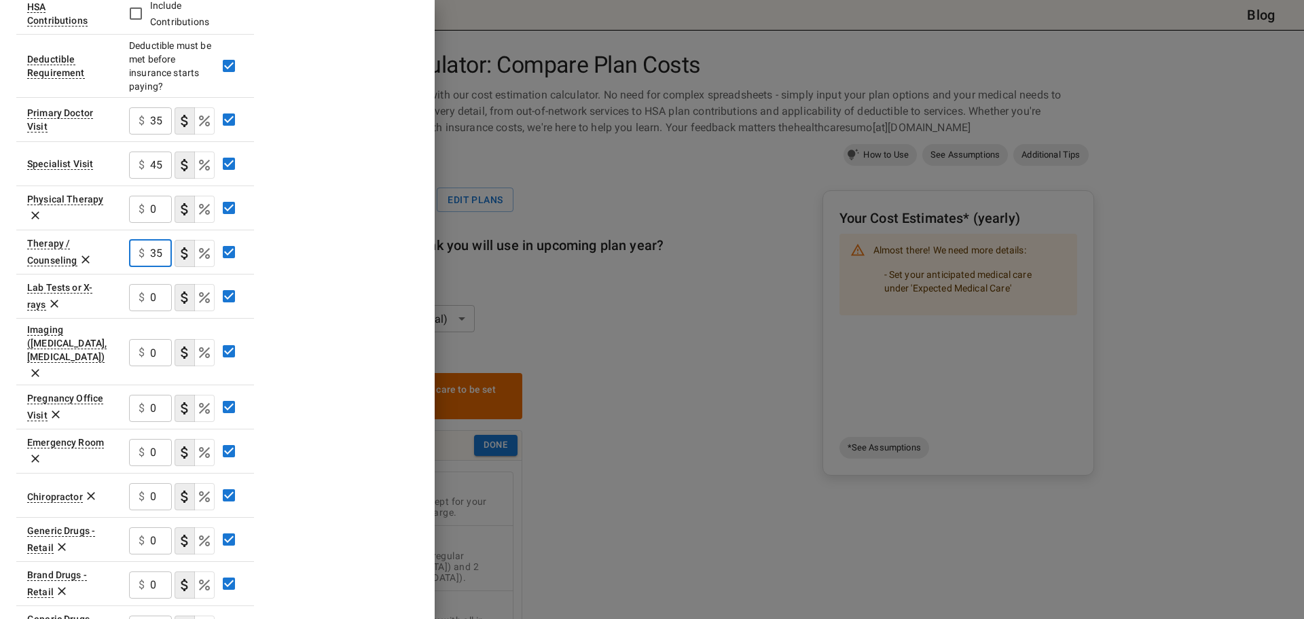
scroll to position [340, 0]
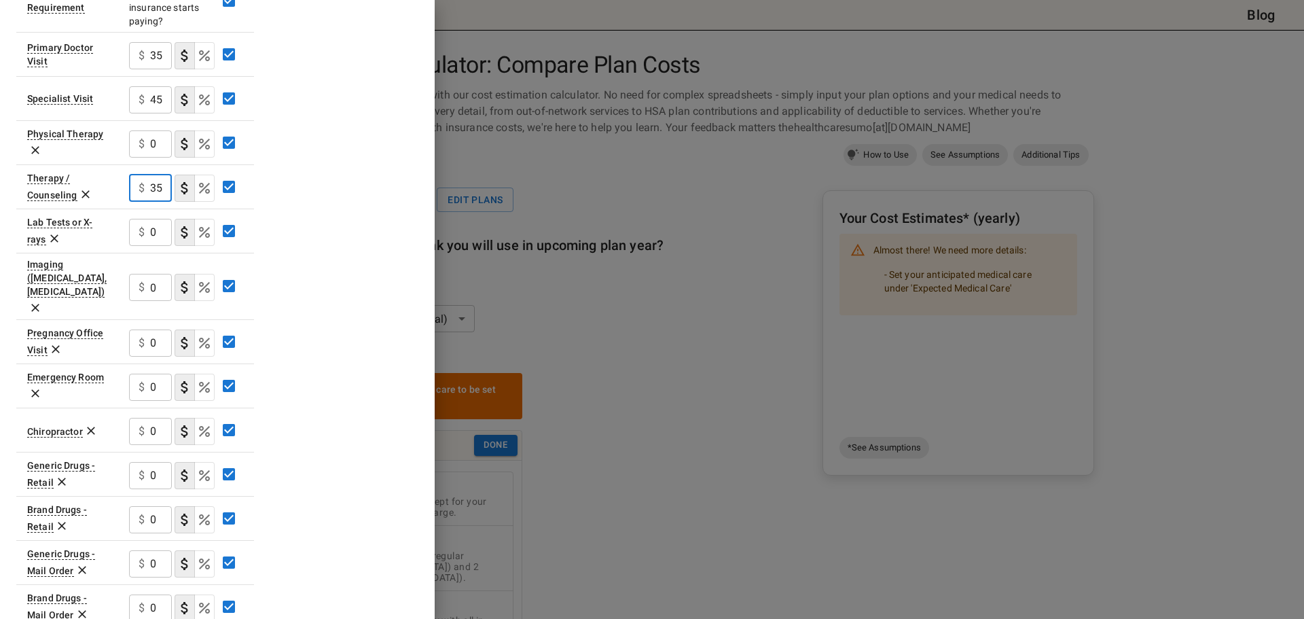
type input "35"
click at [157, 374] on input "0" at bounding box center [161, 387] width 22 height 27
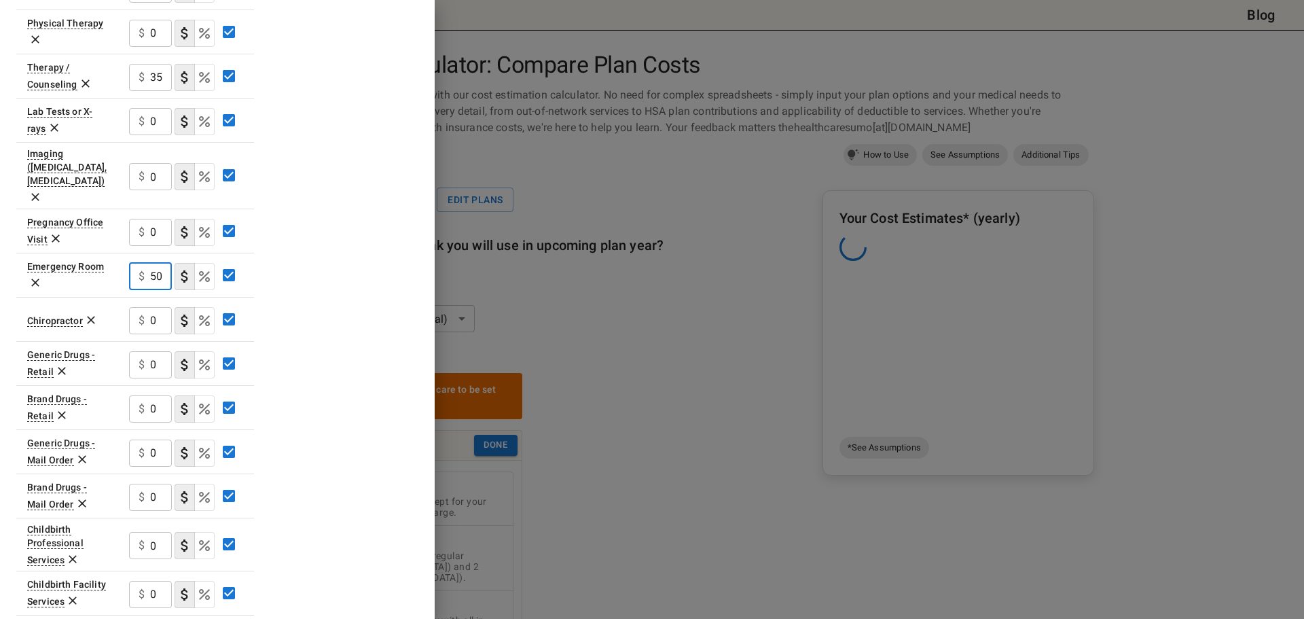
scroll to position [476, 0]
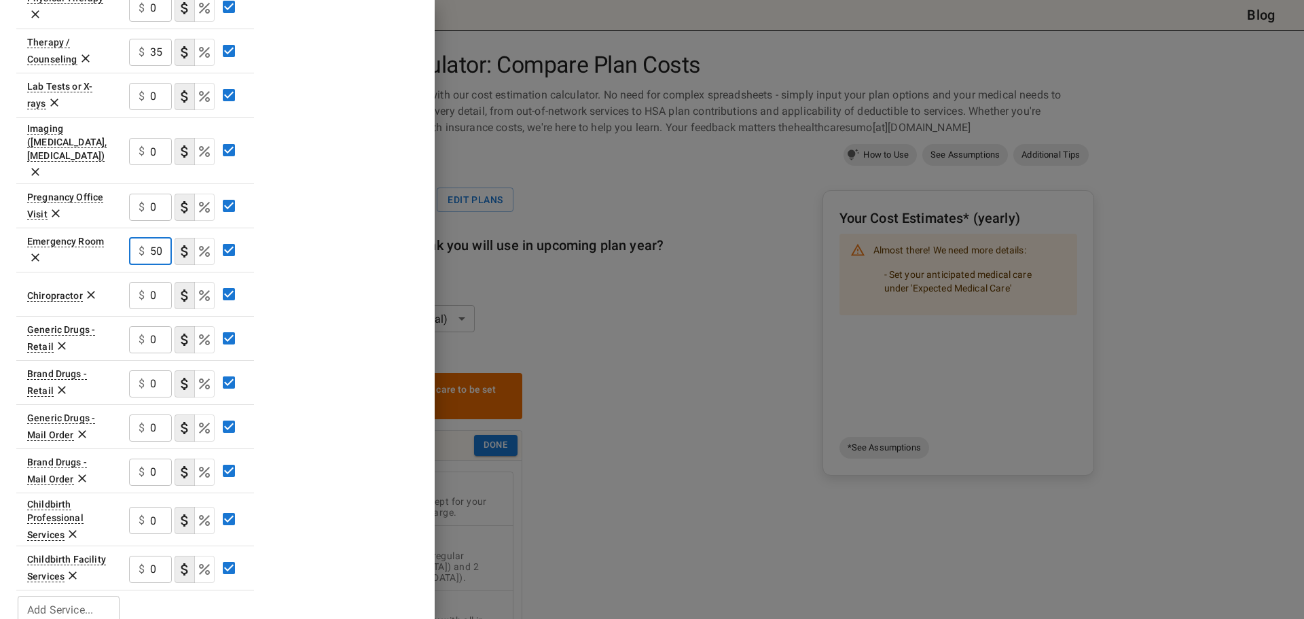
type input "150"
click at [157, 326] on input "0" at bounding box center [161, 339] width 22 height 27
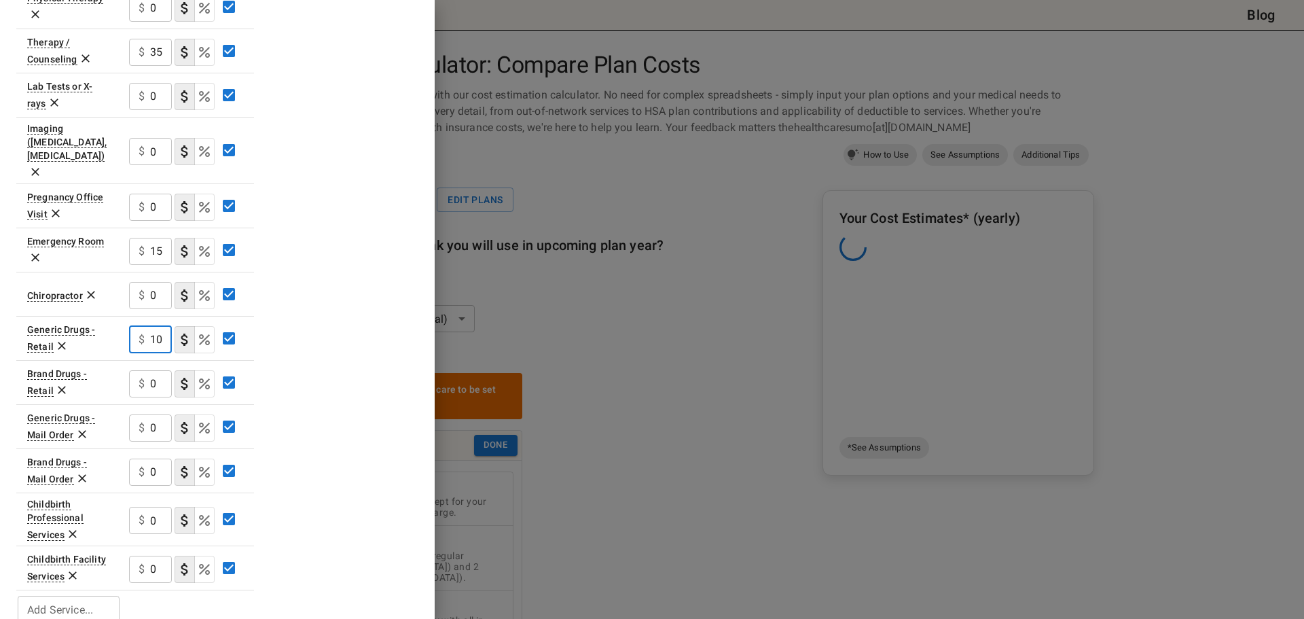
click at [159, 326] on input "1000" at bounding box center [161, 339] width 22 height 27
type input "15"
click at [324, 306] on div "Plan A In Network Deductible $ 1000 ​ Out of Pocket Maximum $ 2500 ​ Price Per …" at bounding box center [217, 115] width 402 height 1022
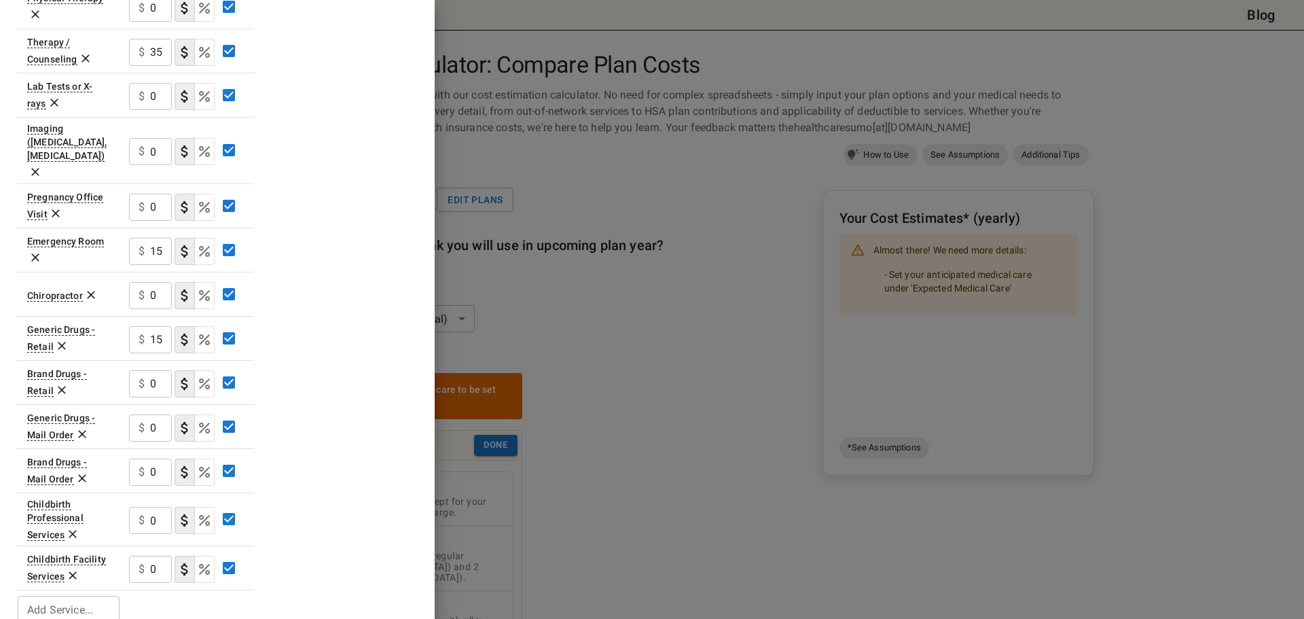
click at [153, 370] on input "0" at bounding box center [161, 383] width 22 height 27
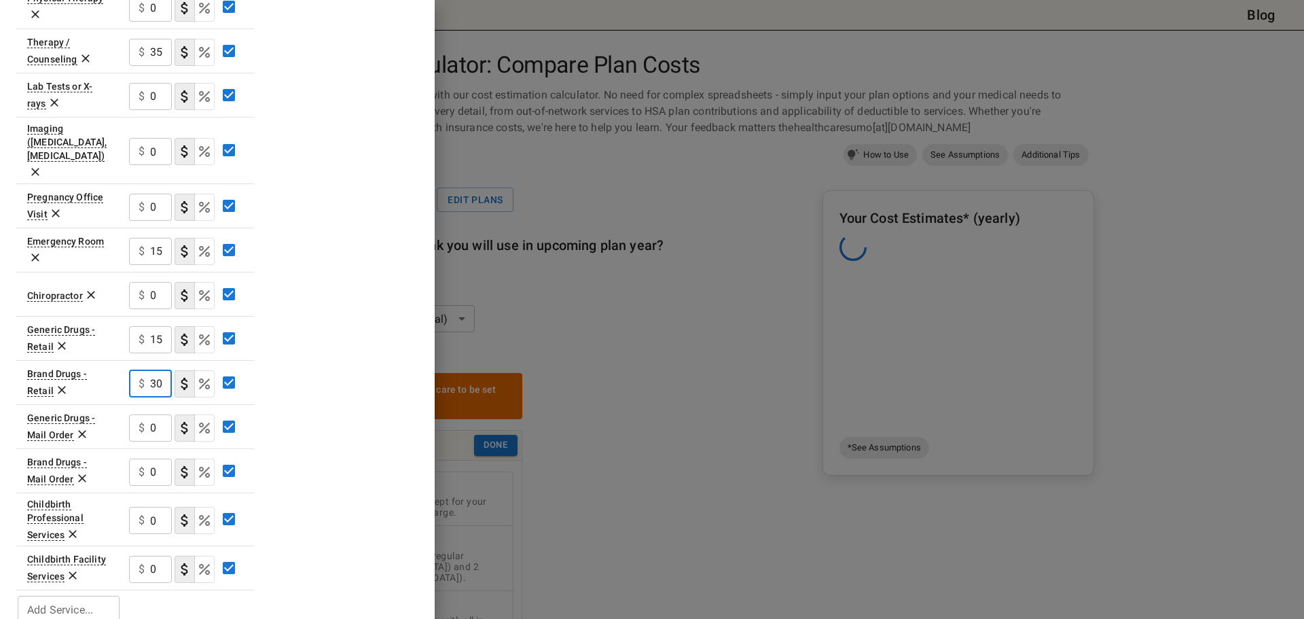
type input "30"
click at [306, 335] on div "Plan A In Network Deductible $ 1000 ​ Out of Pocket Maximum $ 2500 ​ Price Per …" at bounding box center [217, 115] width 402 height 1022
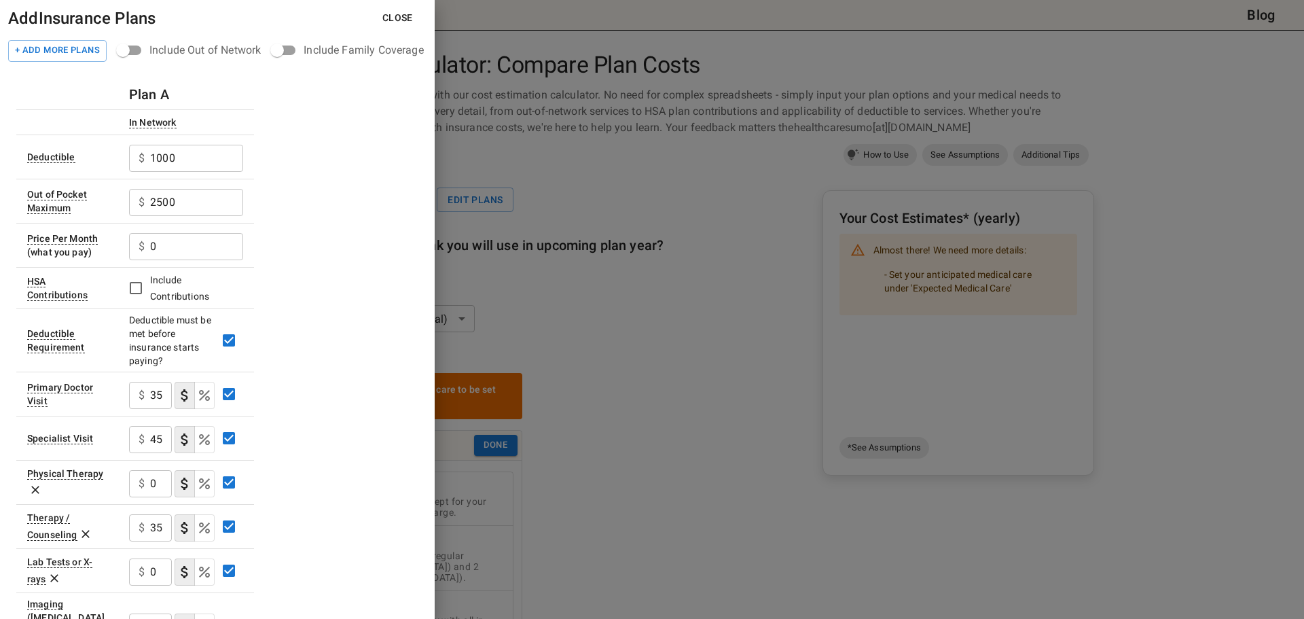
click at [408, 16] on button "Close" at bounding box center [398, 17] width 52 height 25
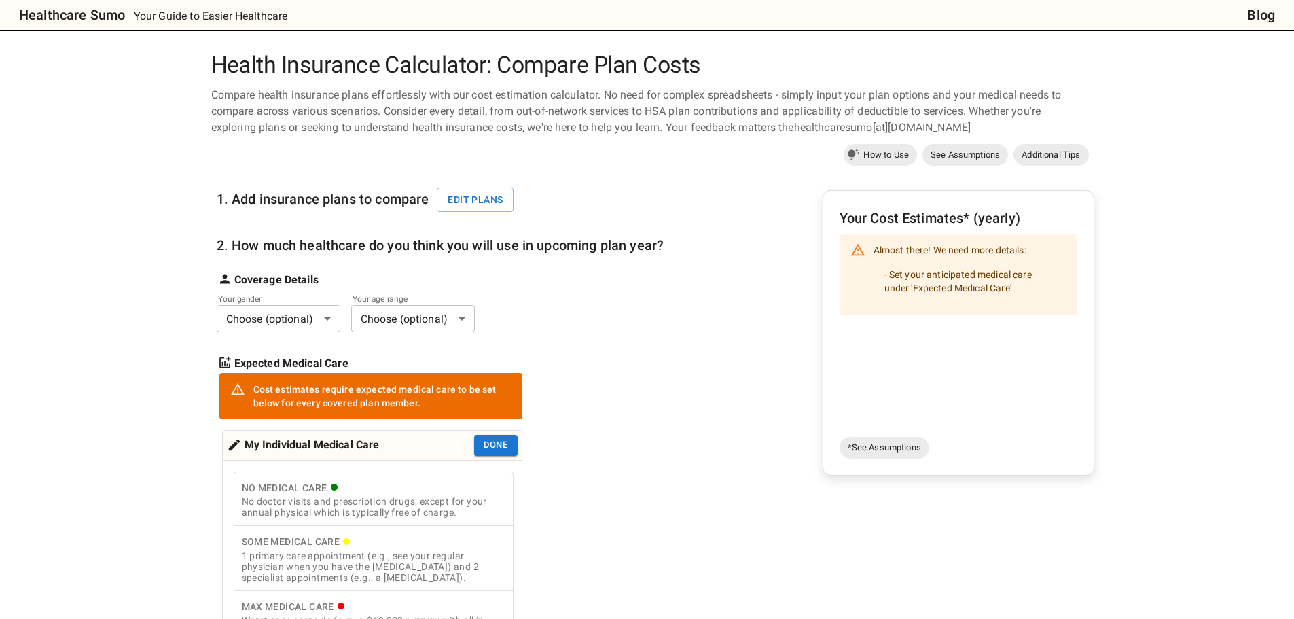
click at [325, 320] on body "Healthcare Sumo Your Guide to Easier Healthcare Blog Health Insurance Calculato…" at bounding box center [647, 631] width 1294 height 1262
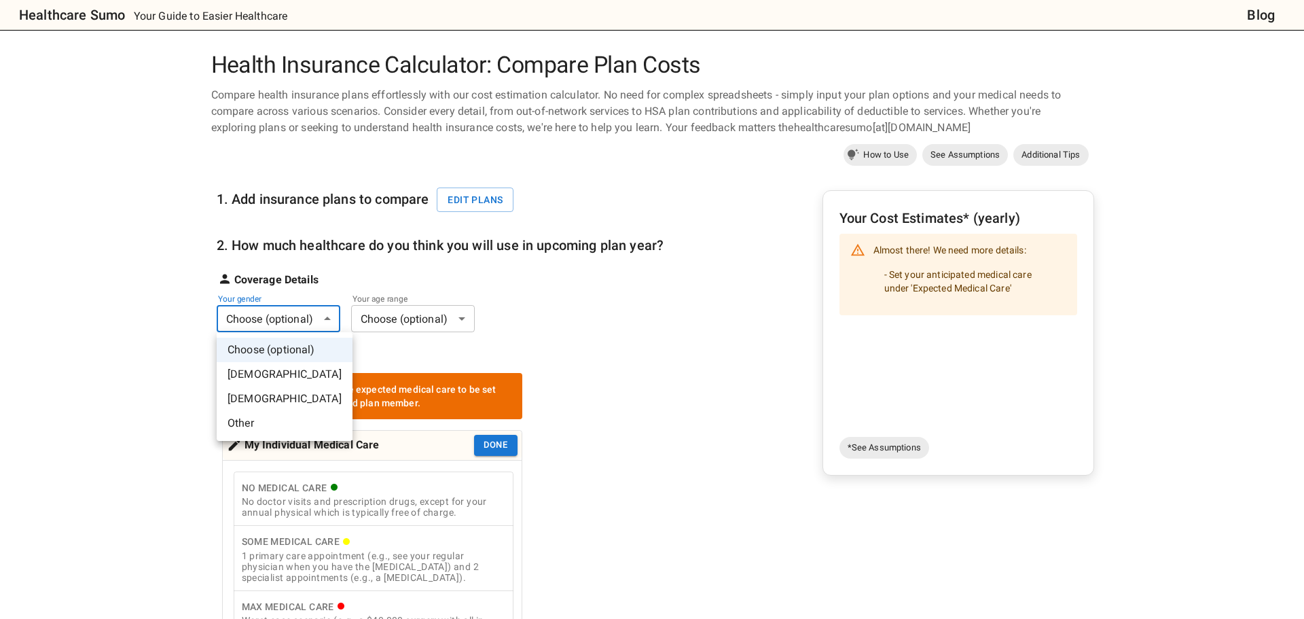
click at [273, 395] on li "Female" at bounding box center [285, 399] width 136 height 24
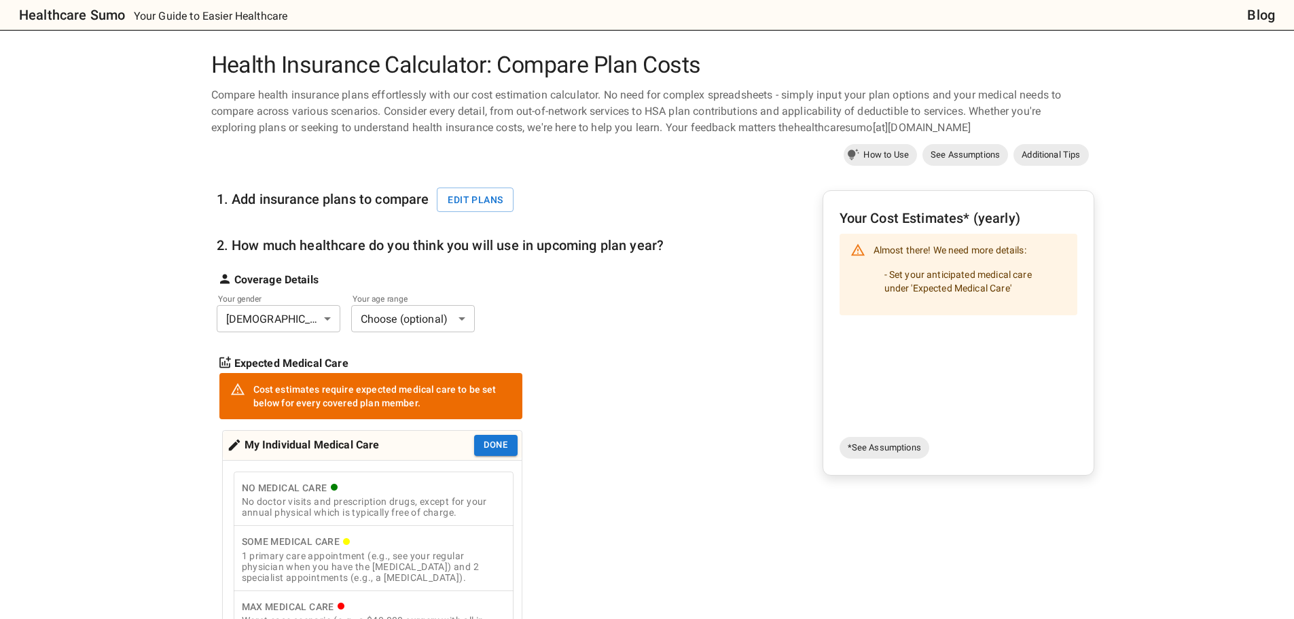
click at [440, 319] on body "Healthcare Sumo Your Guide to Easier Healthcare Blog Health Insurance Calculato…" at bounding box center [647, 631] width 1294 height 1262
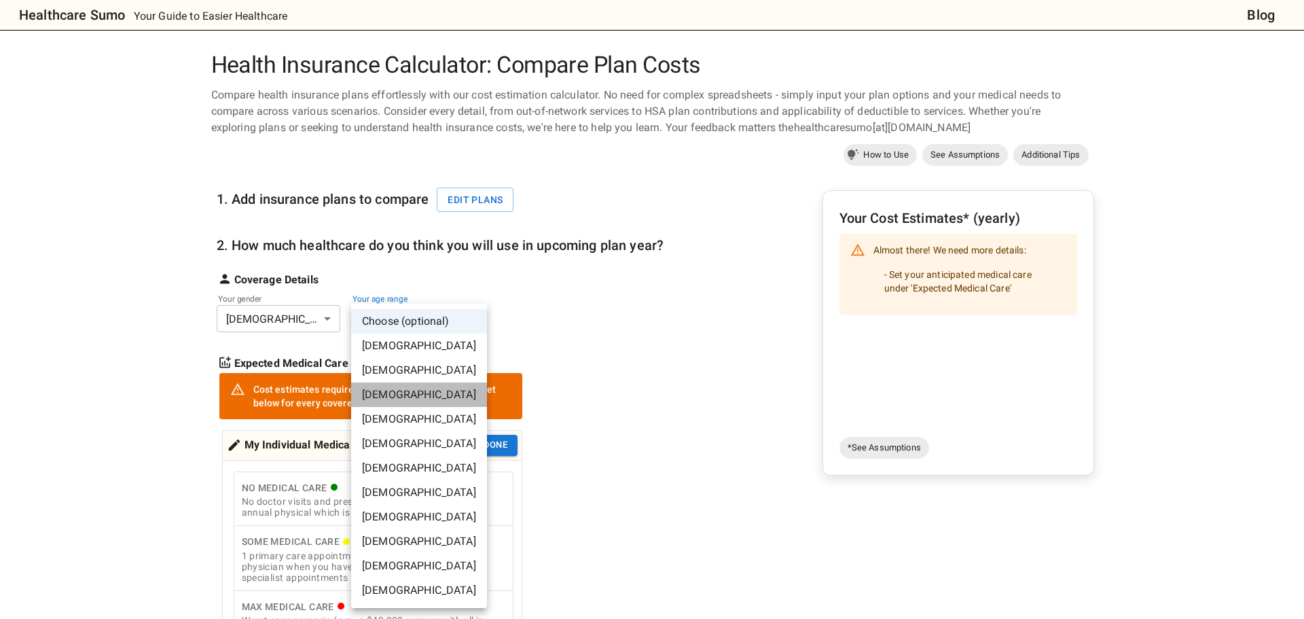
click at [419, 397] on li "25-30 years old" at bounding box center [419, 394] width 136 height 24
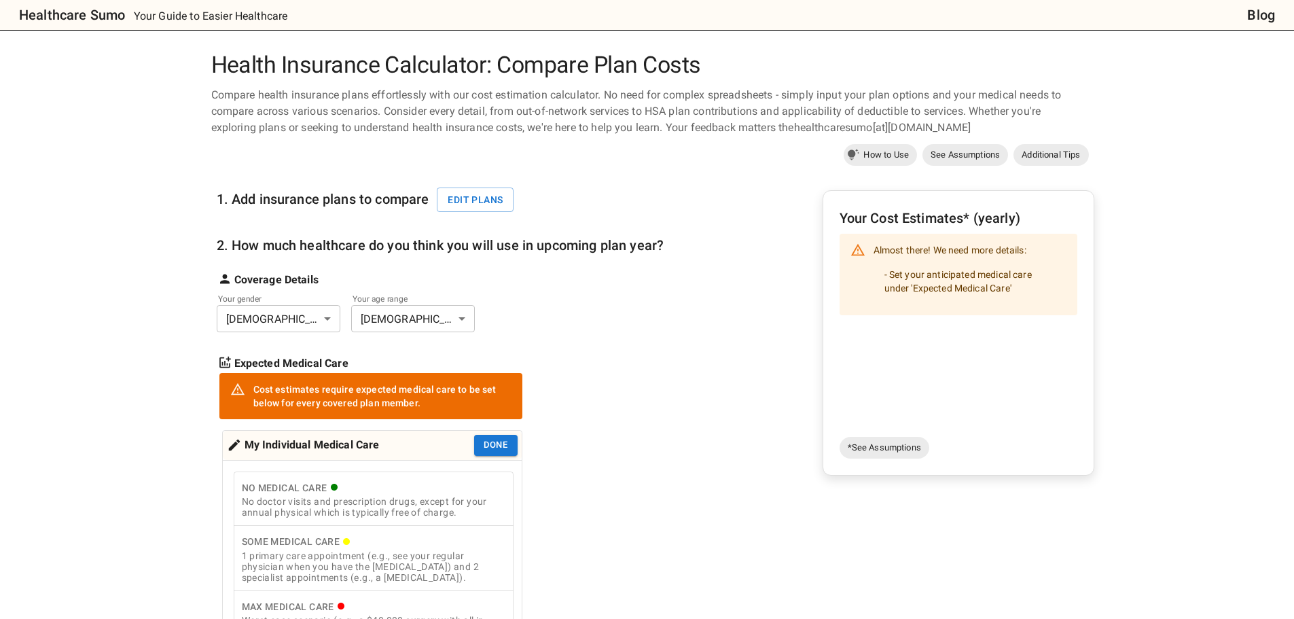
scroll to position [204, 0]
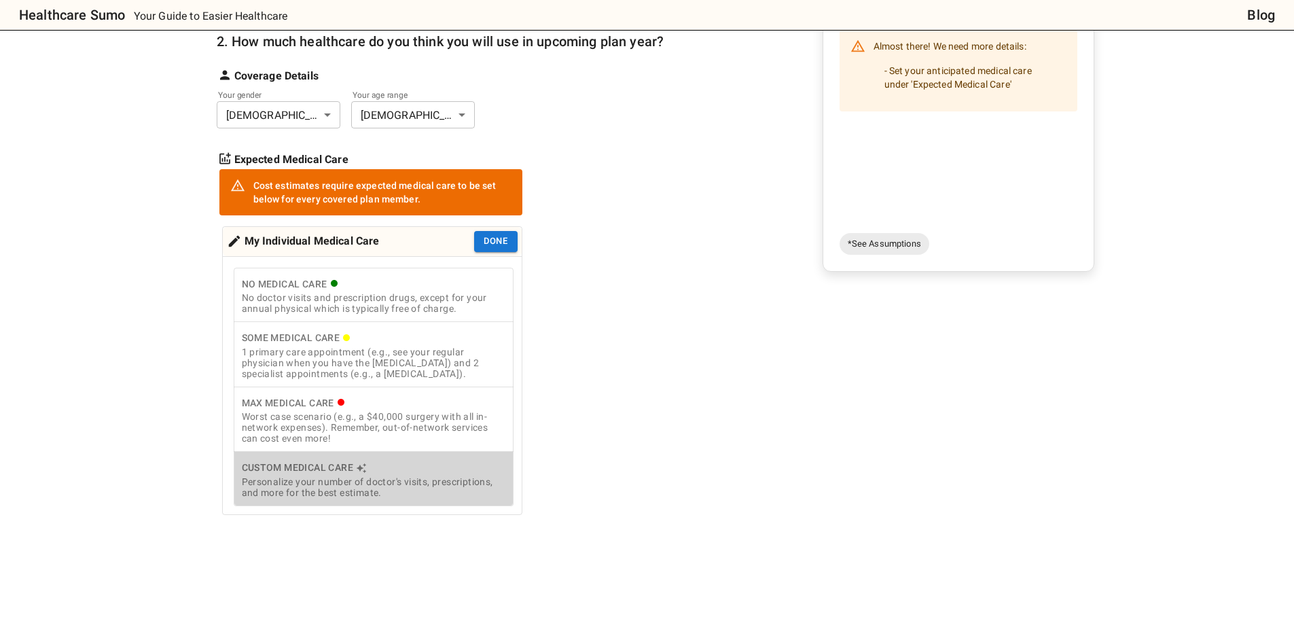
click at [364, 459] on button "Custom Medical Care Personalize your number of doctor's visits, prescriptions, …" at bounding box center [374, 478] width 280 height 55
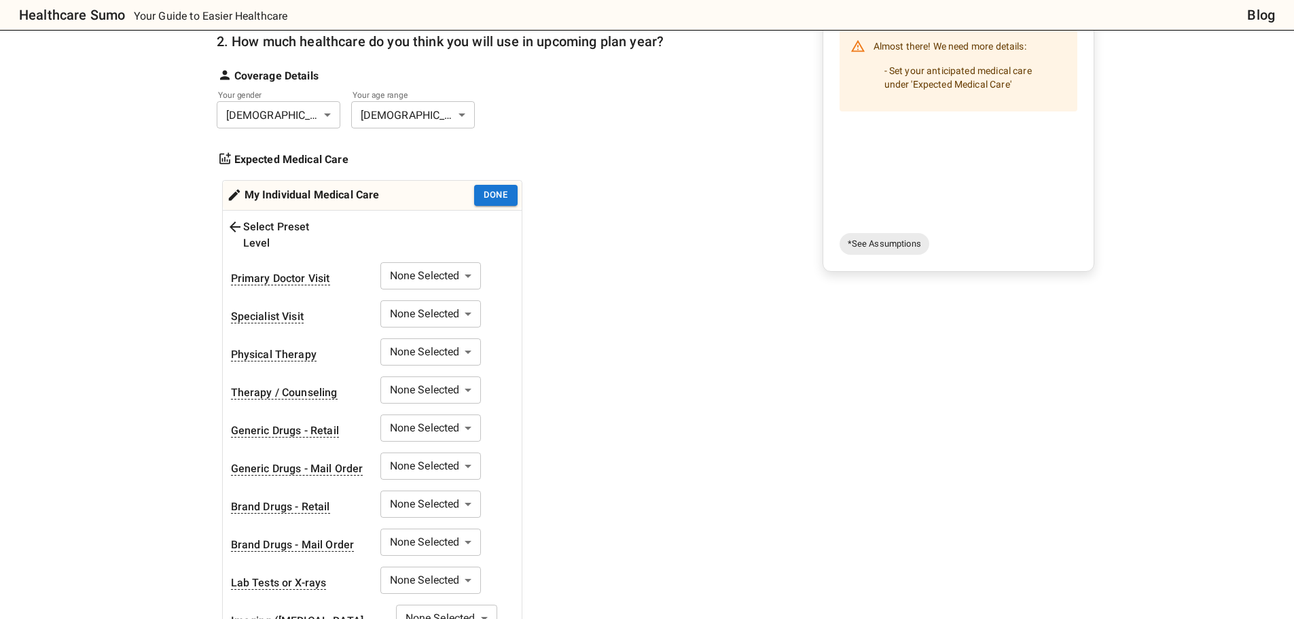
click at [468, 257] on body "Healthcare Sumo Your Guide to Easier Healthcare Blog Health Insurance Calculato…" at bounding box center [647, 585] width 1294 height 1578
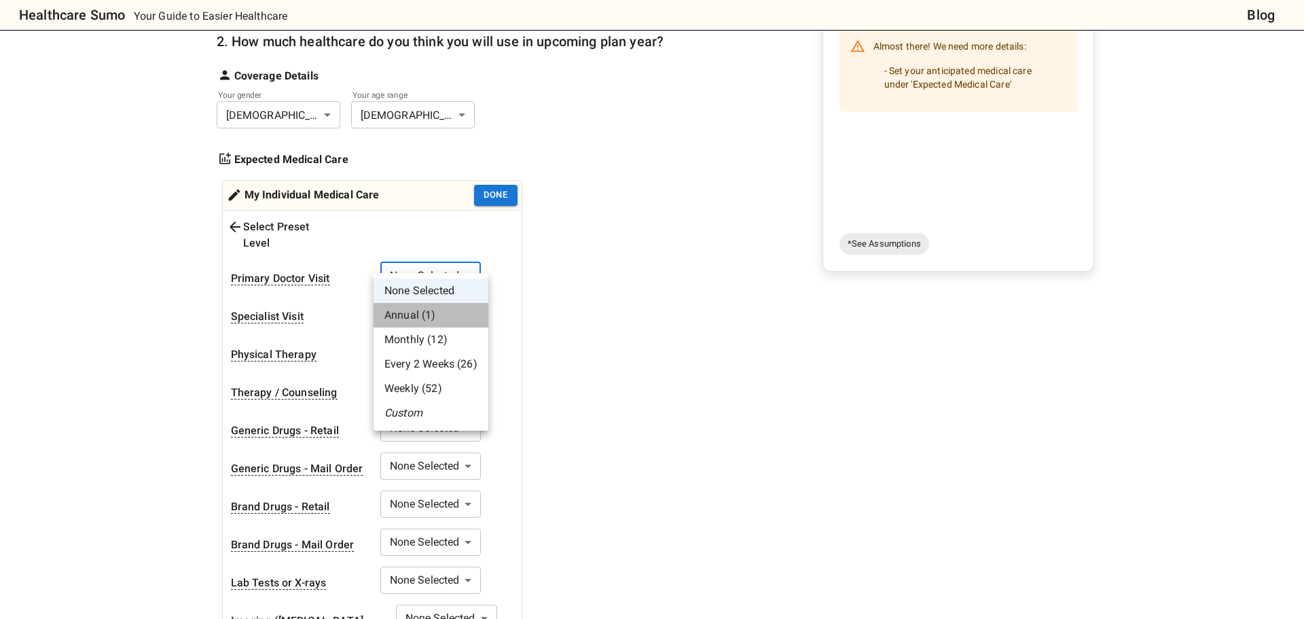
click at [455, 307] on li "Annual (1)" at bounding box center [431, 315] width 115 height 24
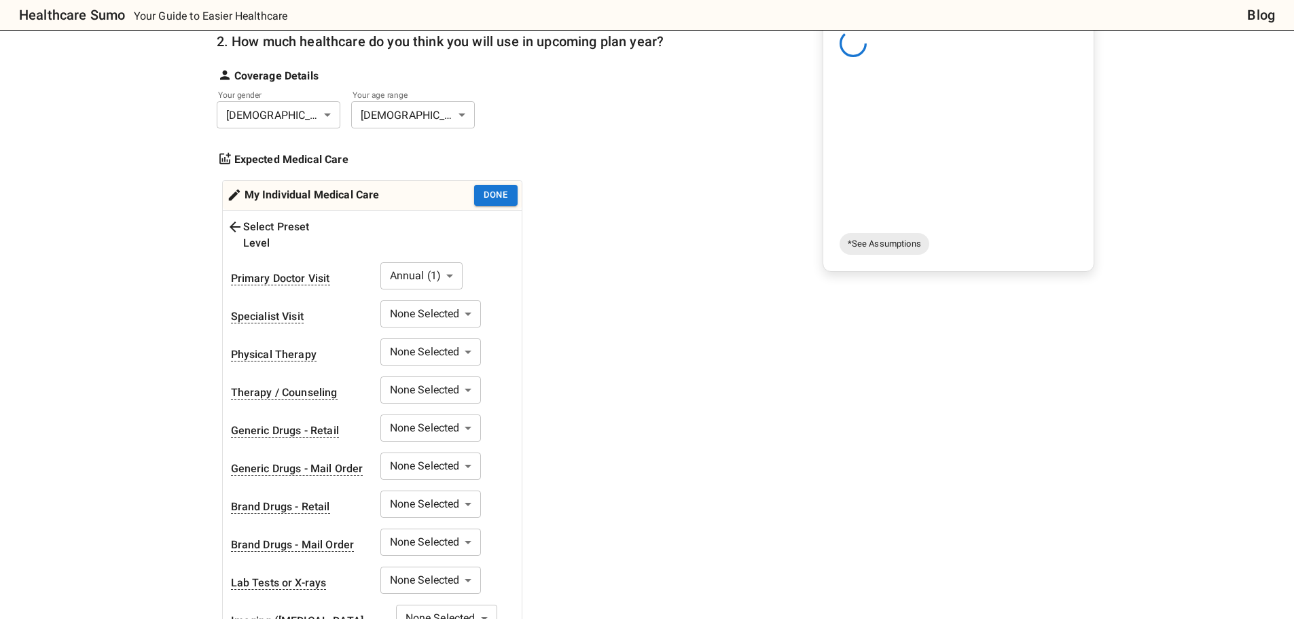
click at [467, 300] on body "Healthcare Sumo Your Guide to Easier Healthcare Blog Health Insurance Calculato…" at bounding box center [647, 585] width 1294 height 1578
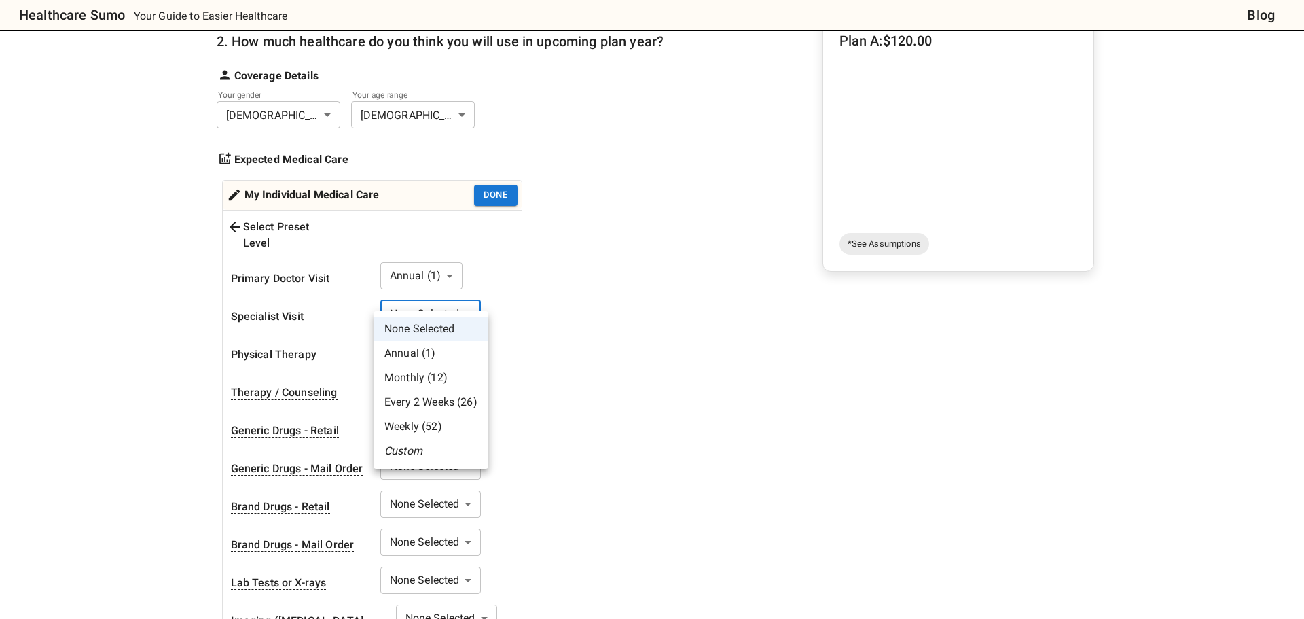
click at [450, 446] on li "Custom" at bounding box center [431, 451] width 115 height 24
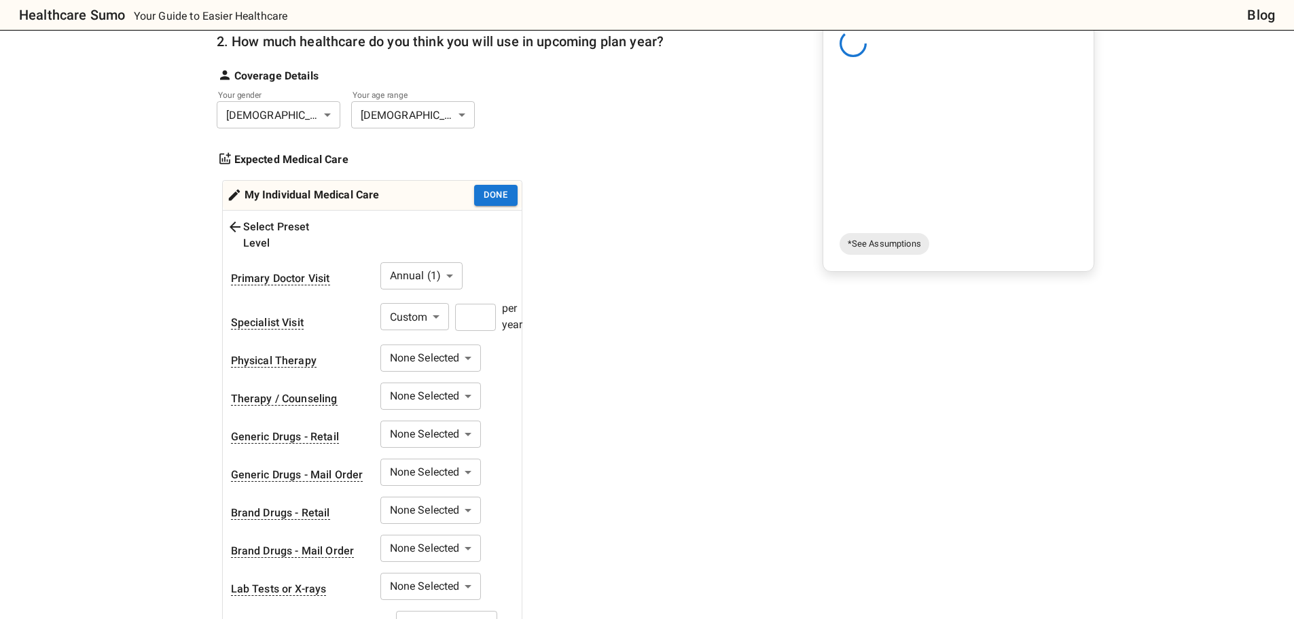
click at [478, 311] on input "number" at bounding box center [475, 317] width 41 height 27
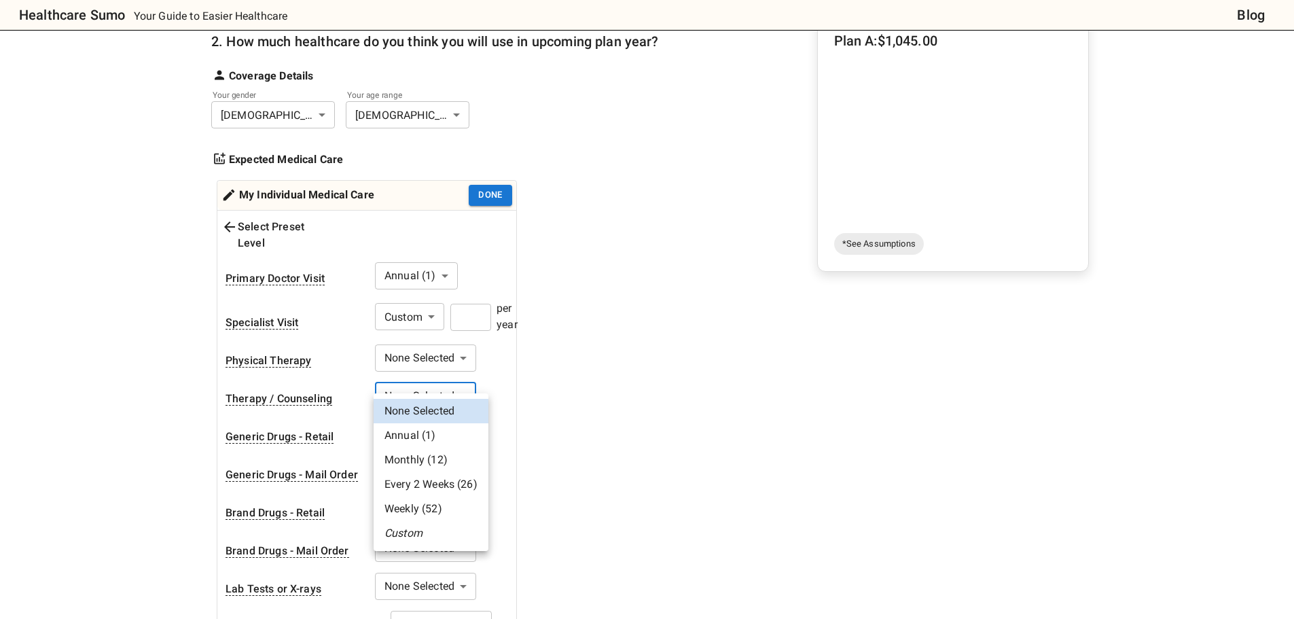
click at [463, 378] on body "Healthcare Sumo Your Guide to Easier Healthcare Blog Health Insurance Calculato…" at bounding box center [647, 588] width 1294 height 1584
click at [440, 479] on li "Every 2 Weeks (26)" at bounding box center [431, 484] width 115 height 24
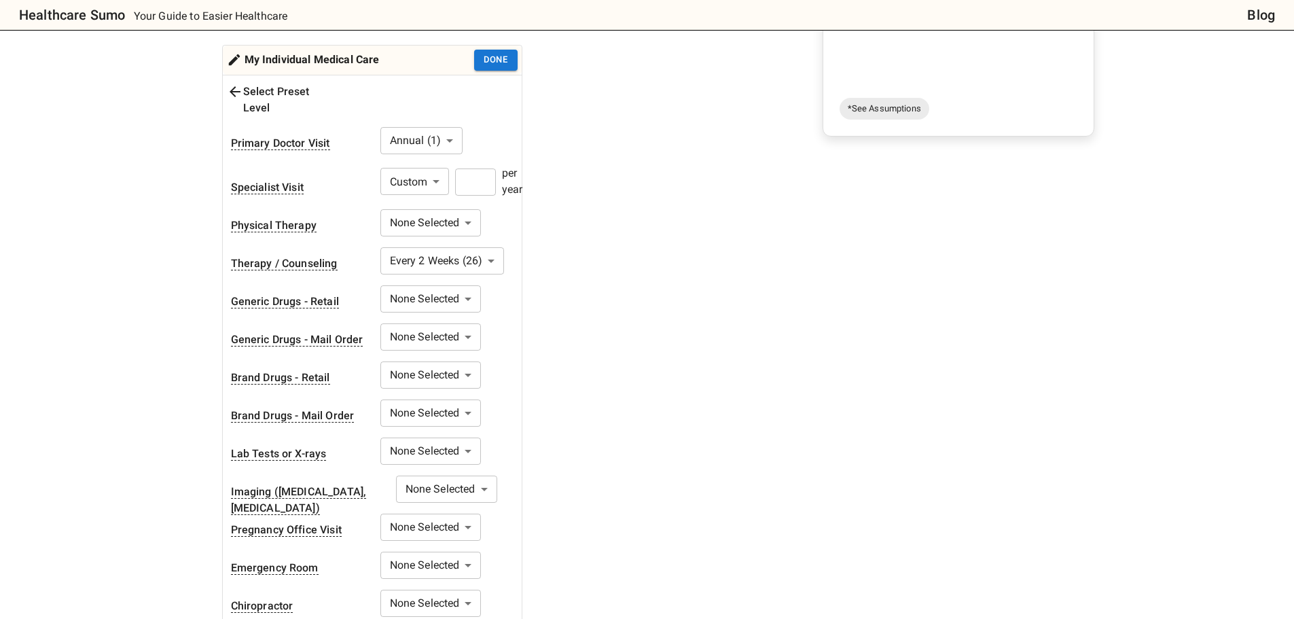
scroll to position [340, 0]
click at [460, 281] on body "Healthcare Sumo Your Guide to Easier Healthcare Blog Health Insurance Calculato…" at bounding box center [647, 452] width 1294 height 1584
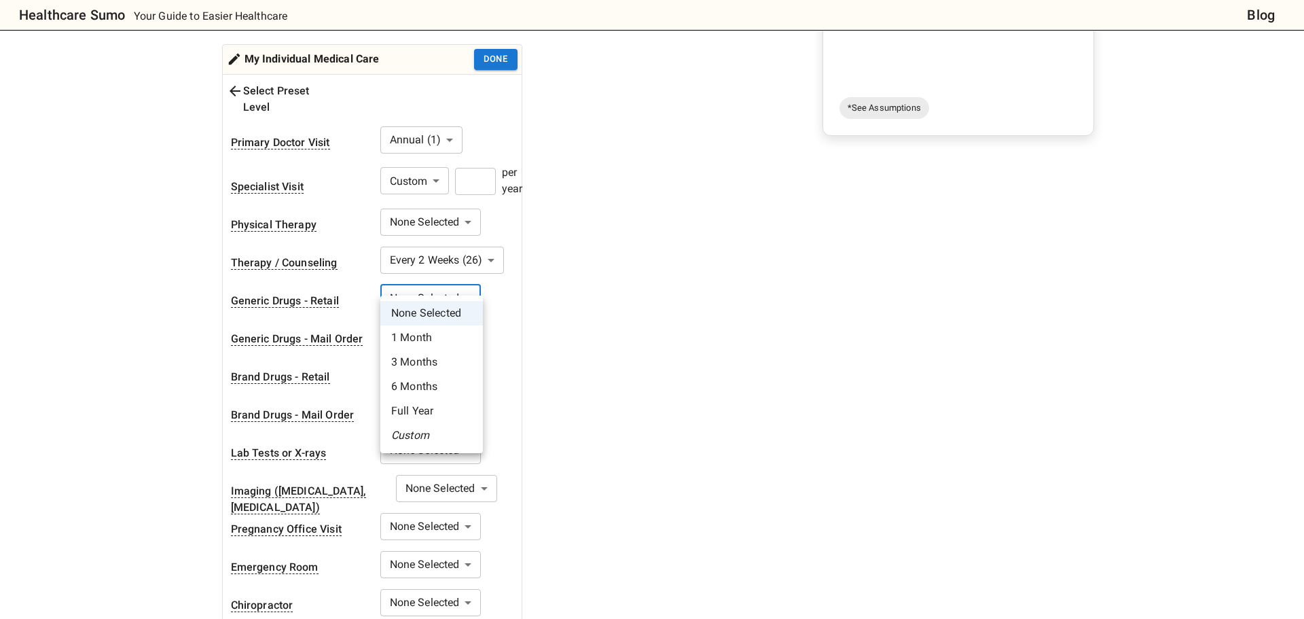
click at [431, 407] on li "Full Year" at bounding box center [431, 411] width 103 height 24
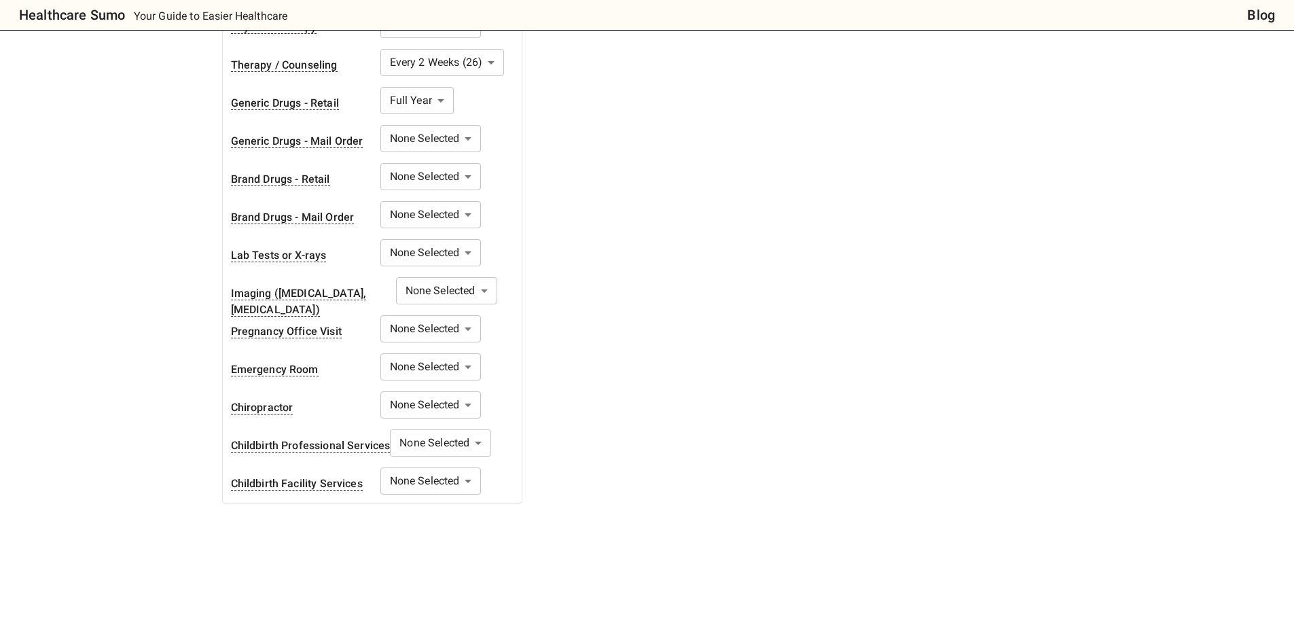
scroll to position [544, 0]
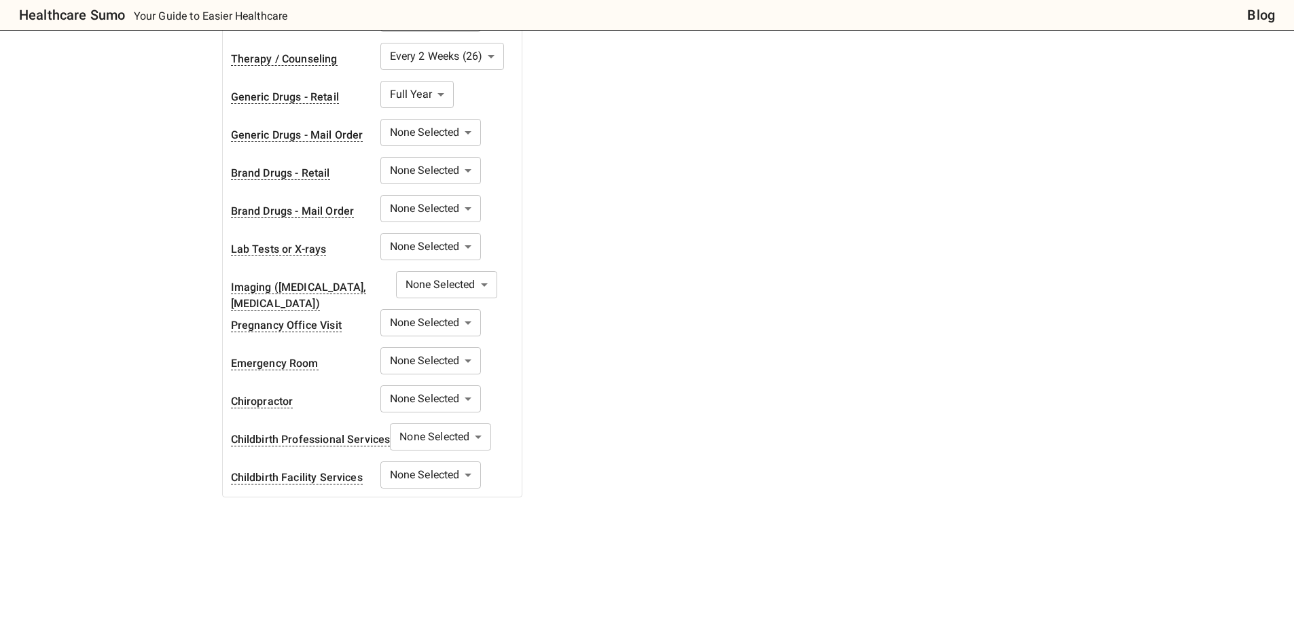
click at [469, 353] on body "Healthcare Sumo Your Guide to Easier Healthcare Blog Health Insurance Calculato…" at bounding box center [647, 248] width 1294 height 1584
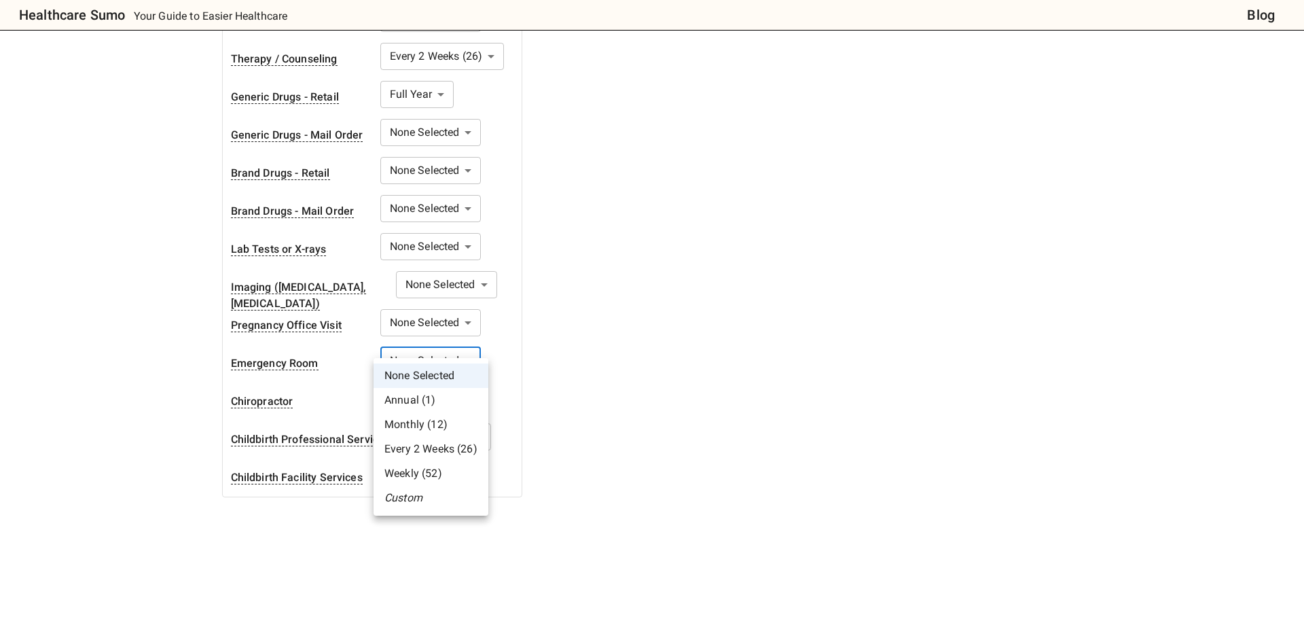
click at [472, 345] on div at bounding box center [652, 309] width 1304 height 619
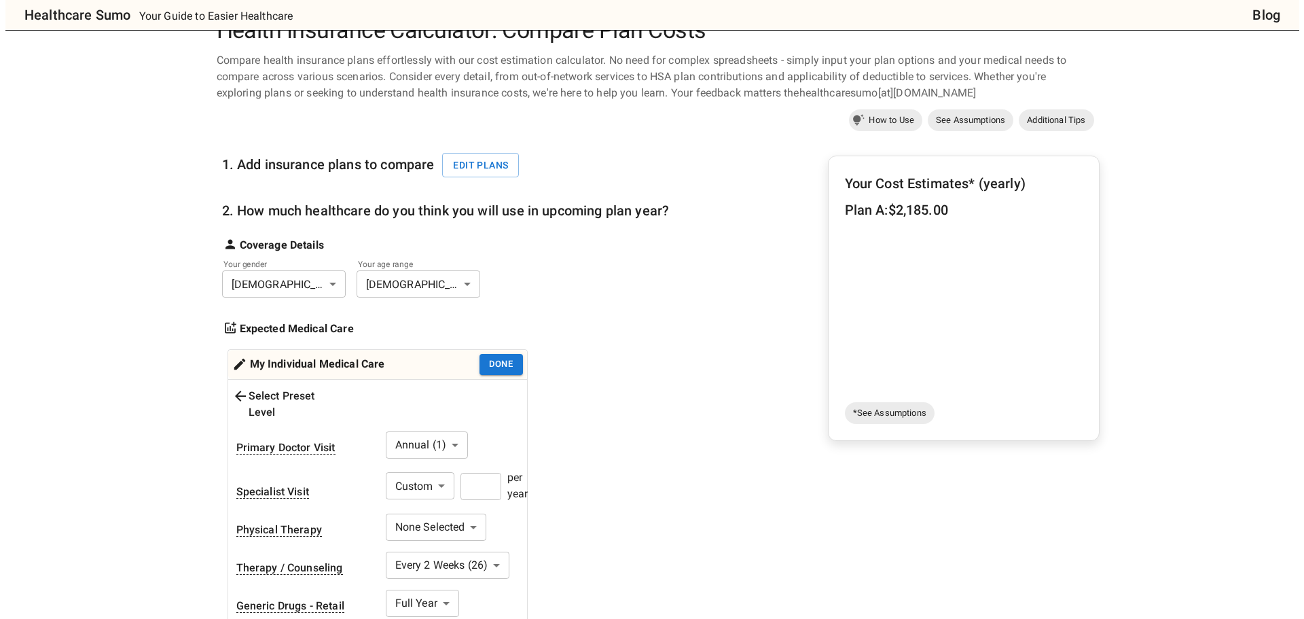
scroll to position [0, 0]
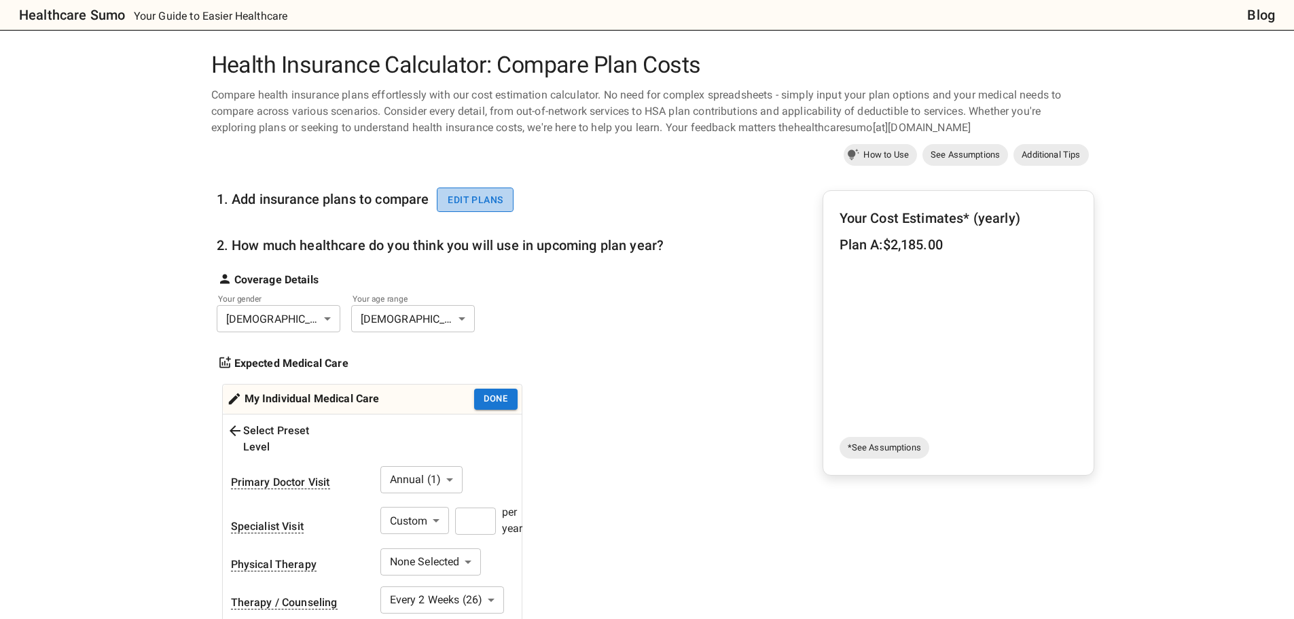
click at [457, 195] on button "Edit plans" at bounding box center [475, 200] width 77 height 25
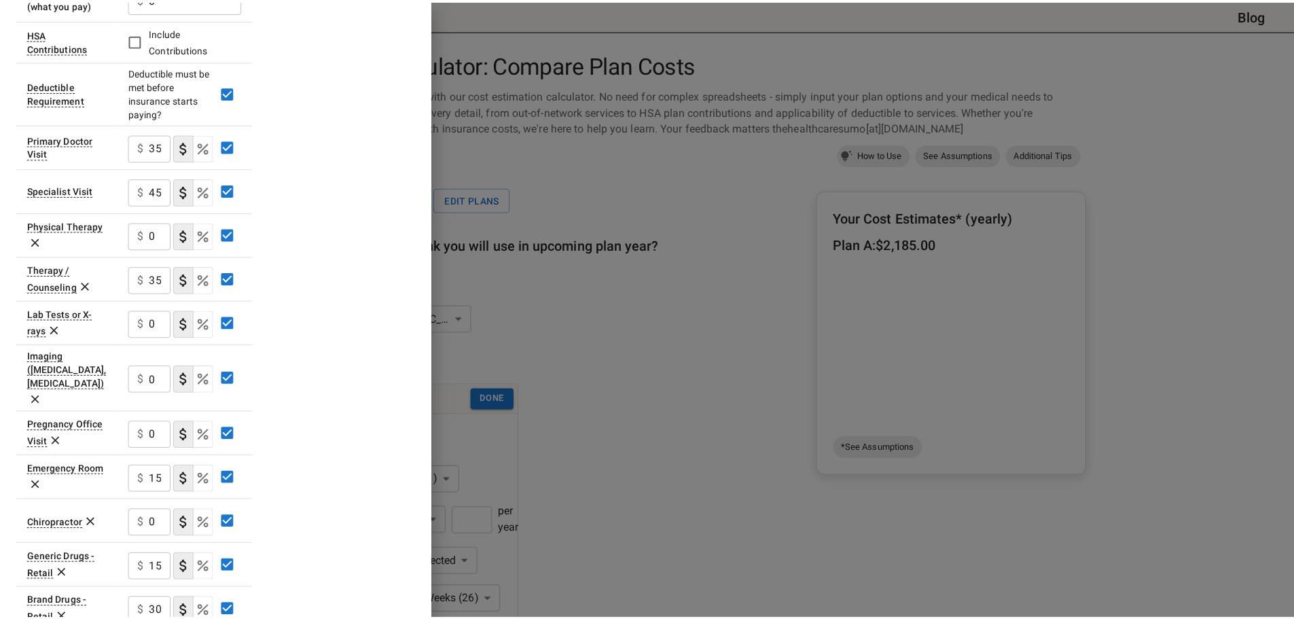
scroll to position [272, 0]
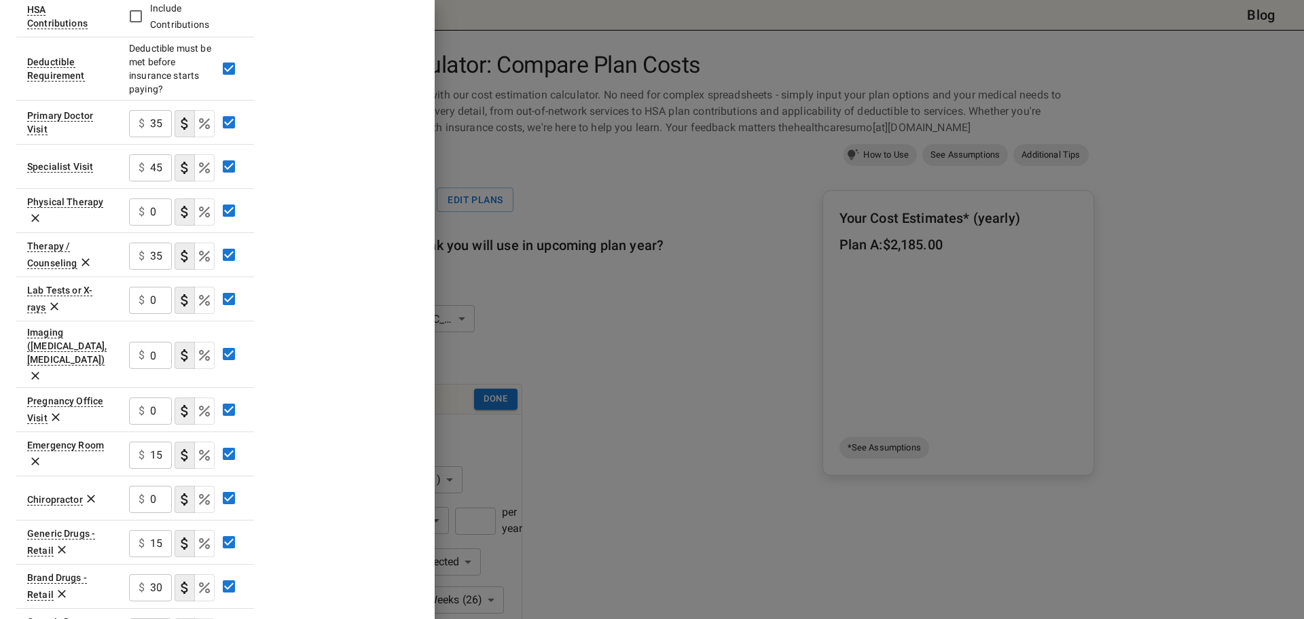
click at [635, 363] on div at bounding box center [652, 309] width 1304 height 619
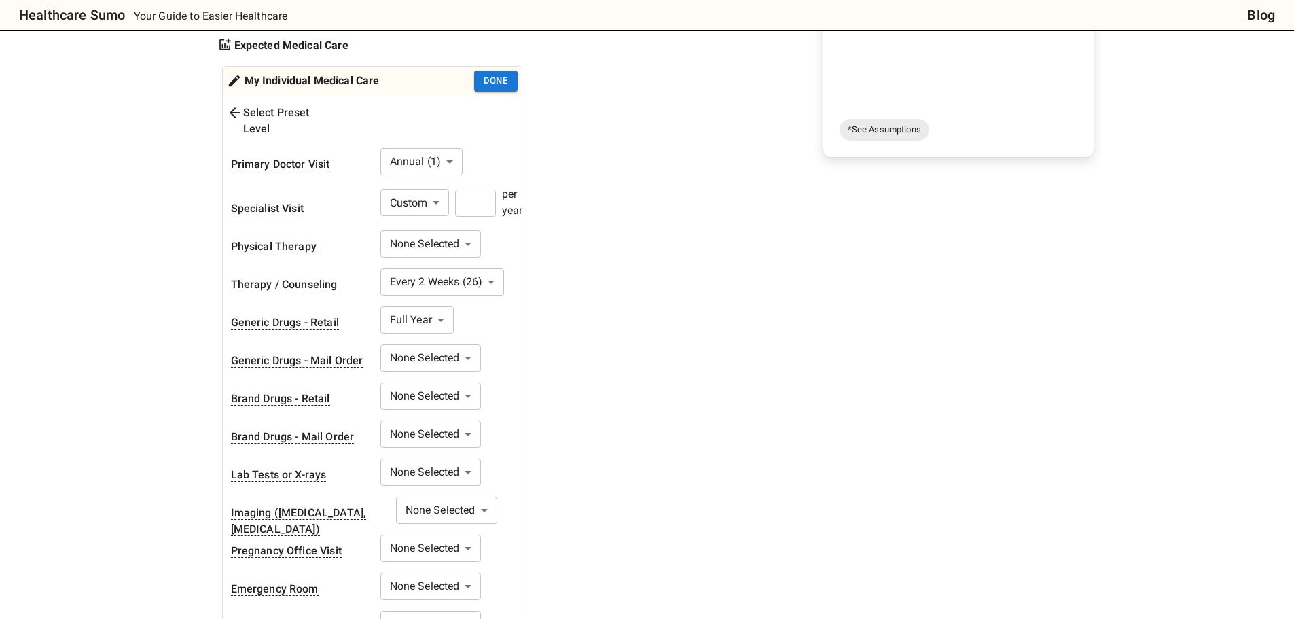
scroll to position [340, 0]
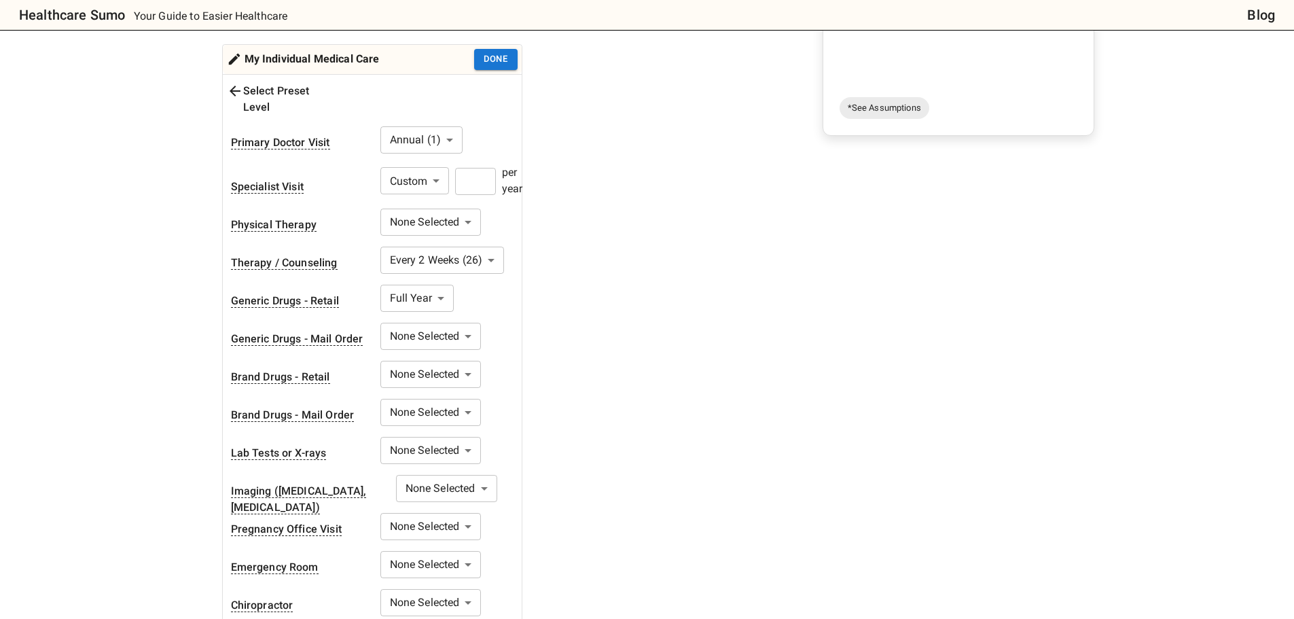
click at [443, 277] on body "Healthcare Sumo Your Guide to Easier Healthcare Blog Health Insurance Calculato…" at bounding box center [647, 452] width 1294 height 1584
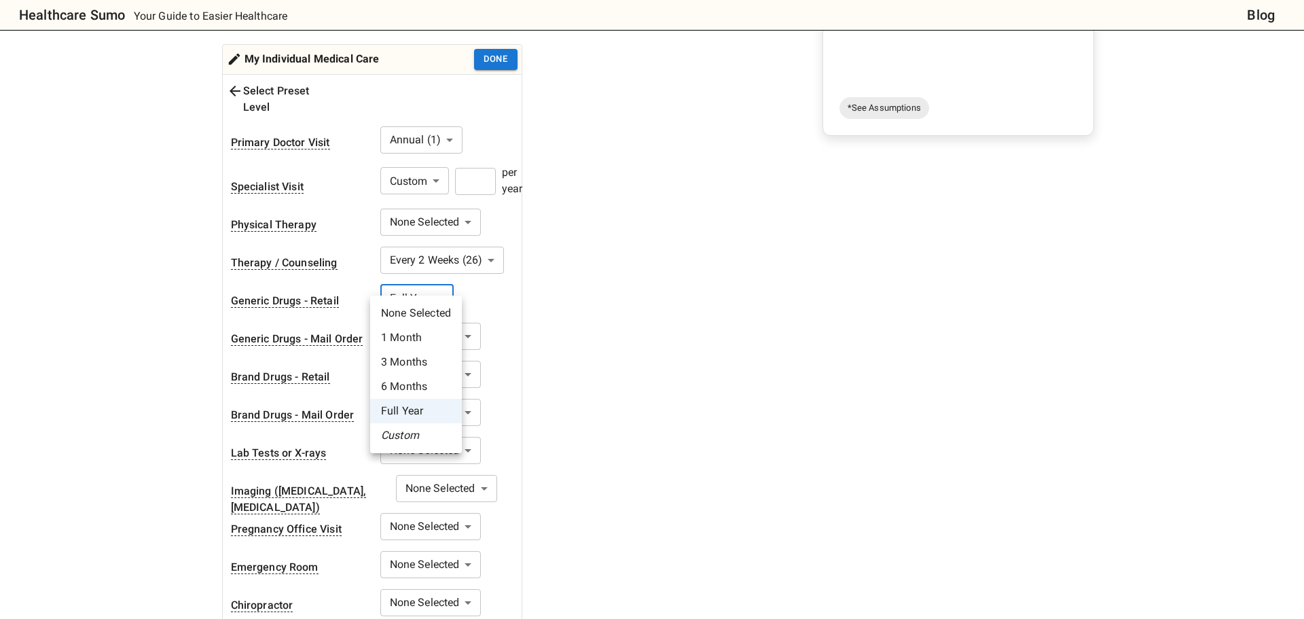
click at [408, 442] on li "Custom" at bounding box center [416, 435] width 92 height 24
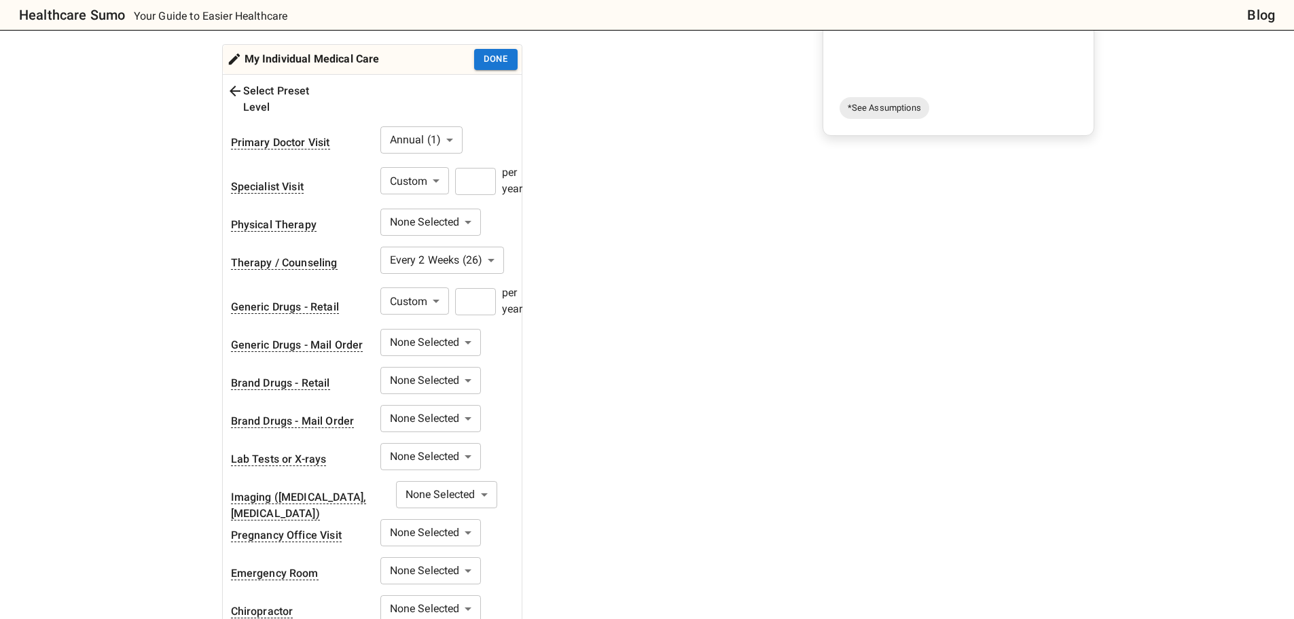
click at [457, 288] on input "number" at bounding box center [475, 301] width 41 height 27
click at [440, 284] on body "Healthcare Sumo Your Guide to Easier Healthcare Blog Health Insurance Calculato…" at bounding box center [647, 455] width 1294 height 1590
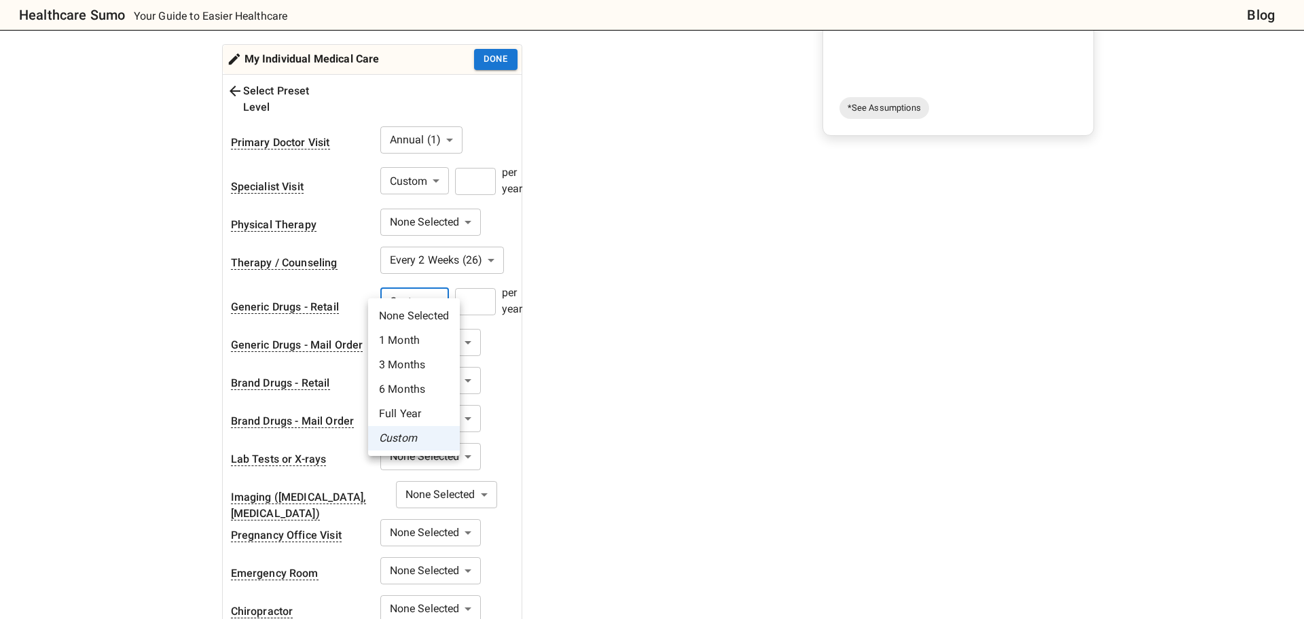
click at [477, 299] on div at bounding box center [652, 309] width 1304 height 619
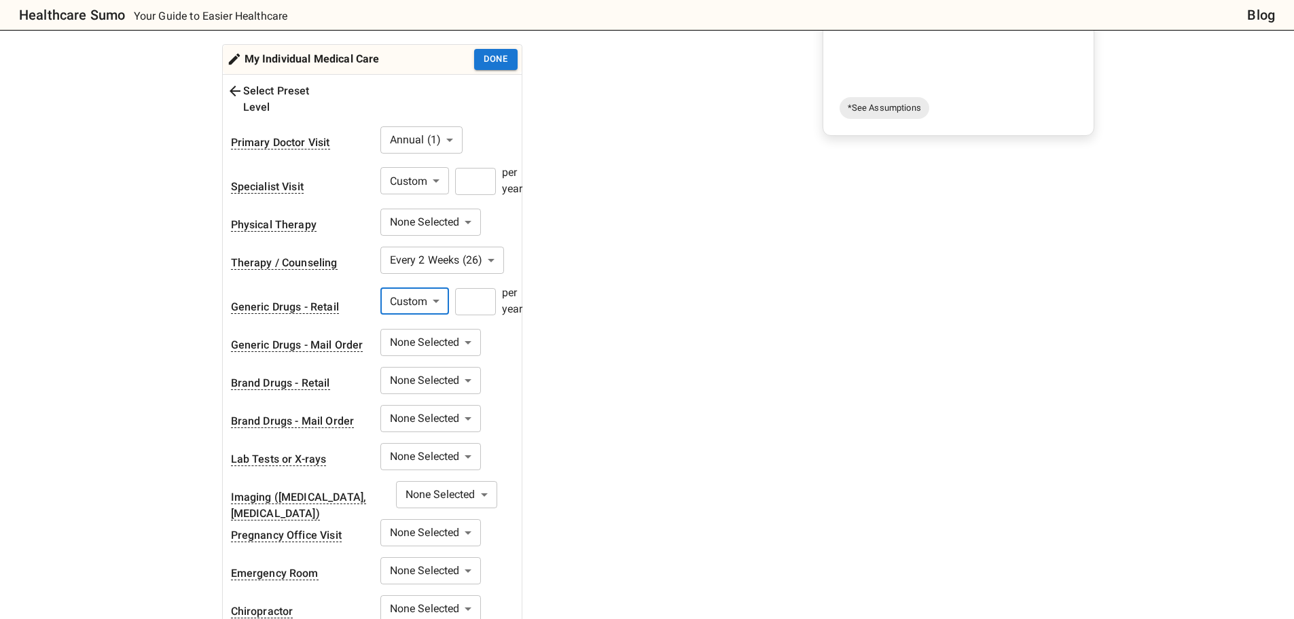
click at [480, 293] on div "None Selected 1 Month 3 Months 6 Months Full Year Custom" at bounding box center [647, 309] width 1294 height 619
click at [482, 289] on input "number" at bounding box center [475, 301] width 41 height 27
click at [487, 288] on input "*" at bounding box center [475, 301] width 41 height 27
click at [603, 280] on div "1. Add insurance plans to compare Edit plans 2. How much healthcare do you thin…" at bounding box center [441, 268] width 448 height 877
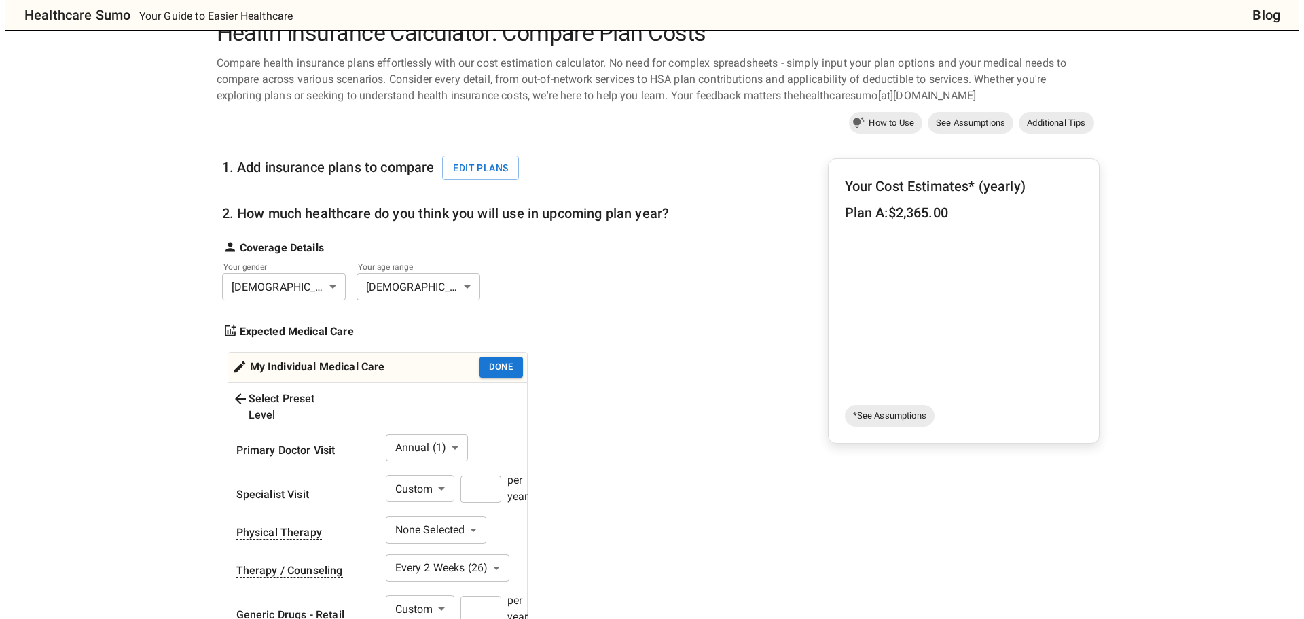
scroll to position [0, 0]
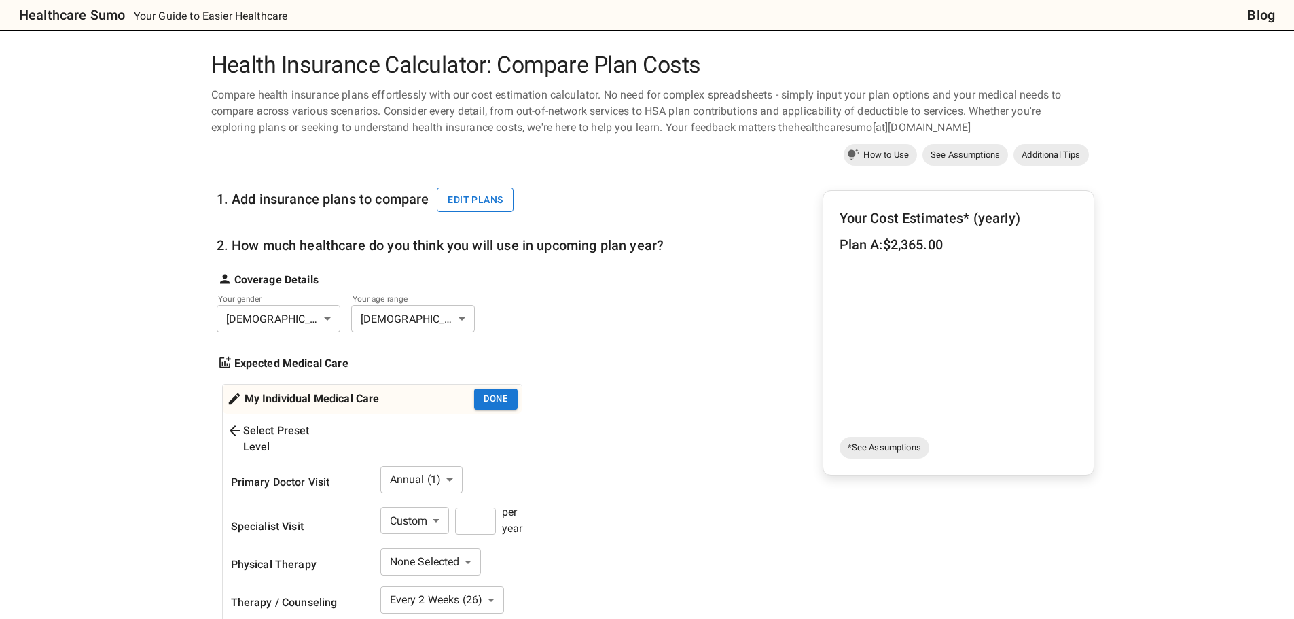
click at [485, 202] on button "Edit plans" at bounding box center [475, 200] width 77 height 25
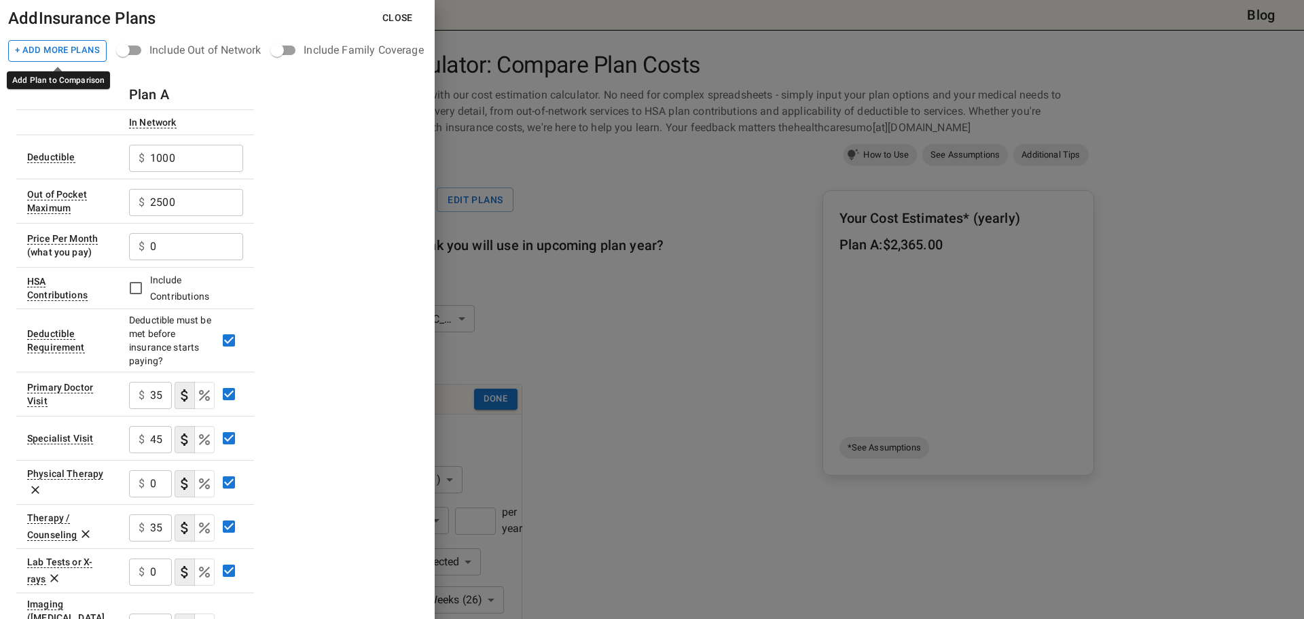
click at [73, 53] on button "+ Add More Plans" at bounding box center [57, 51] width 99 height 22
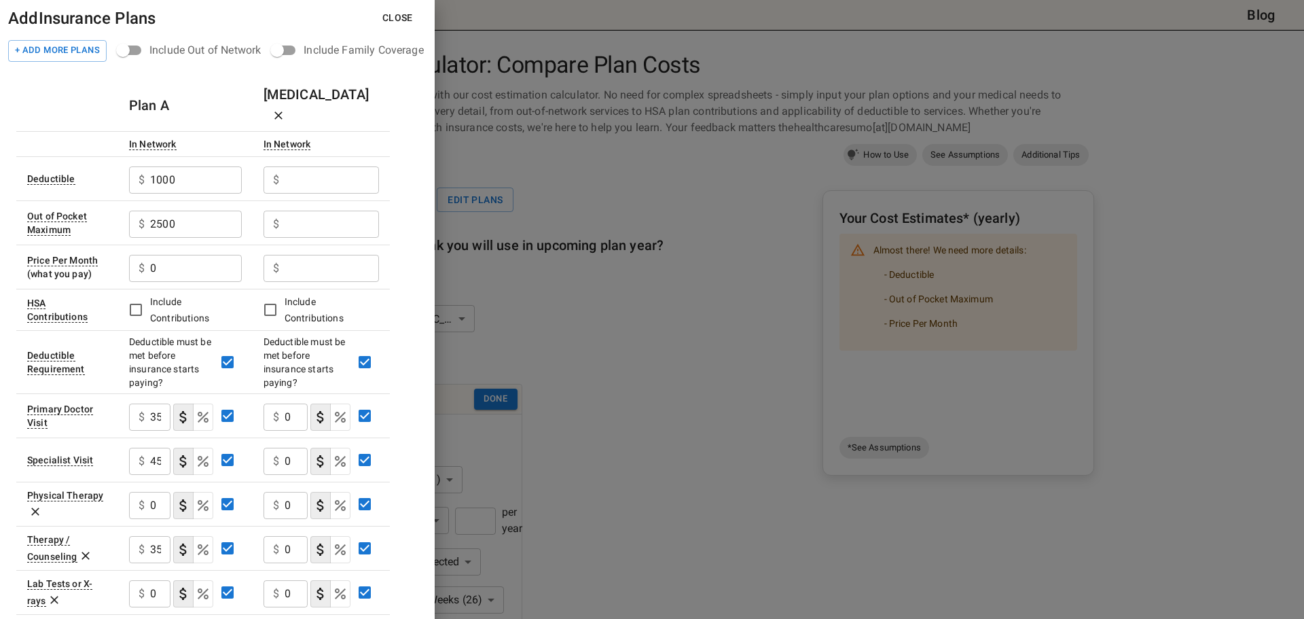
click at [306, 166] on input "text" at bounding box center [332, 179] width 94 height 27
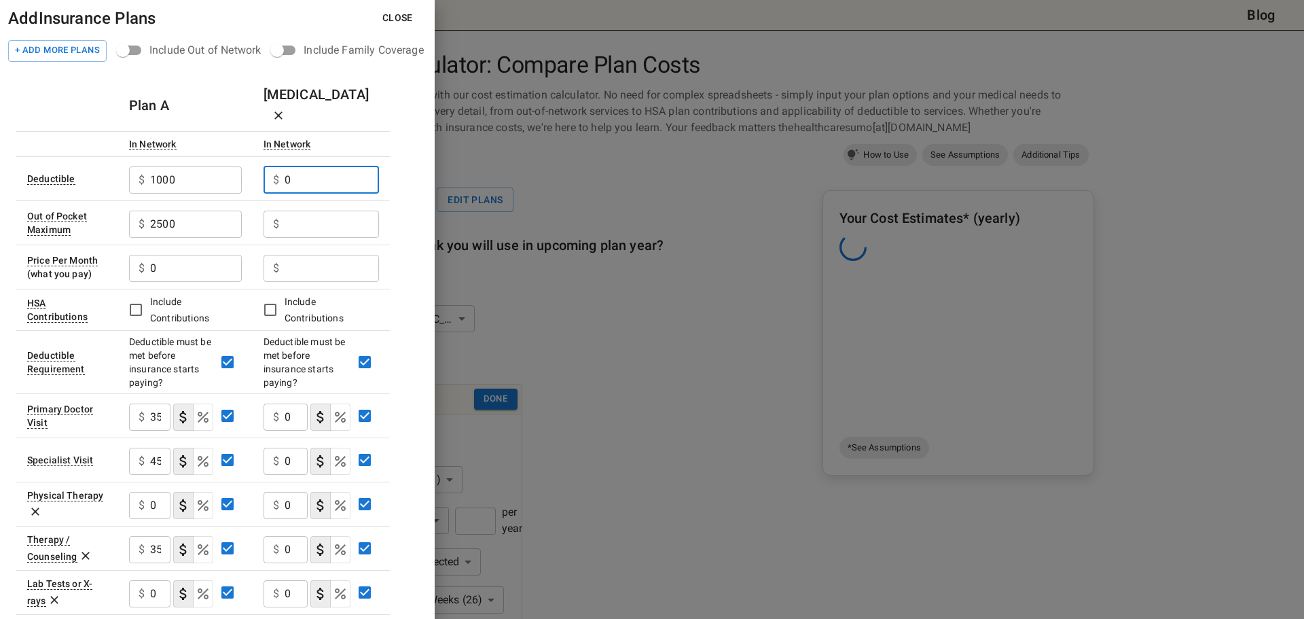
type input "0"
click at [310, 211] on input "text" at bounding box center [332, 224] width 94 height 27
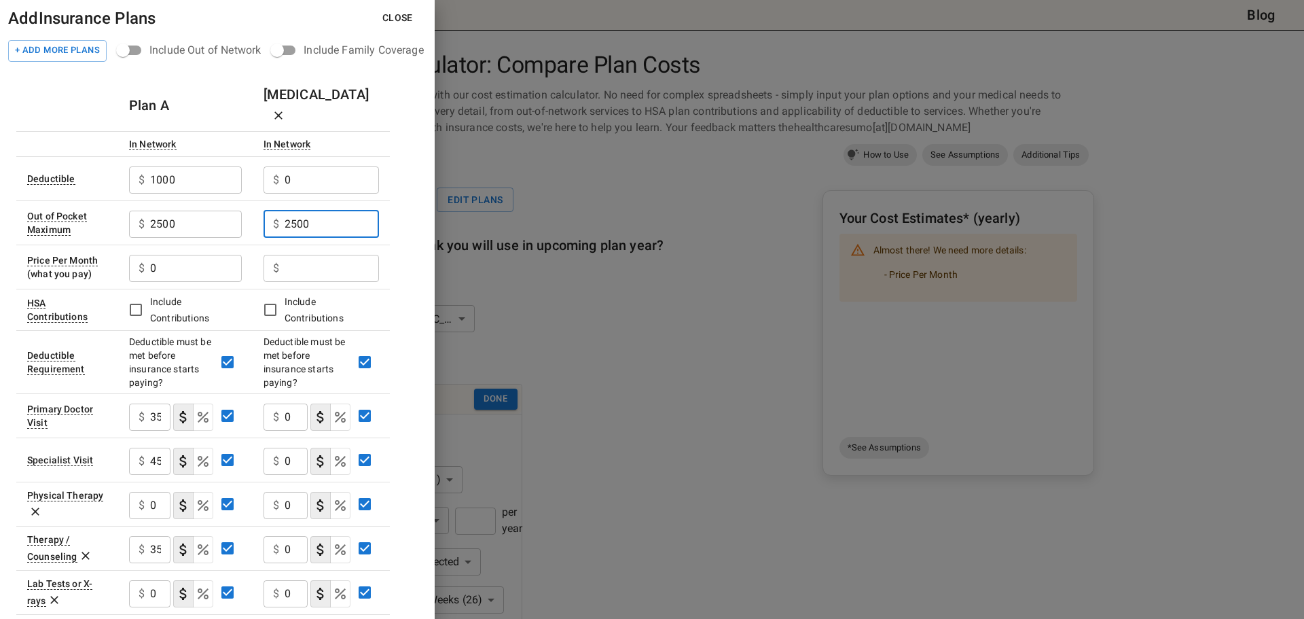
type input "2500"
click at [317, 255] on input "text" at bounding box center [332, 268] width 94 height 27
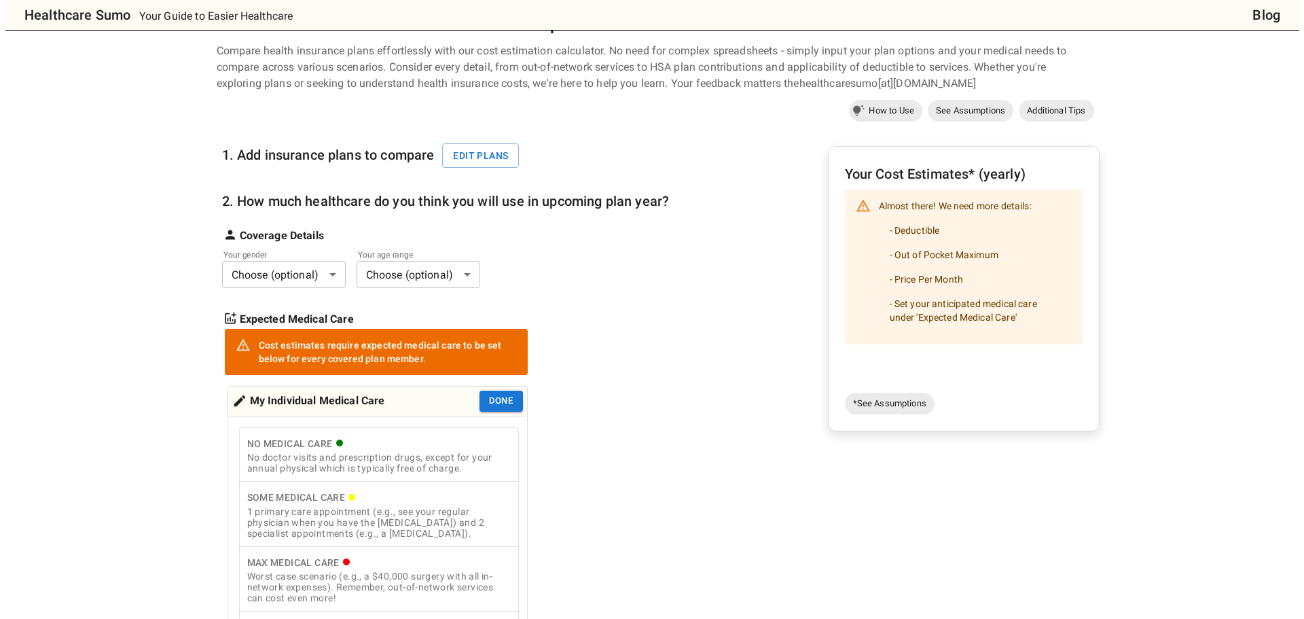
scroll to position [68, 0]
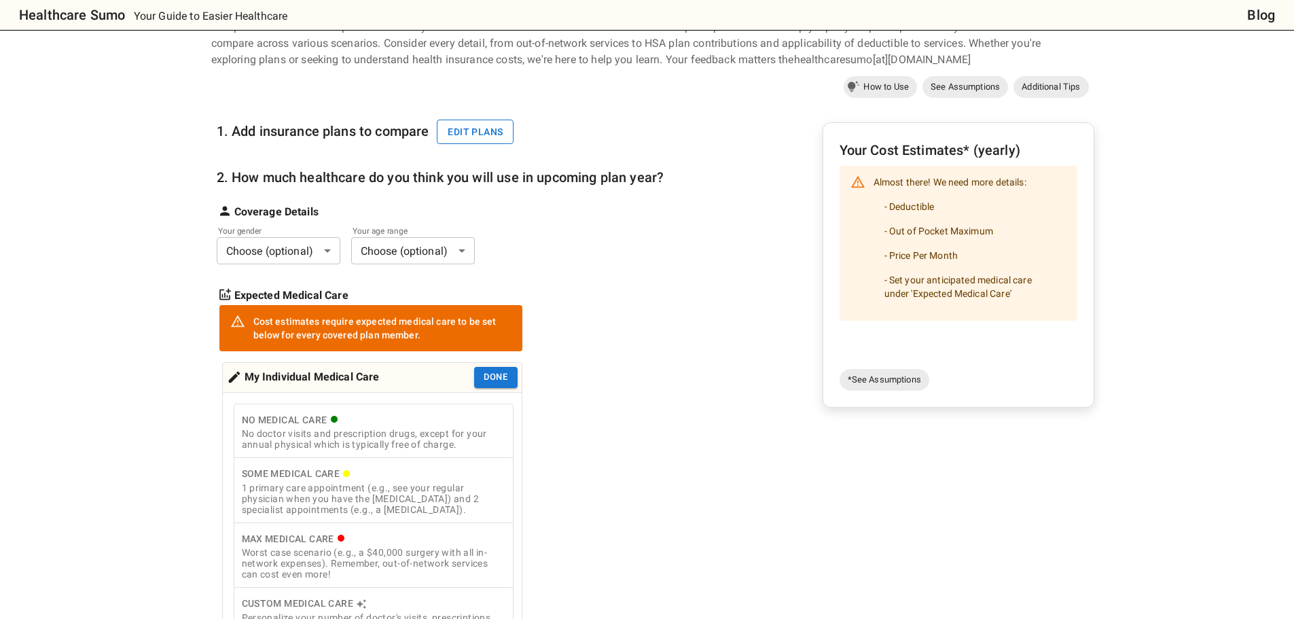
click at [474, 134] on button "Edit plans" at bounding box center [475, 132] width 77 height 25
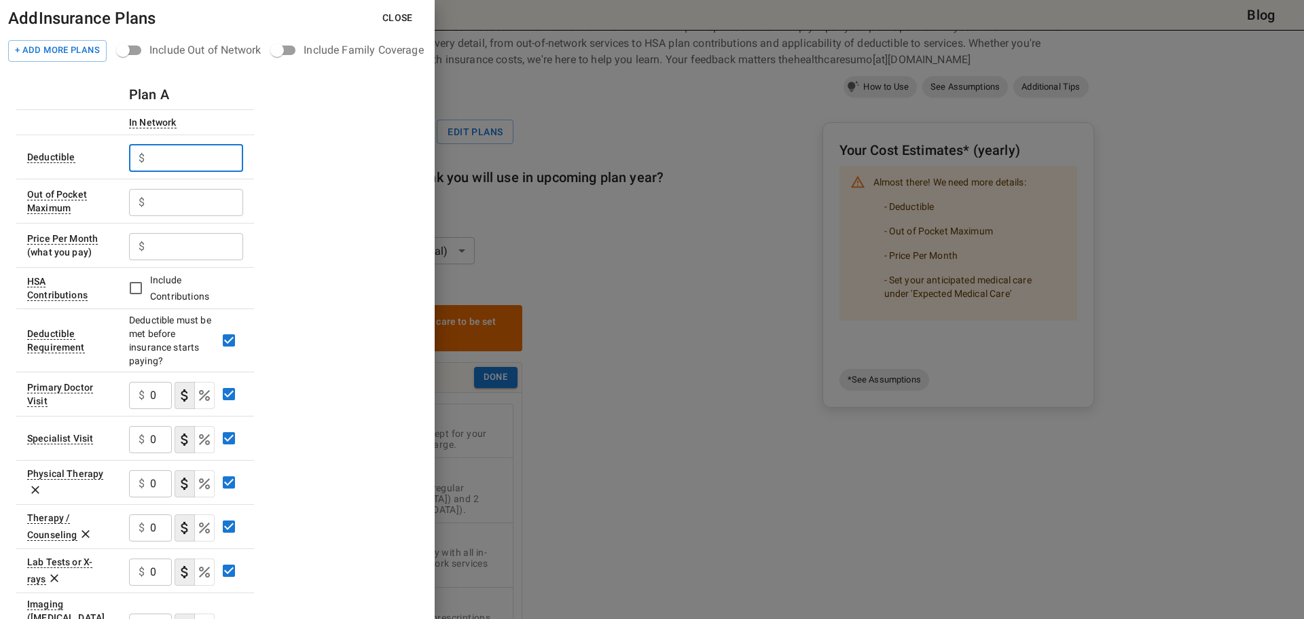
click at [189, 145] on input "text" at bounding box center [196, 158] width 93 height 27
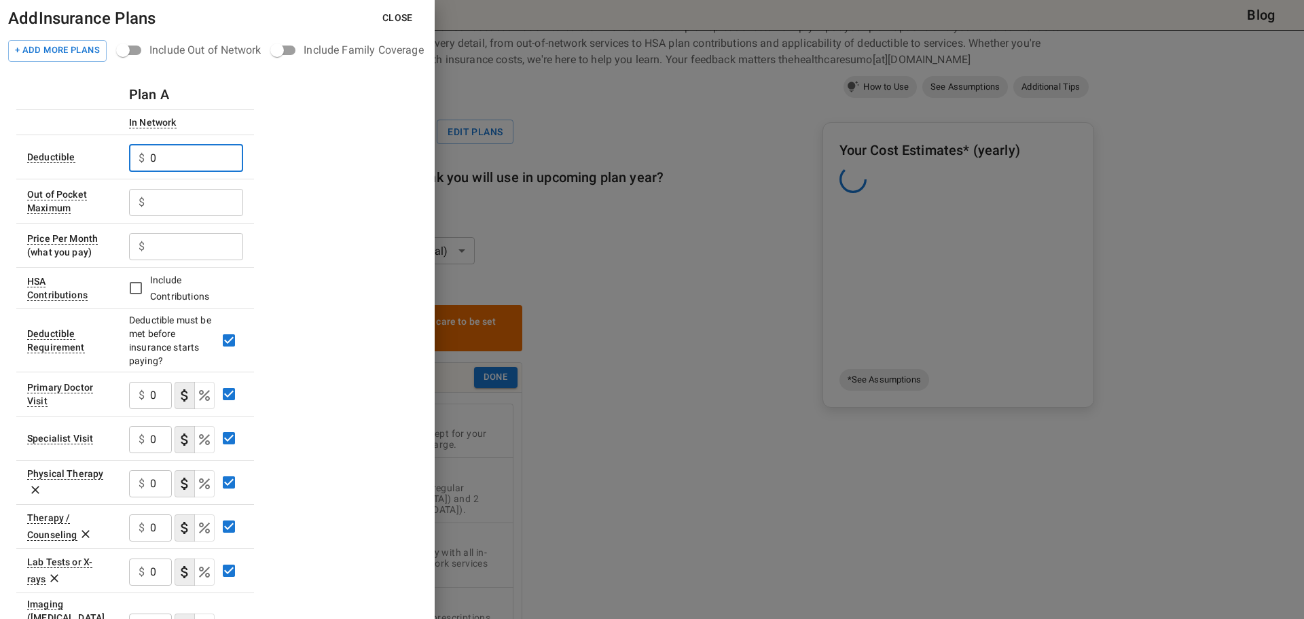
type input "0"
click at [177, 194] on input "text" at bounding box center [196, 202] width 93 height 27
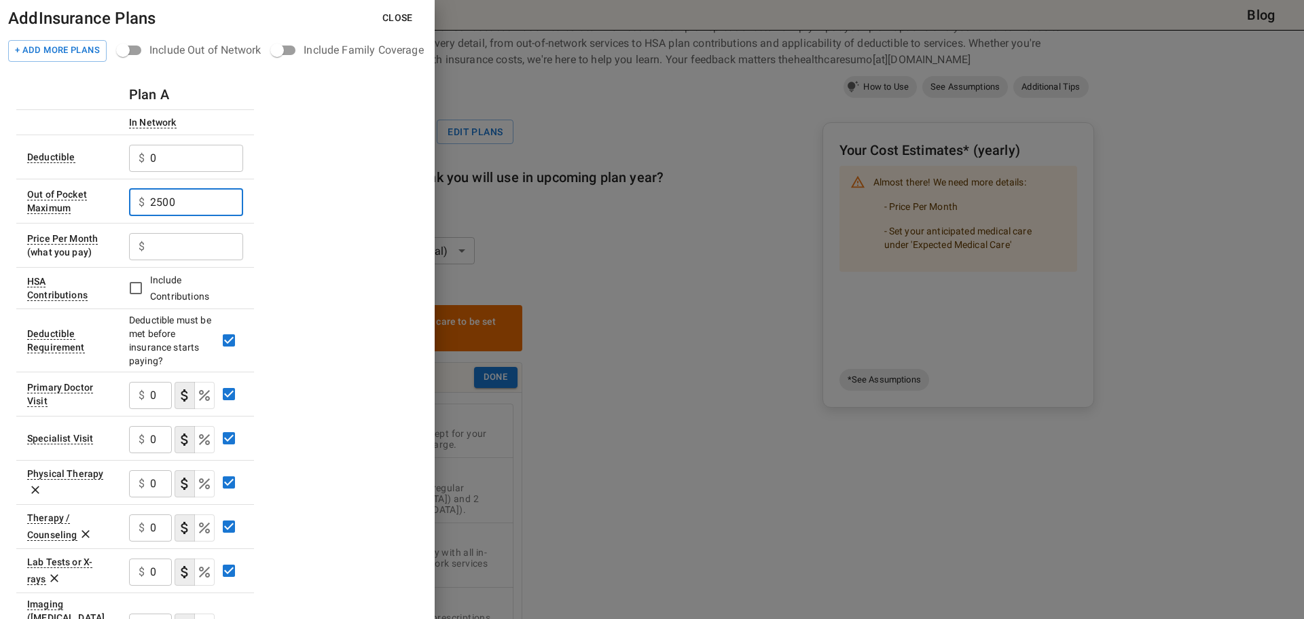
type input "2500"
click at [177, 250] on input "text" at bounding box center [196, 246] width 93 height 27
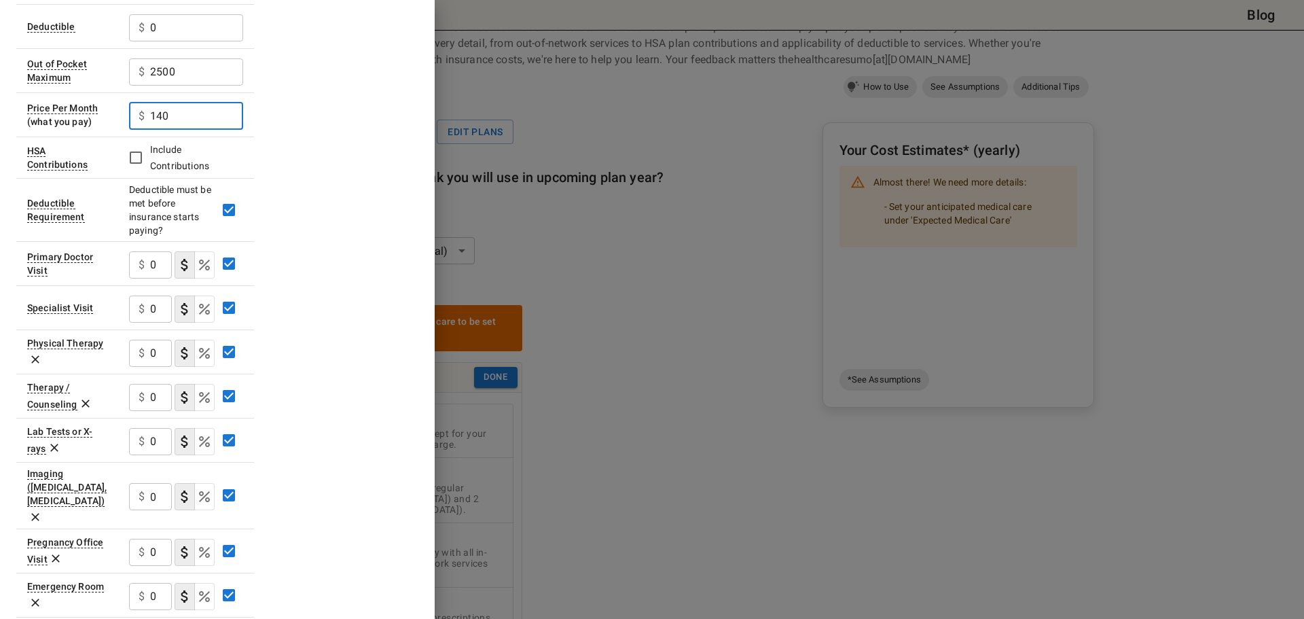
scroll to position [136, 0]
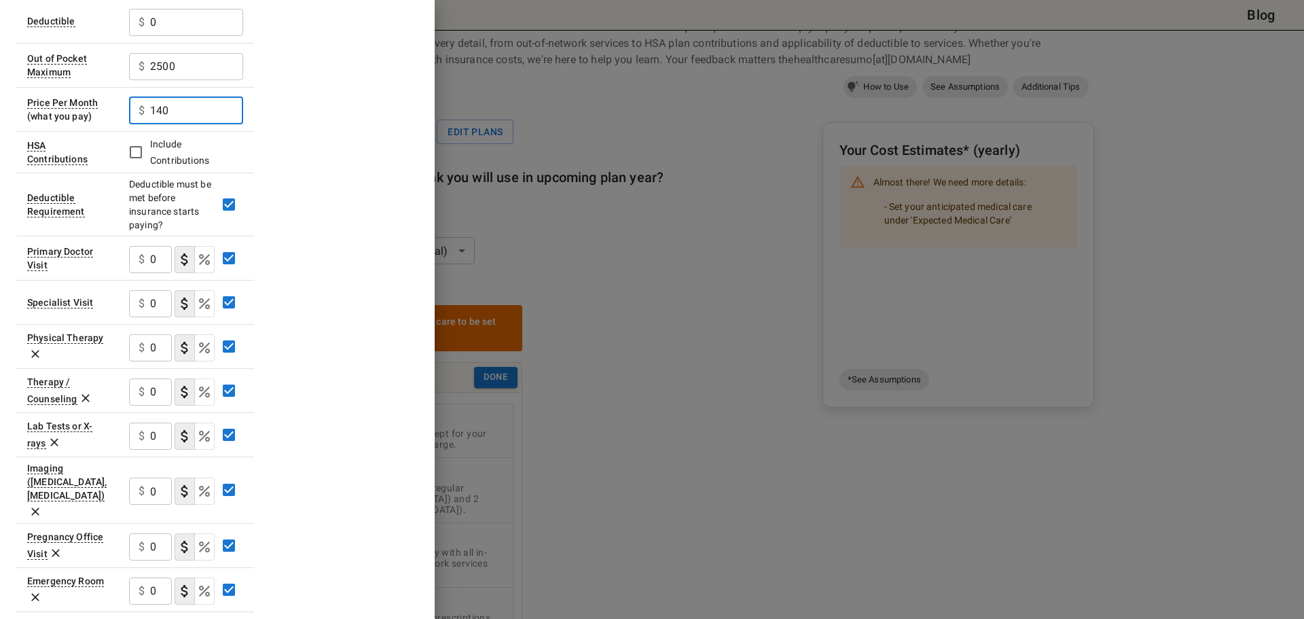
type input "140"
click at [146, 255] on div "$ 0 ​" at bounding box center [150, 259] width 43 height 27
click at [149, 255] on div "$ 0 ​" at bounding box center [150, 259] width 43 height 27
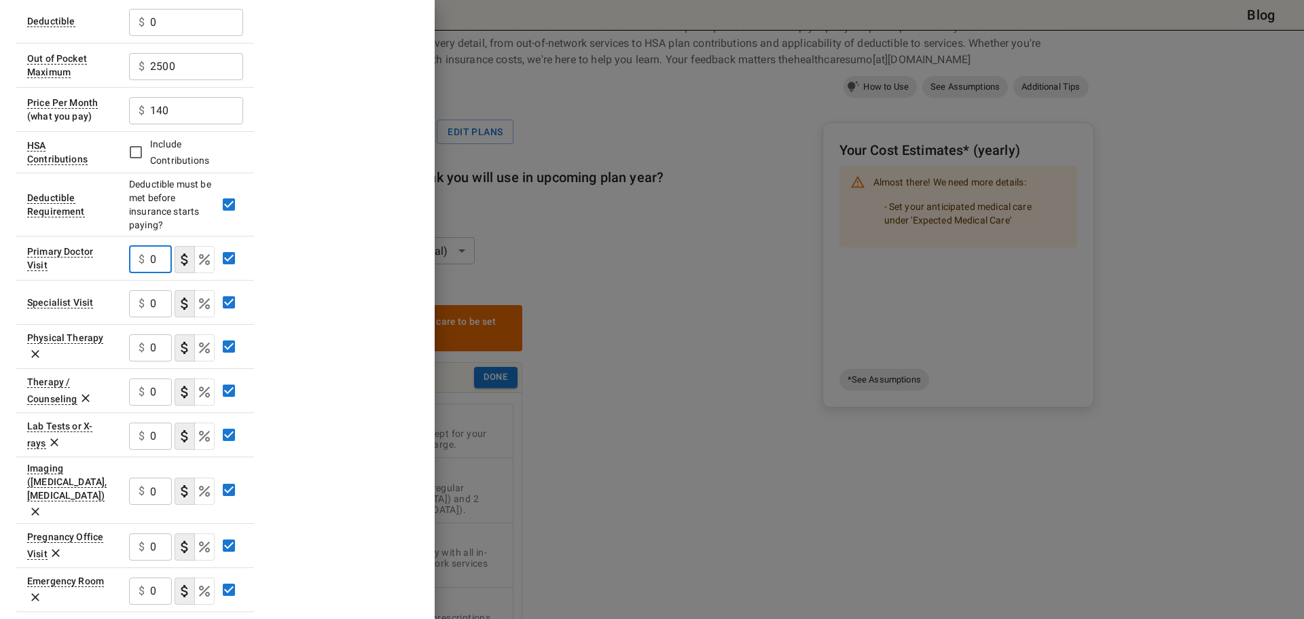
click at [157, 257] on input "0" at bounding box center [161, 259] width 22 height 27
type input "20"
click at [152, 301] on input "0" at bounding box center [161, 303] width 22 height 27
type input "35"
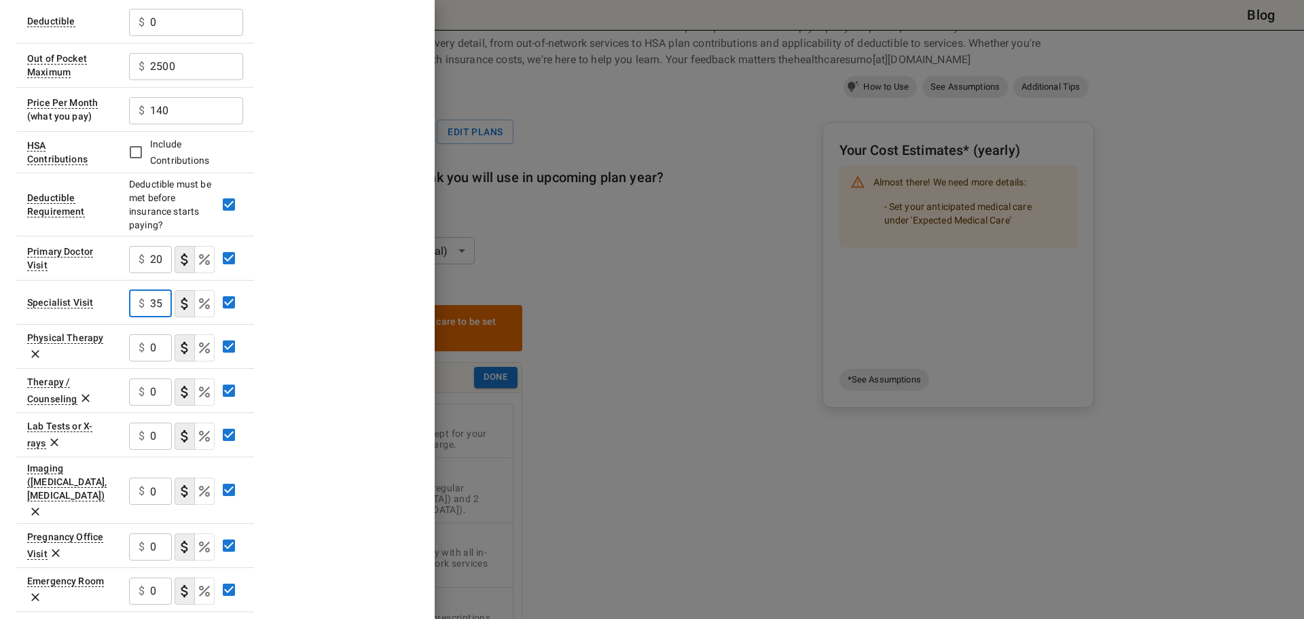
click at [154, 397] on input "0" at bounding box center [161, 391] width 22 height 27
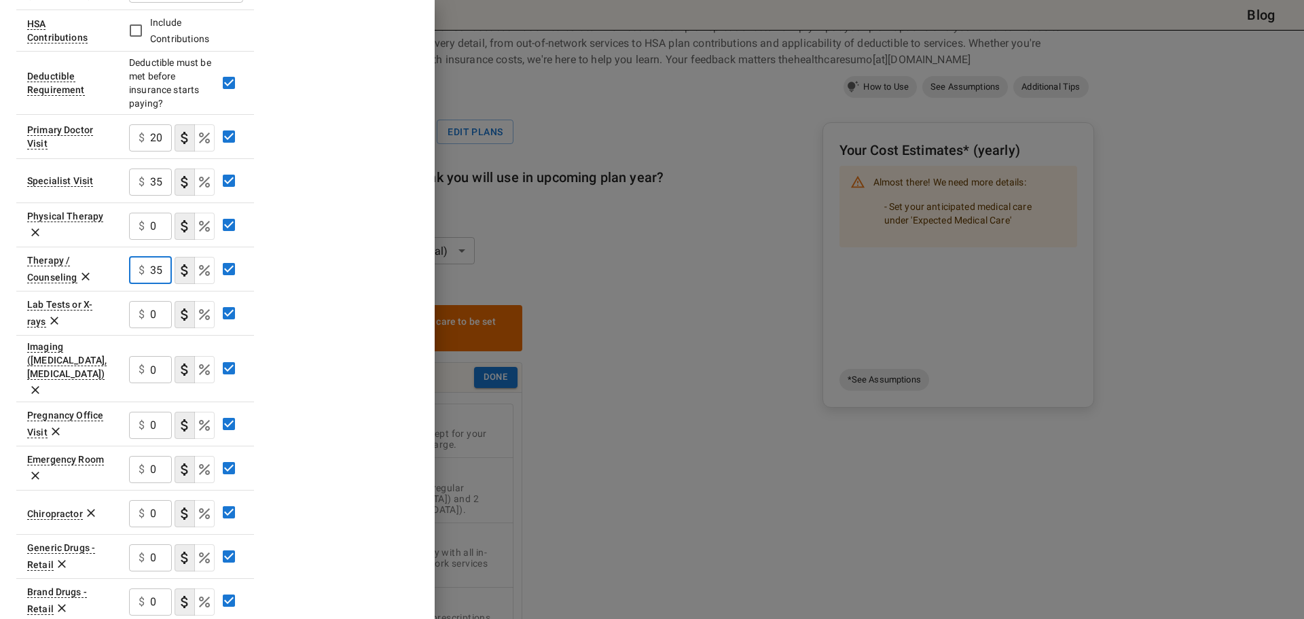
scroll to position [272, 0]
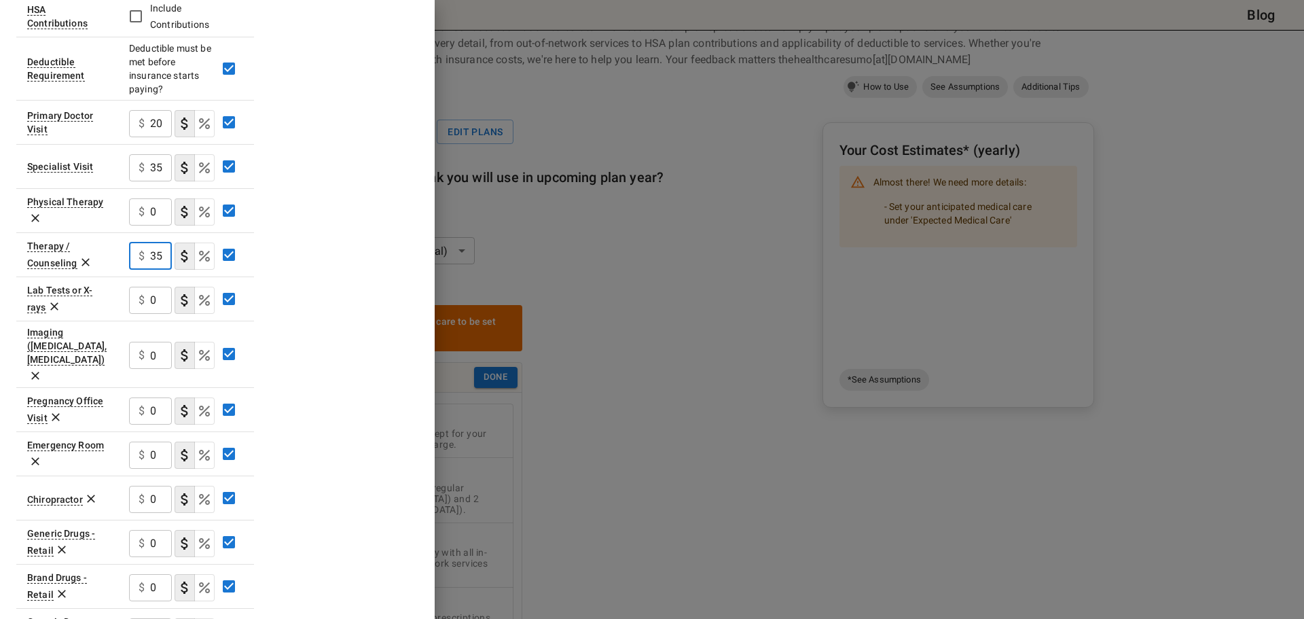
type input "35"
click at [164, 443] on input "0" at bounding box center [161, 455] width 22 height 27
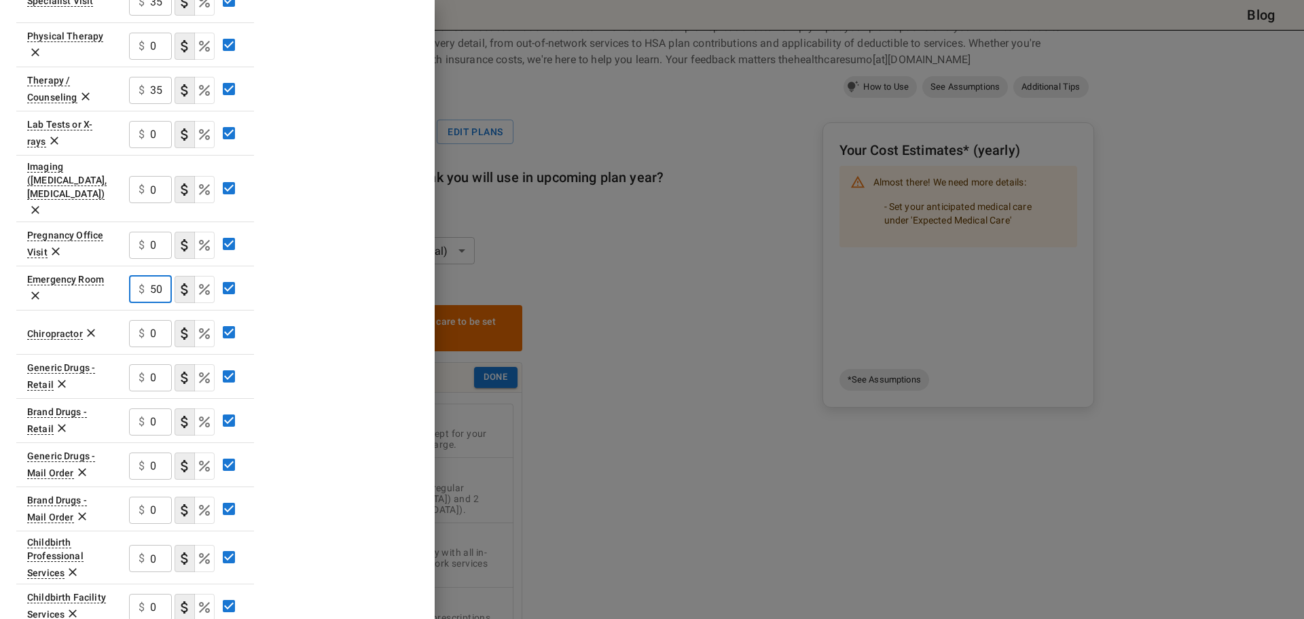
scroll to position [476, 0]
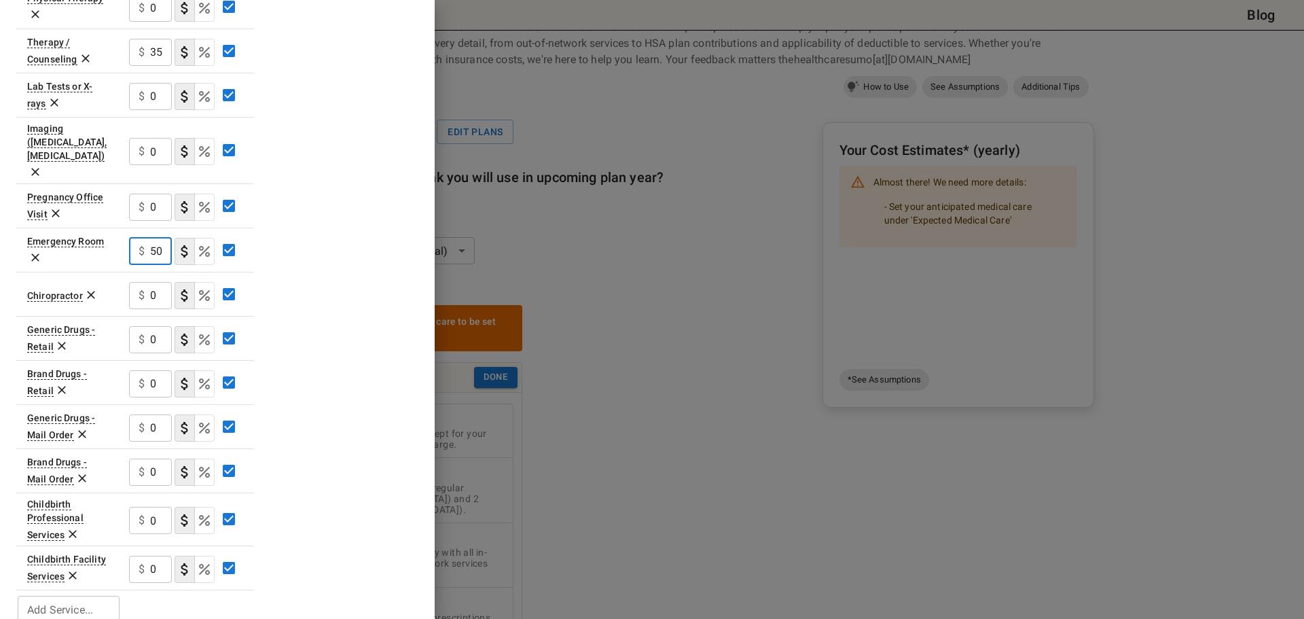
type input "150"
click at [155, 326] on input "0" at bounding box center [161, 339] width 22 height 27
type input "10"
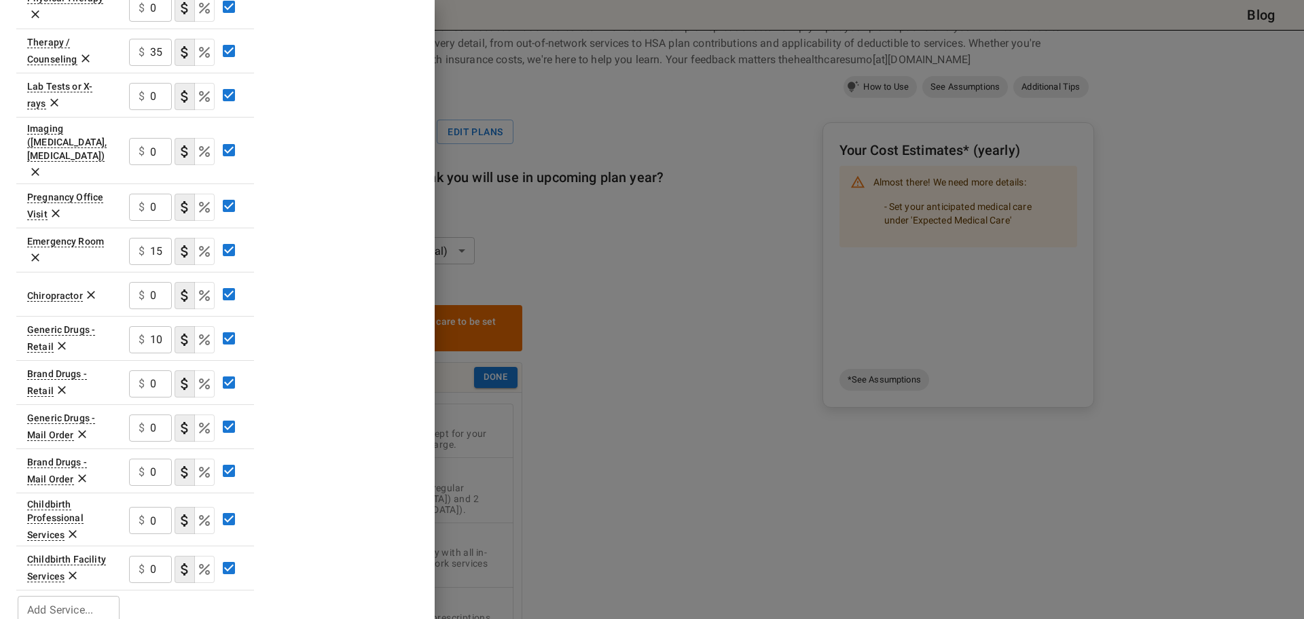
click at [279, 358] on div "Plan A In Network Deductible $ 0 ​ Out of Pocket Maximum $ 2500 ​ Price Per Mon…" at bounding box center [217, 115] width 402 height 1022
click at [279, 324] on div "Plan A In Network Deductible $ 0 ​ Out of Pocket Maximum $ 2500 ​ Price Per Mon…" at bounding box center [217, 115] width 402 height 1022
click at [160, 370] on input "0" at bounding box center [161, 383] width 22 height 27
drag, startPoint x: 164, startPoint y: 356, endPoint x: 155, endPoint y: 355, distance: 8.9
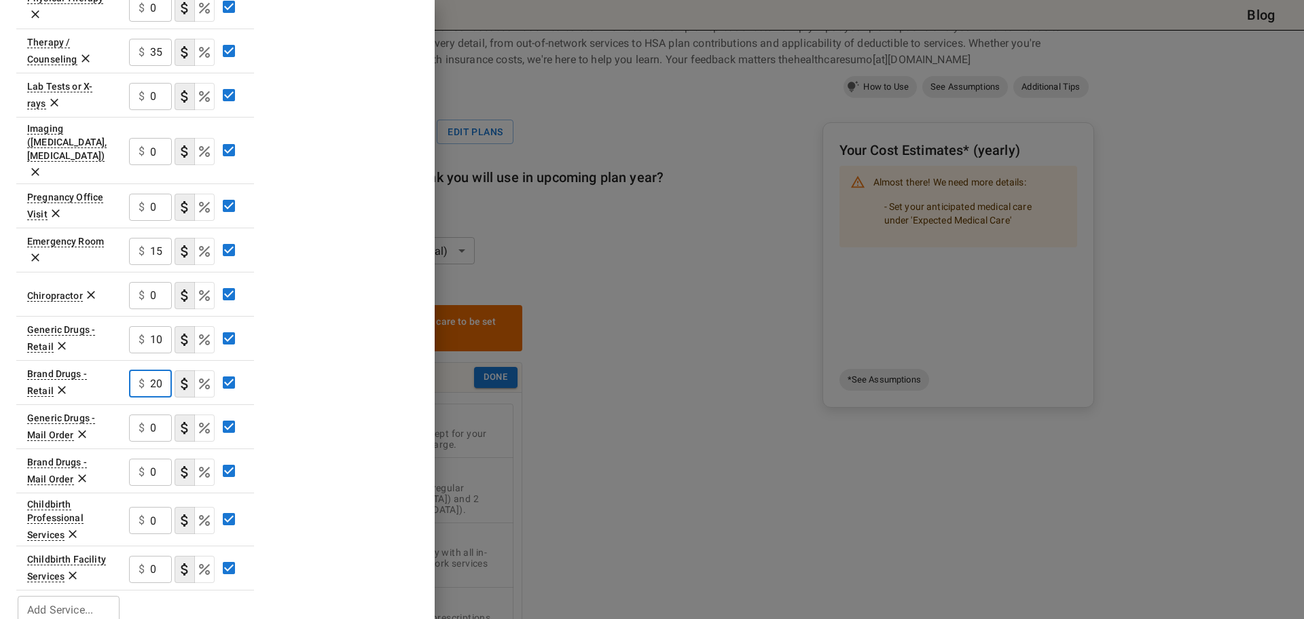
click at [155, 370] on input "20" at bounding box center [161, 383] width 22 height 27
type input "25"
click at [302, 356] on div "Plan A In Network Deductible $ 0 ​ Out of Pocket Maximum $ 2500 ​ Price Per Mon…" at bounding box center [217, 115] width 402 height 1022
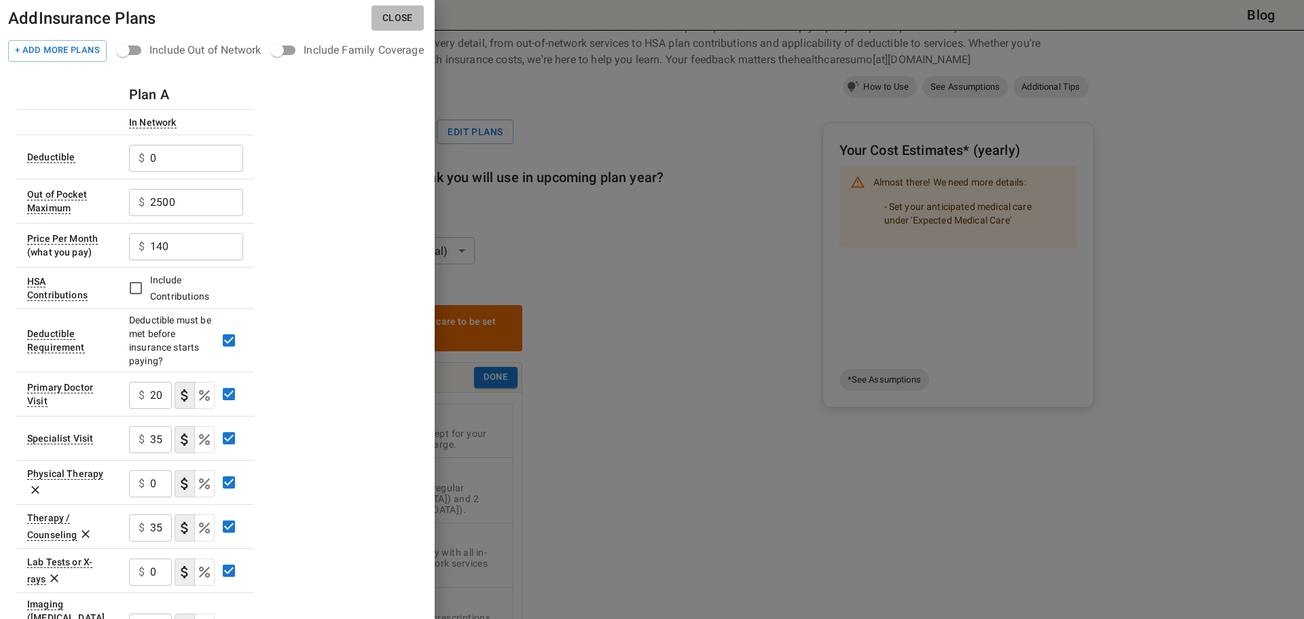
click at [399, 18] on button "Close" at bounding box center [398, 17] width 52 height 25
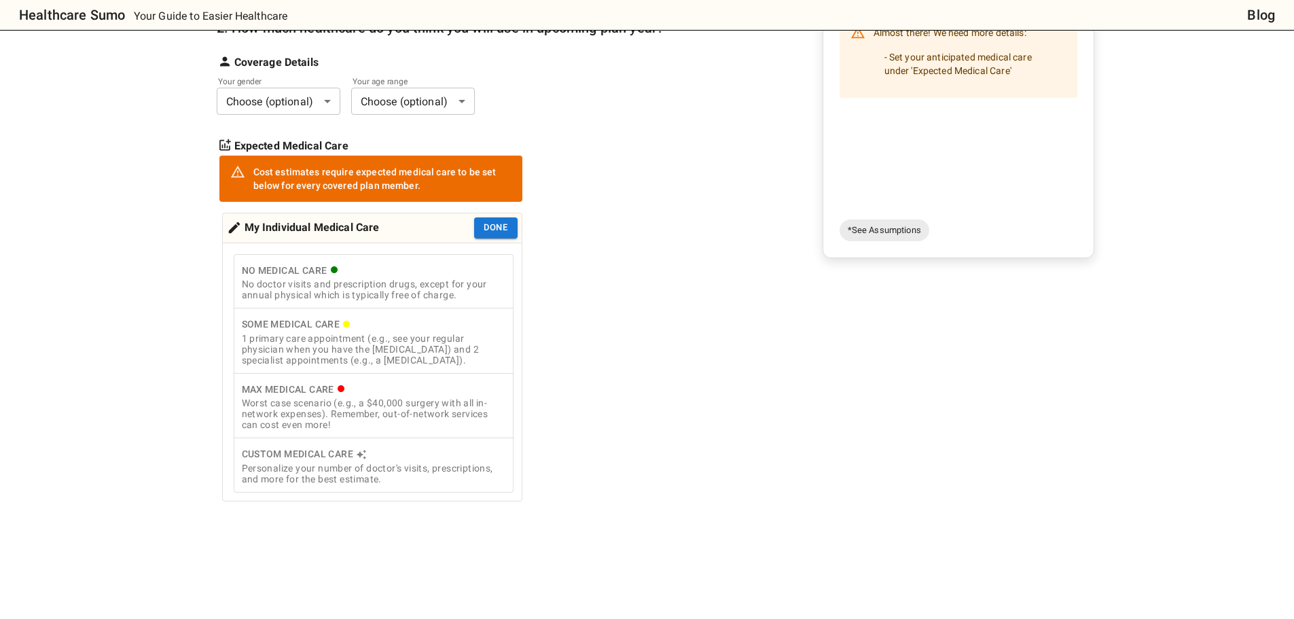
scroll to position [272, 0]
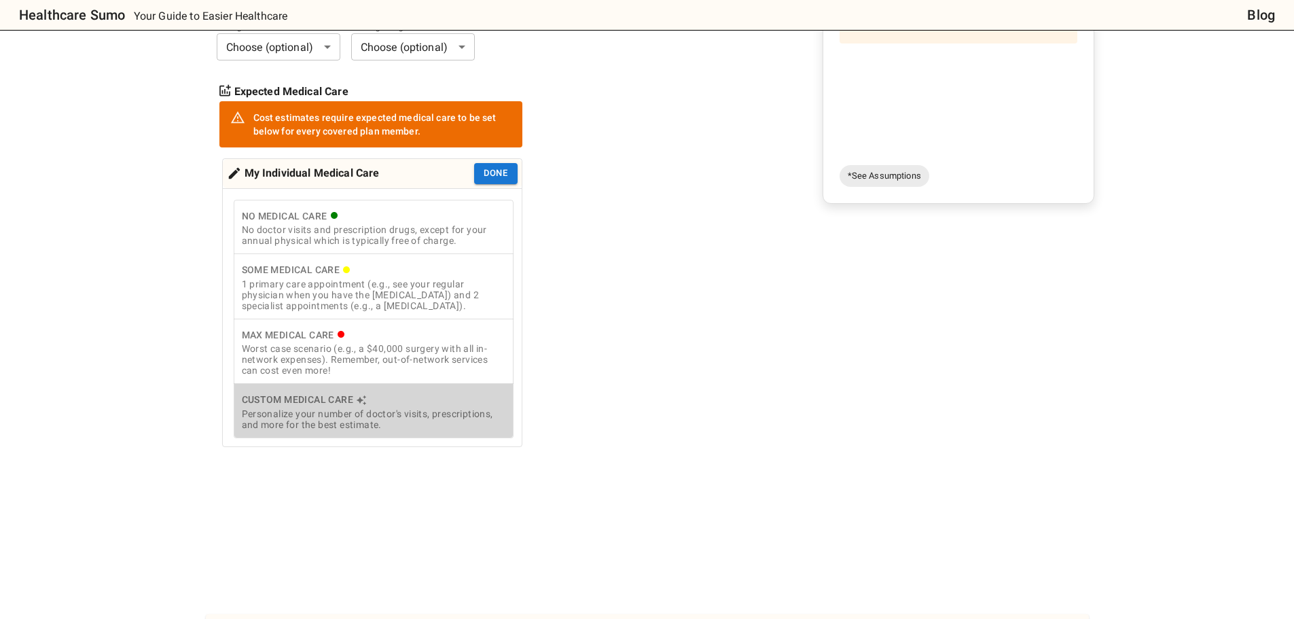
click at [357, 406] on icon "cost type" at bounding box center [361, 400] width 11 height 11
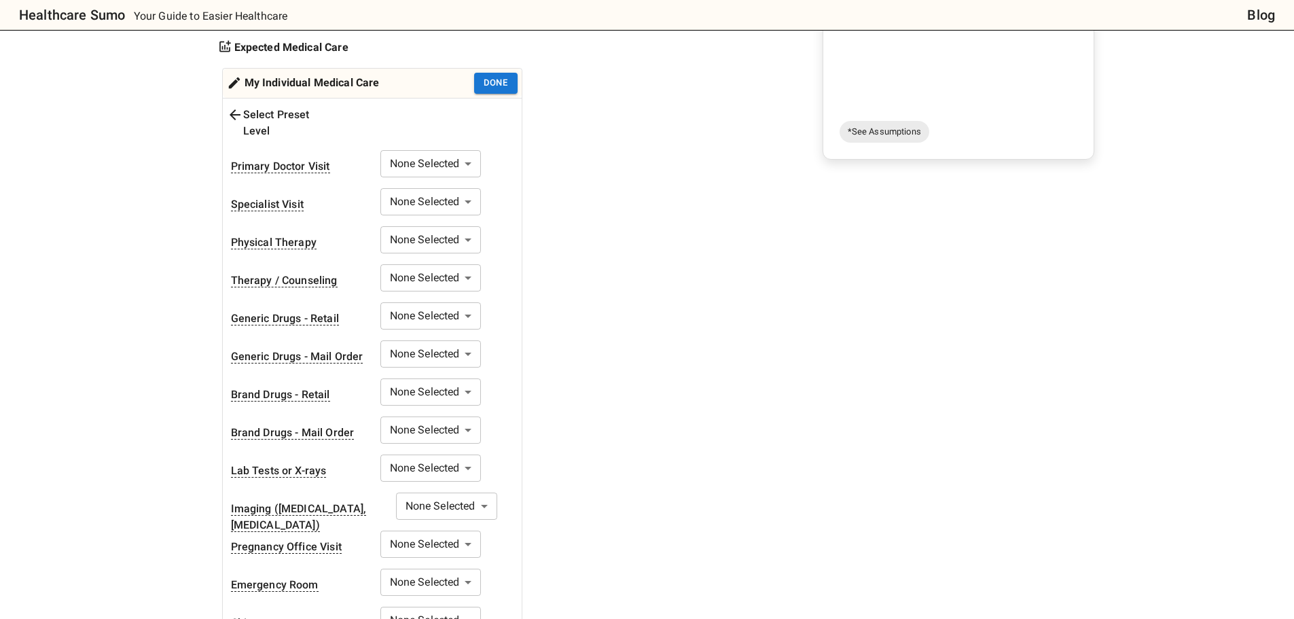
scroll to position [340, 0]
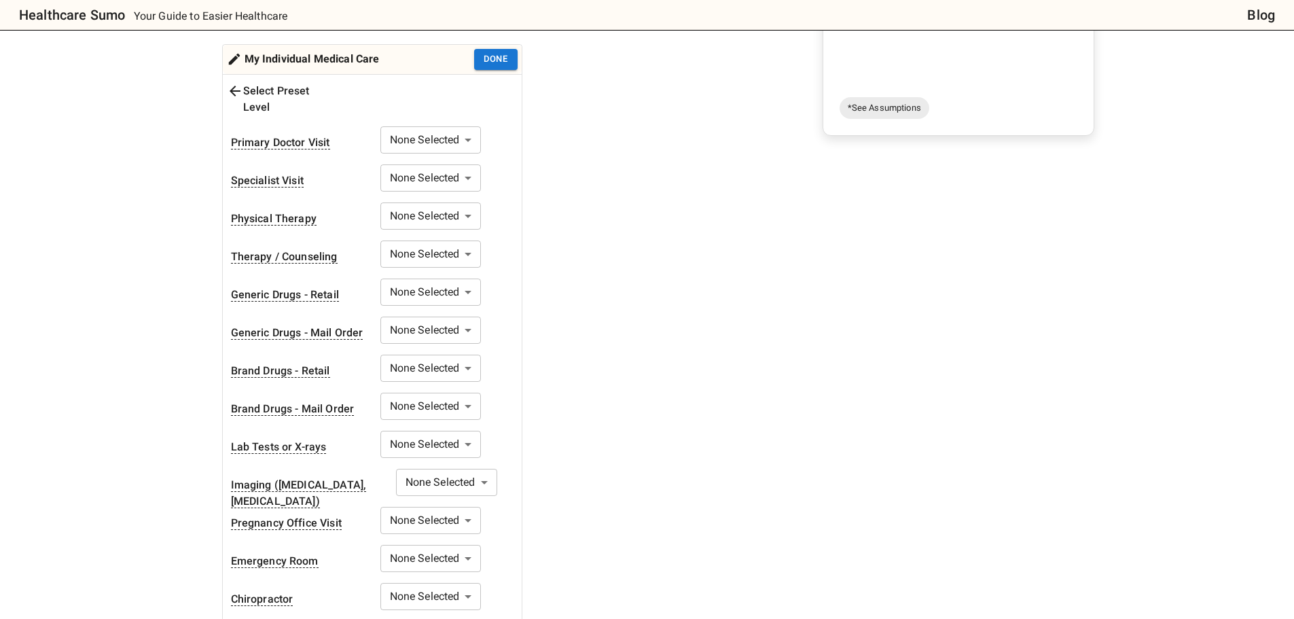
click at [472, 118] on body "Healthcare Sumo Your Guide to Easier Healthcare Blog Health Insurance Calculato…" at bounding box center [647, 449] width 1294 height 1578
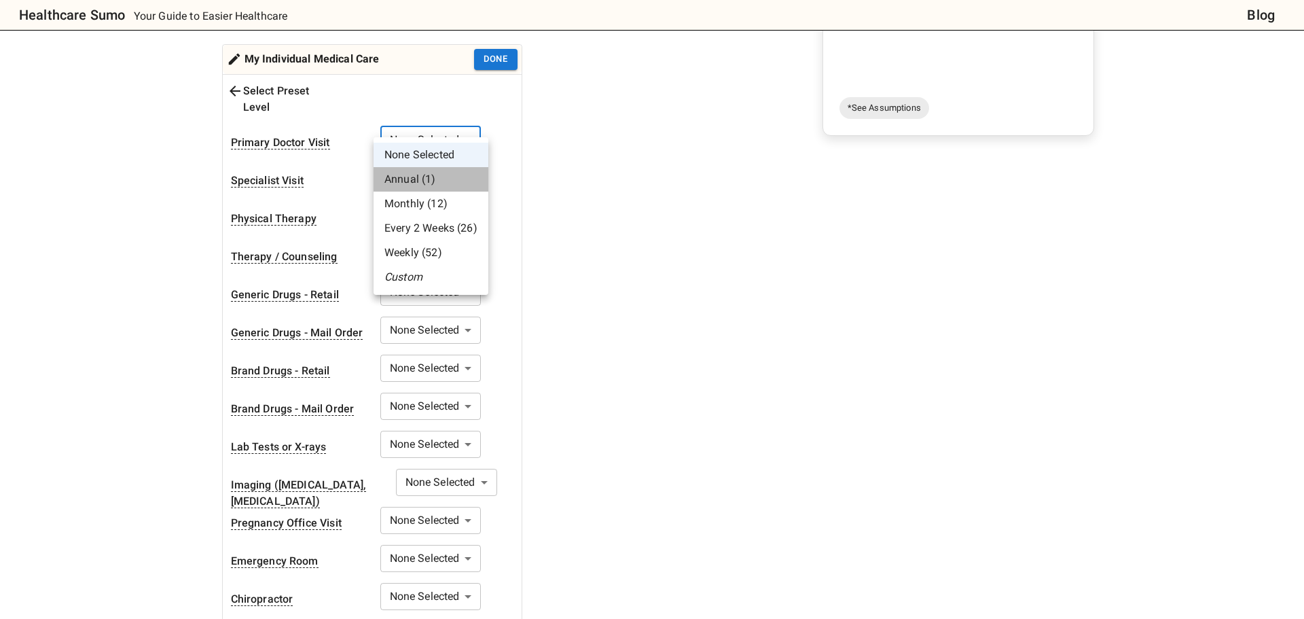
click at [433, 172] on li "Annual (1)" at bounding box center [431, 179] width 115 height 24
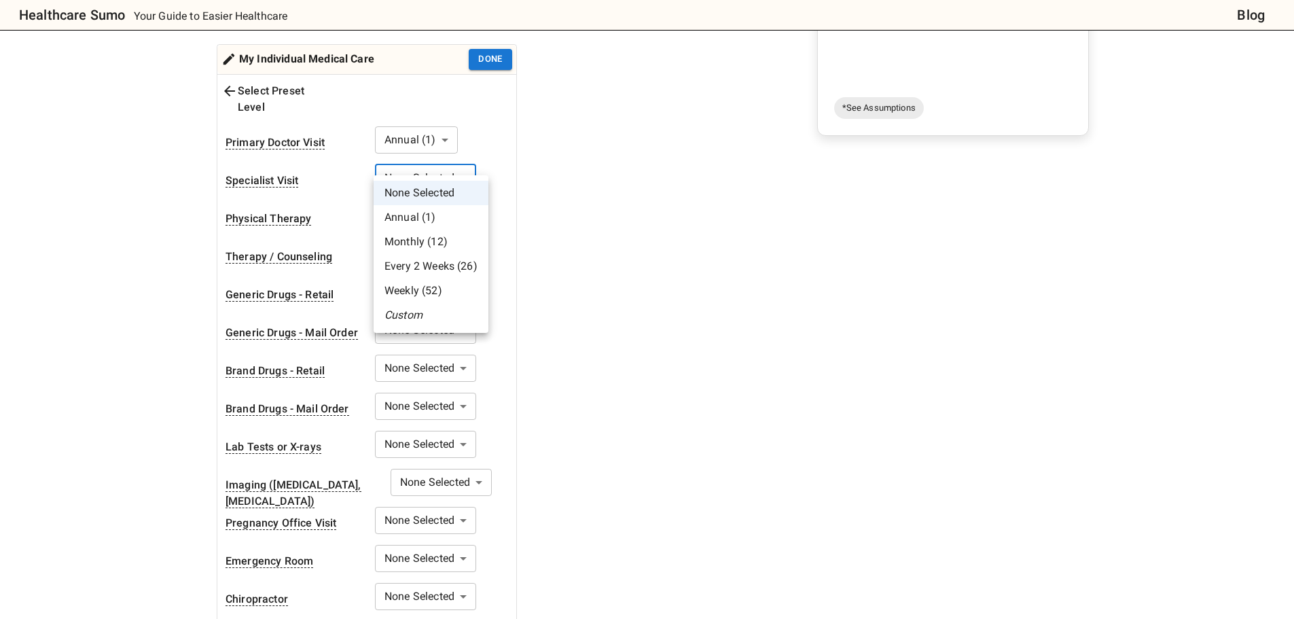
click at [458, 166] on body "Healthcare Sumo Your Guide to Easier Healthcare Blog Health Insurance Calculato…" at bounding box center [647, 449] width 1294 height 1578
click at [438, 309] on li "Custom" at bounding box center [431, 315] width 115 height 24
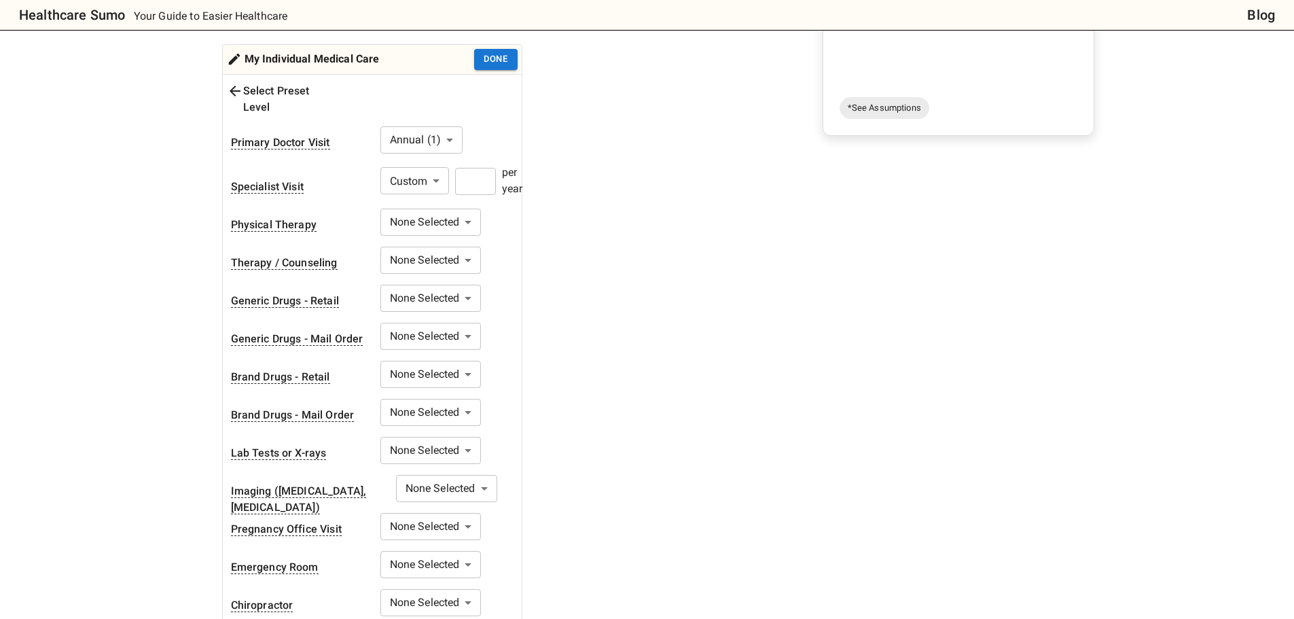
click at [485, 168] on input "number" at bounding box center [475, 181] width 41 height 27
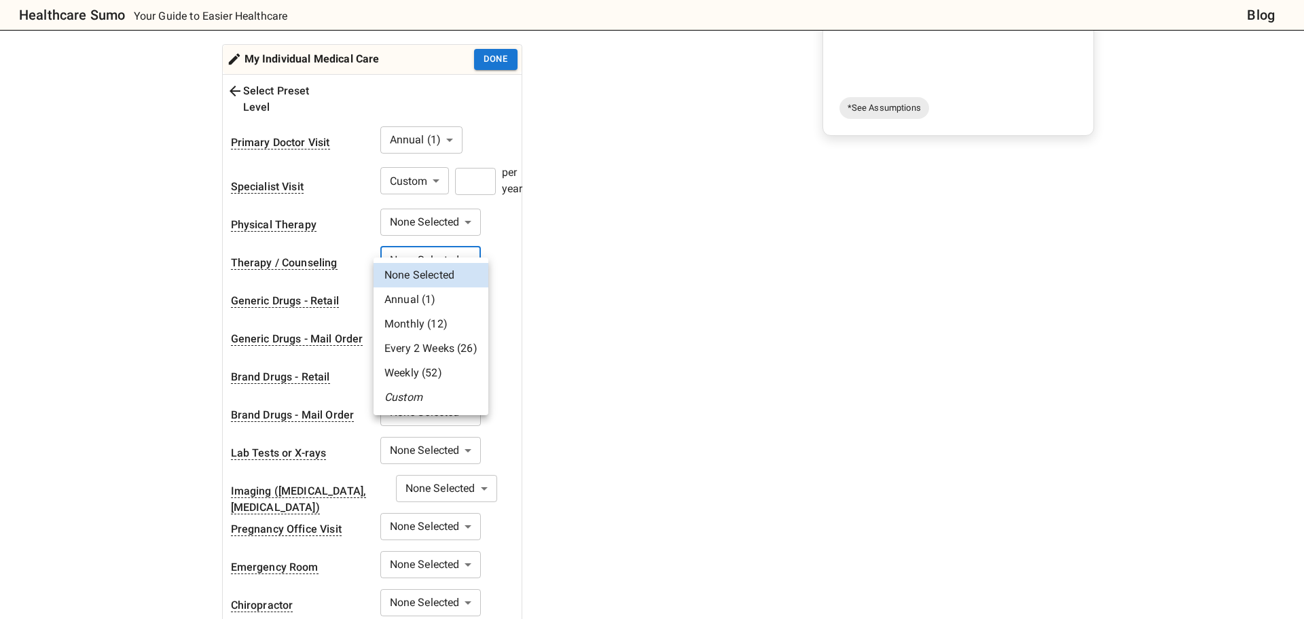
click at [445, 238] on body "Healthcare Sumo Your Guide to Easier Healthcare Blog Health Insurance Calculato…" at bounding box center [652, 452] width 1304 height 1584
click at [439, 348] on li "Every 2 Weeks (26)" at bounding box center [431, 348] width 115 height 24
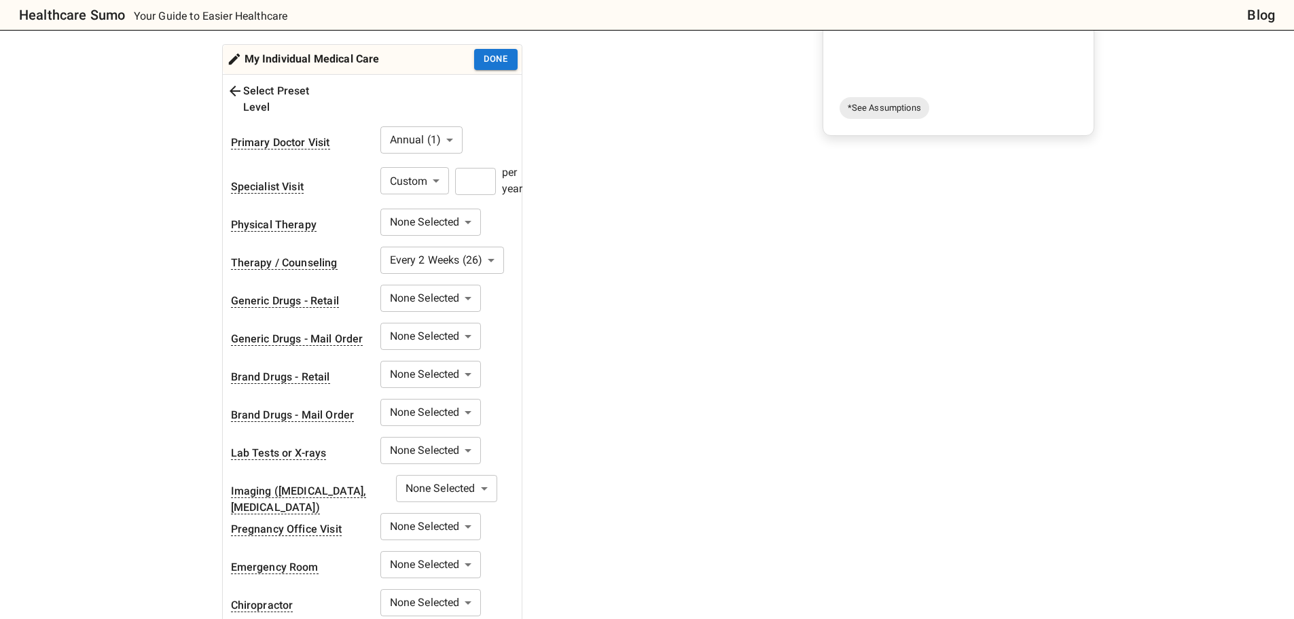
click at [455, 282] on body "Healthcare Sumo Your Guide to Easier Healthcare Blog Health Insurance Calculato…" at bounding box center [647, 452] width 1294 height 1584
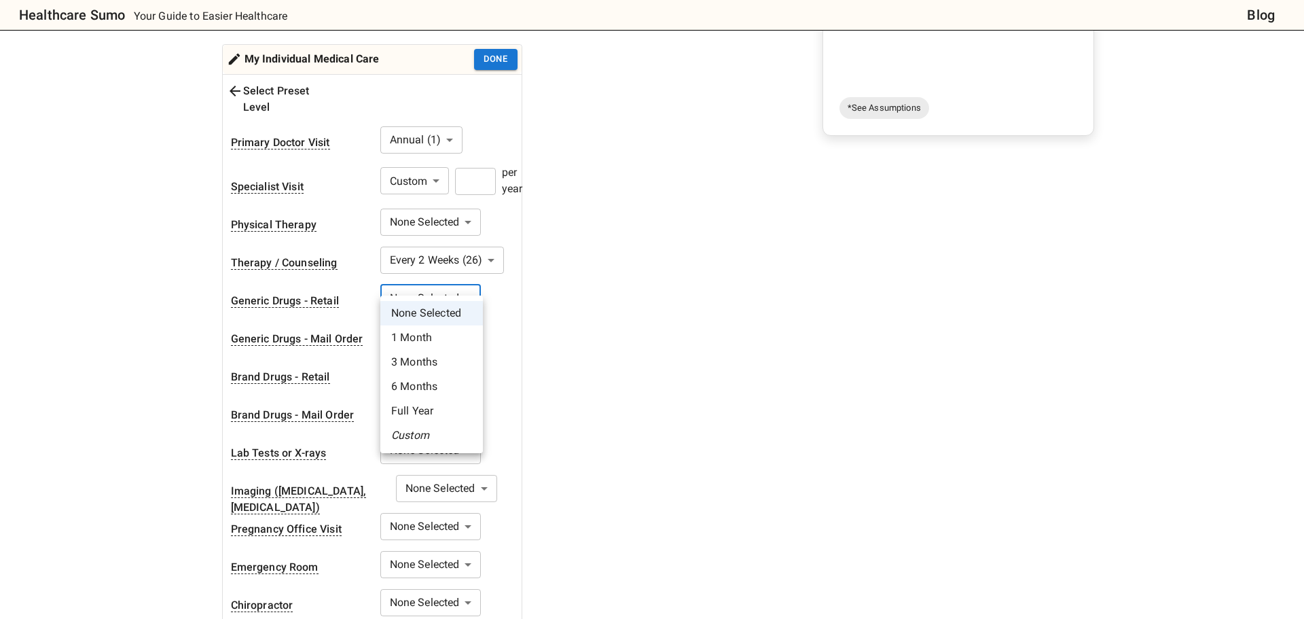
click at [423, 429] on li "Custom" at bounding box center [431, 435] width 103 height 24
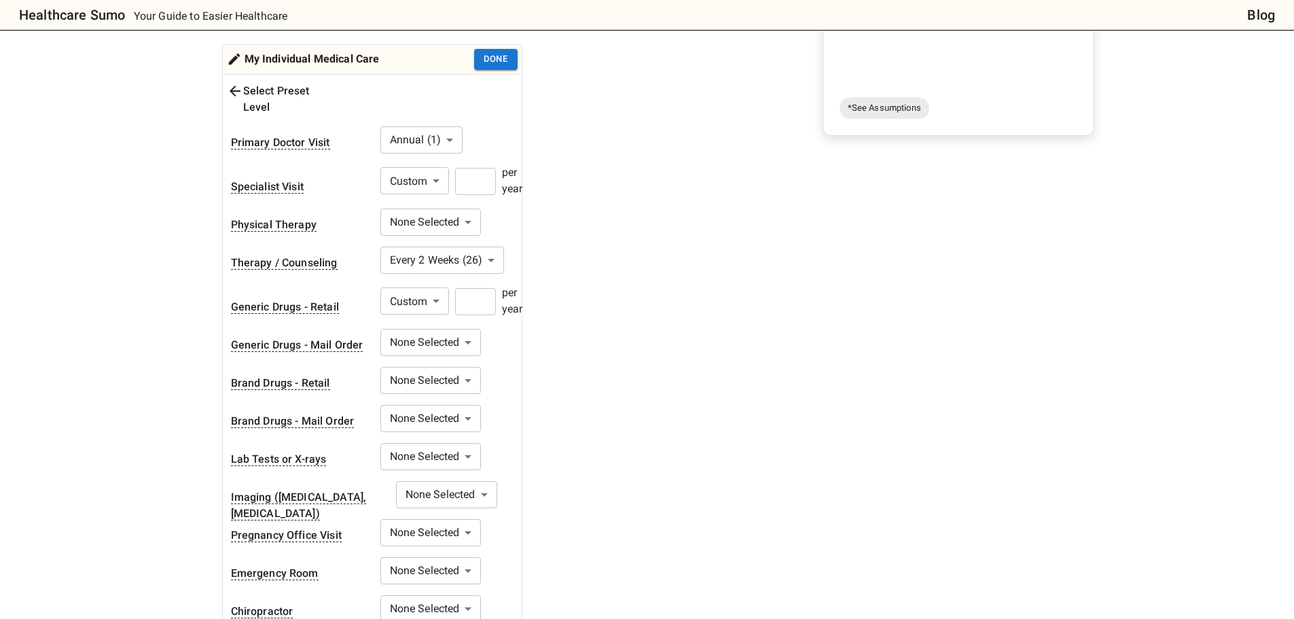
click at [488, 288] on input "number" at bounding box center [475, 301] width 41 height 27
click at [482, 288] on input "*" at bounding box center [475, 301] width 41 height 27
click at [601, 291] on div "1. Add insurance plans to compare Edit plans 2. How much healthcare do you thin…" at bounding box center [441, 268] width 448 height 877
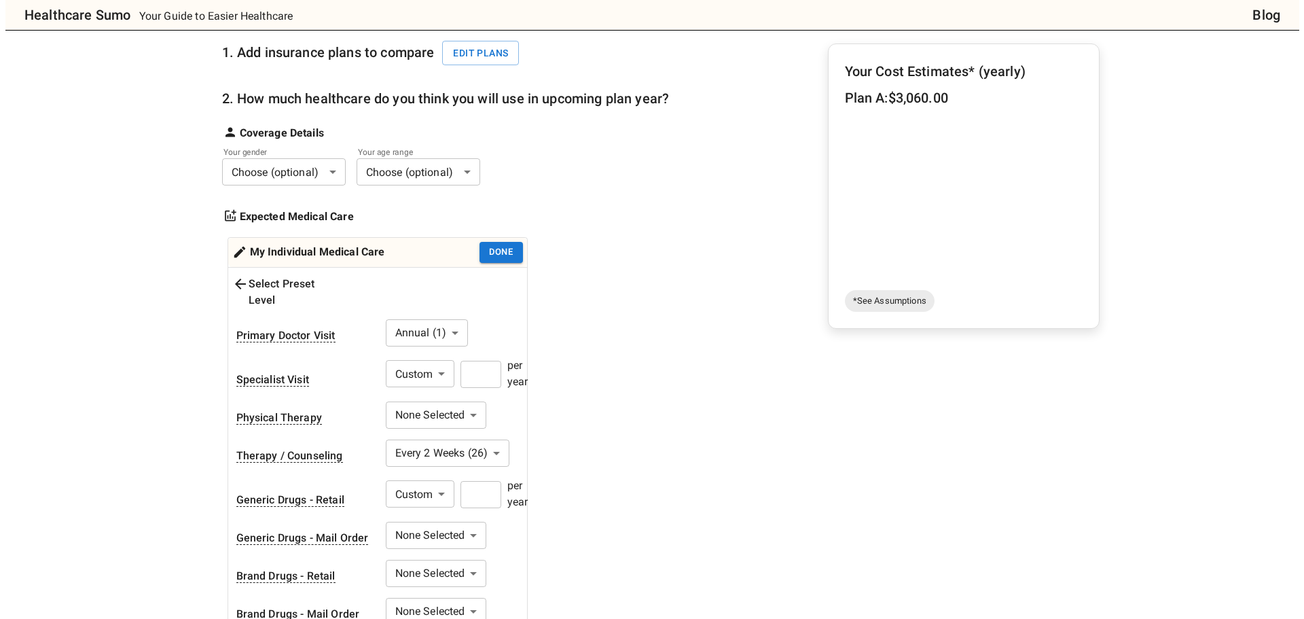
scroll to position [0, 0]
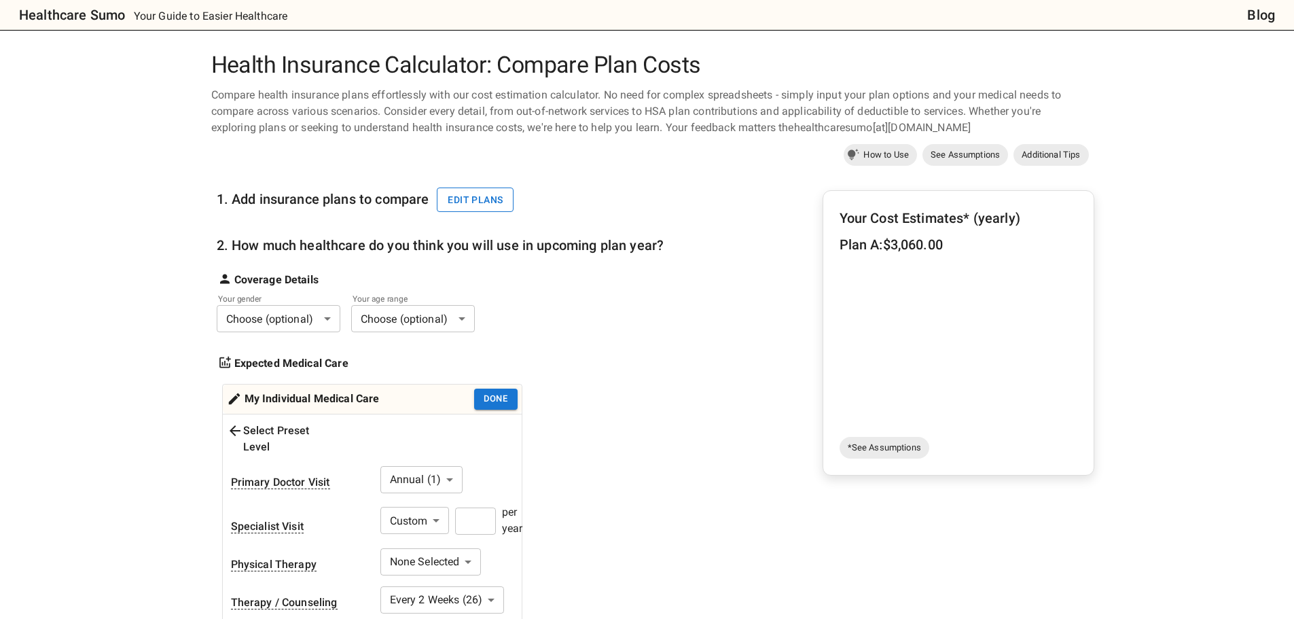
click at [486, 198] on button "Edit plans" at bounding box center [475, 200] width 77 height 25
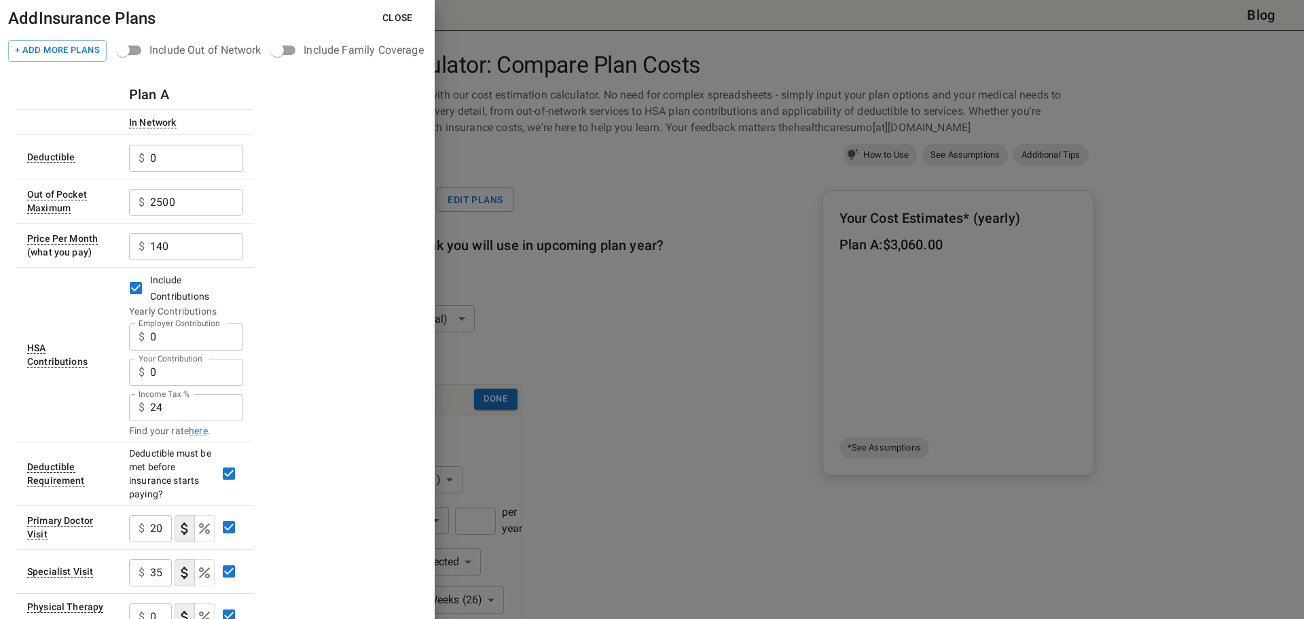
click at [168, 337] on input "0" at bounding box center [196, 336] width 93 height 27
type input "500"
click at [175, 162] on input "0" at bounding box center [196, 158] width 93 height 27
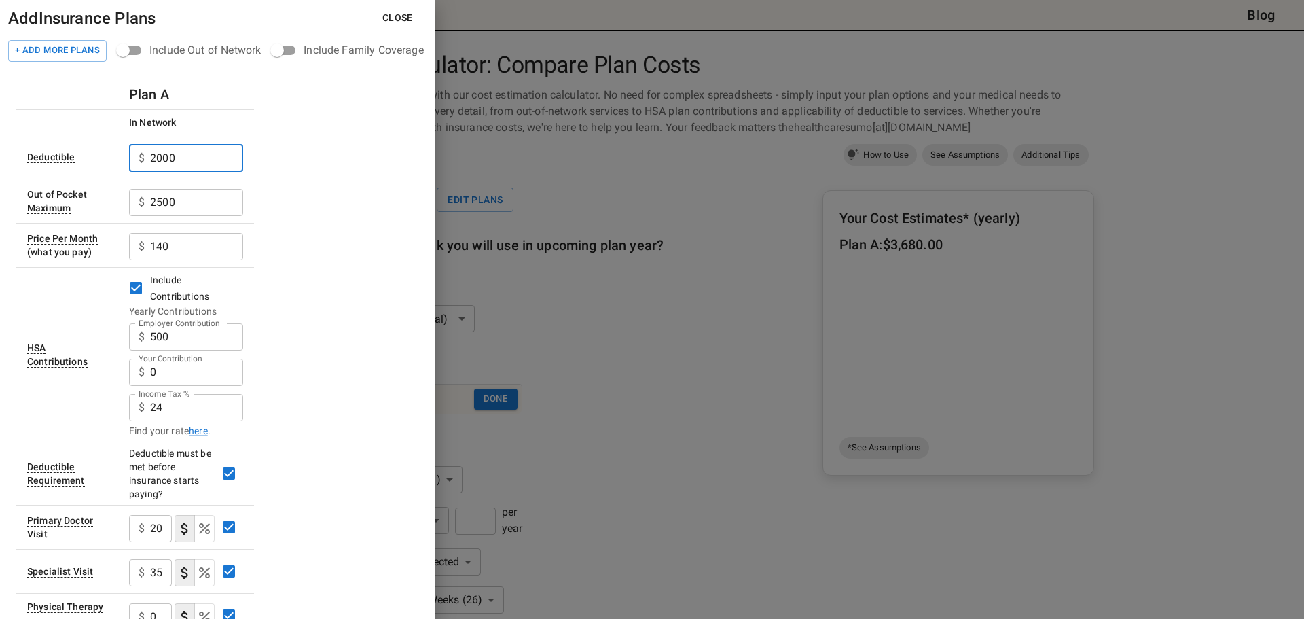
type input "2000"
click at [176, 203] on input "2500" at bounding box center [196, 202] width 93 height 27
type input "3400"
click at [188, 251] on input "140" at bounding box center [196, 246] width 93 height 27
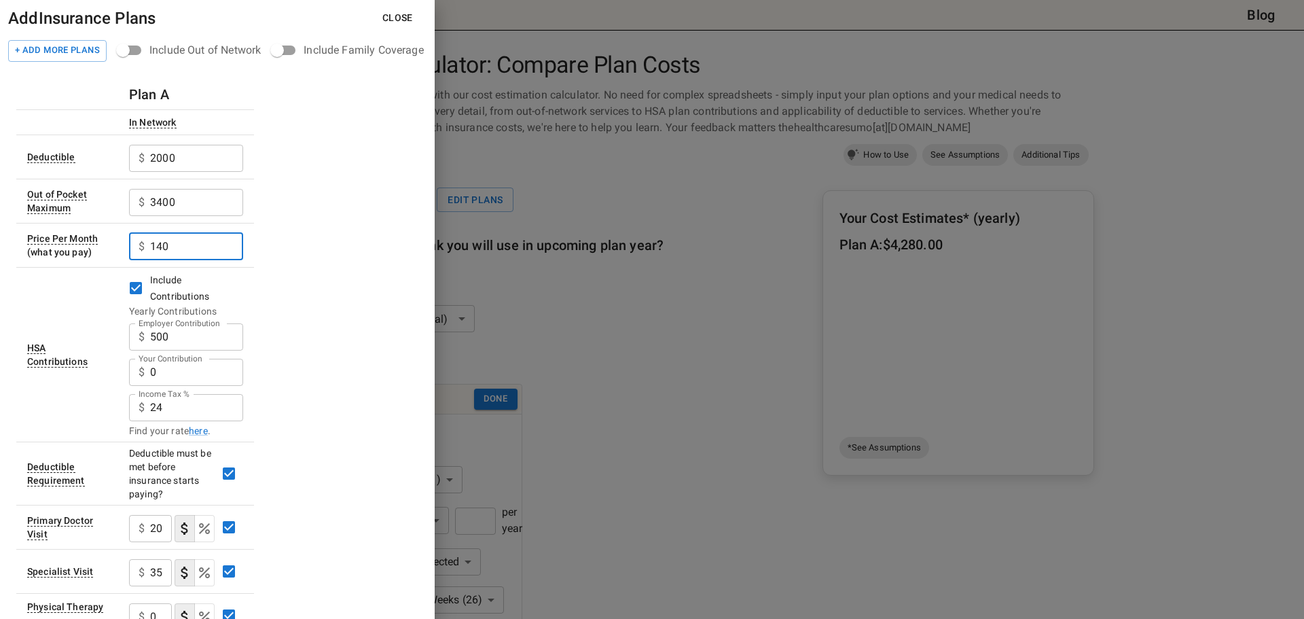
click at [188, 251] on input "140" at bounding box center [196, 246] width 93 height 27
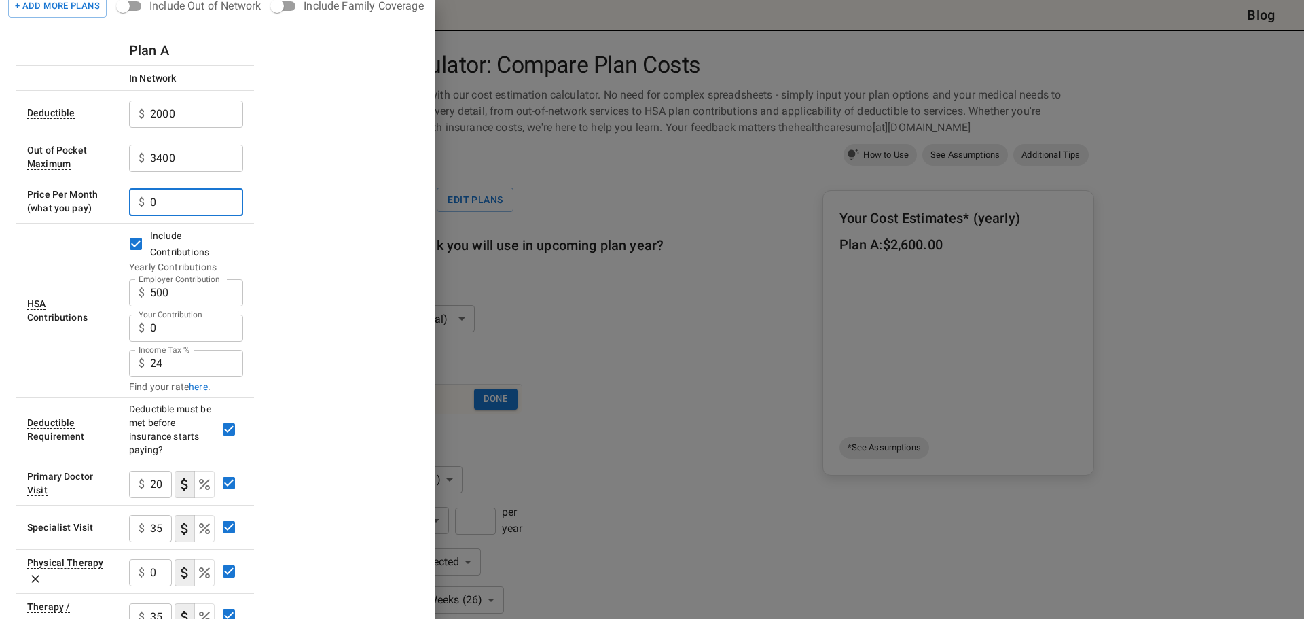
scroll to position [68, 0]
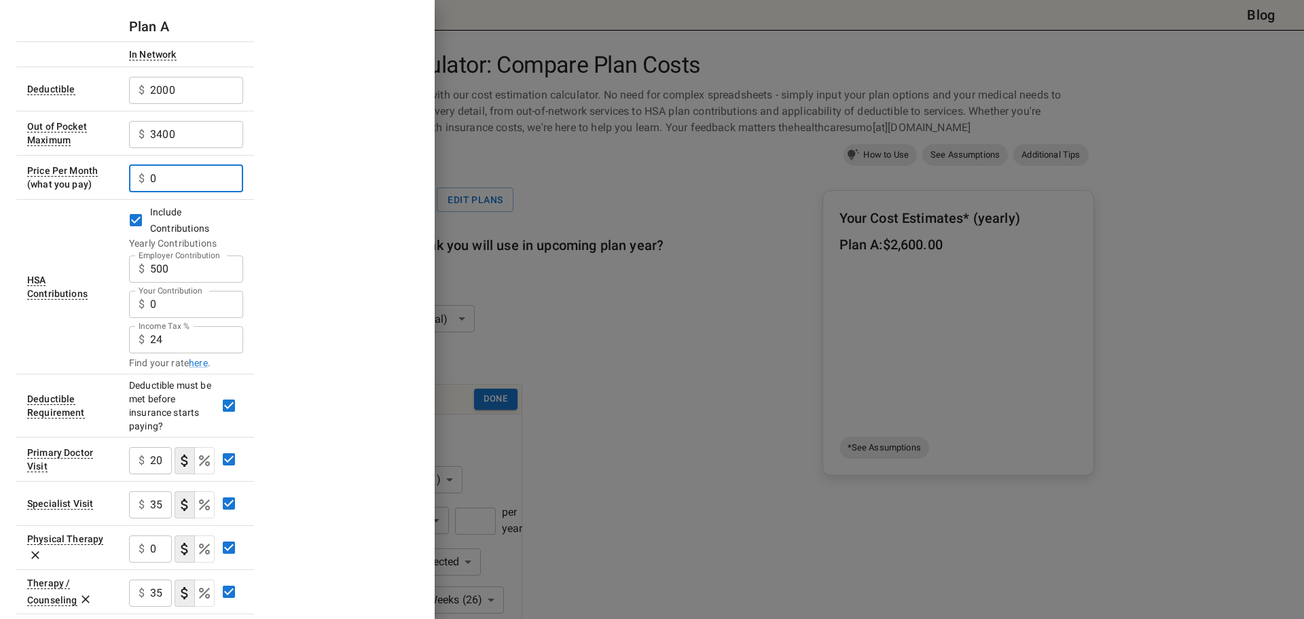
type input "0"
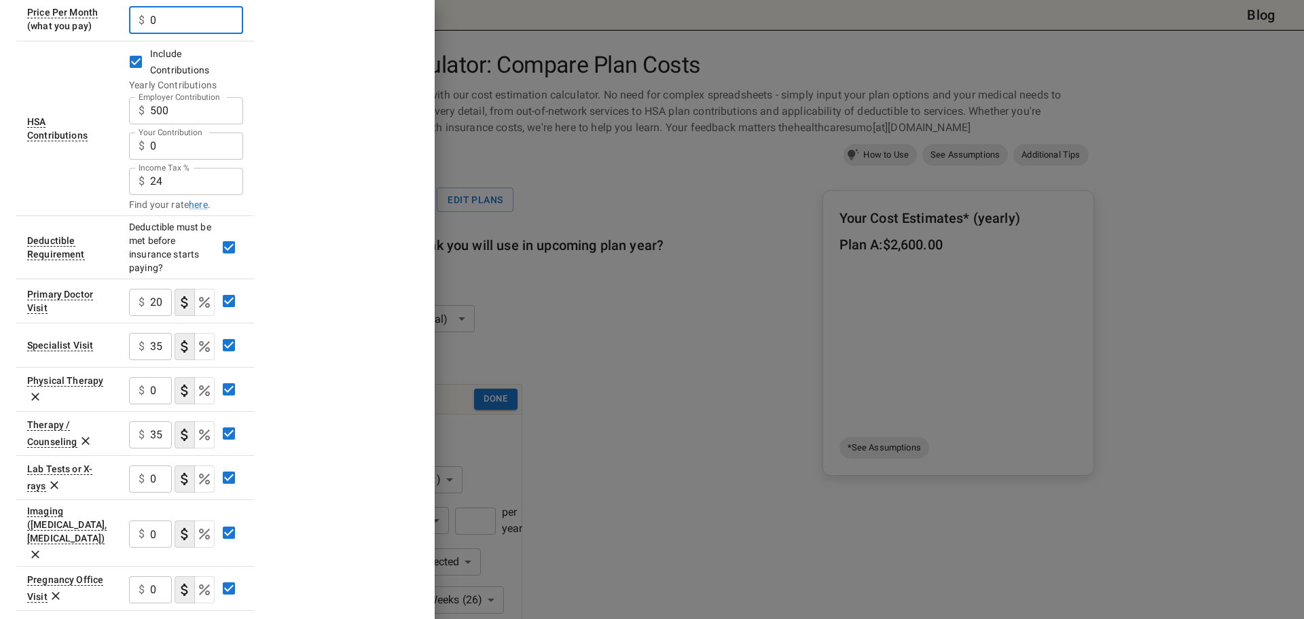
scroll to position [272, 0]
